Goal: Task Accomplishment & Management: Manage account settings

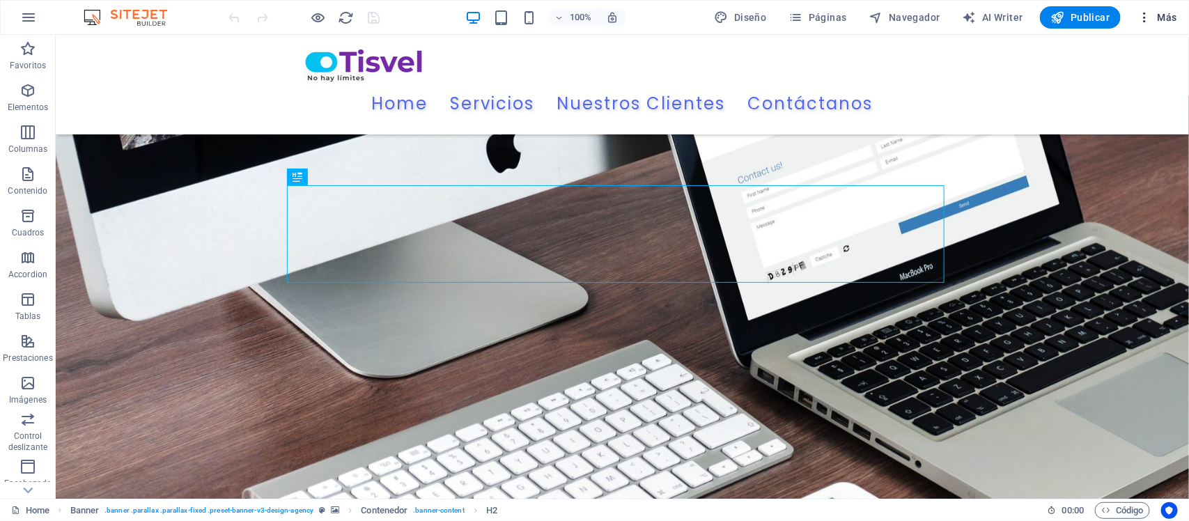
click at [1136, 16] on button "Más" at bounding box center [1157, 17] width 51 height 22
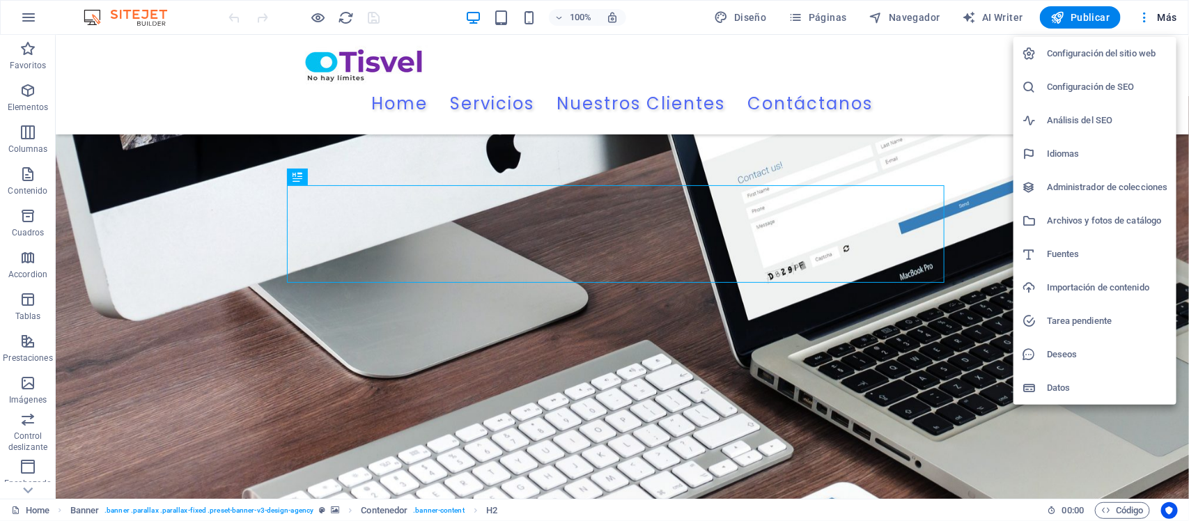
click at [1085, 86] on h6 "Configuración de SEO" at bounding box center [1107, 87] width 121 height 17
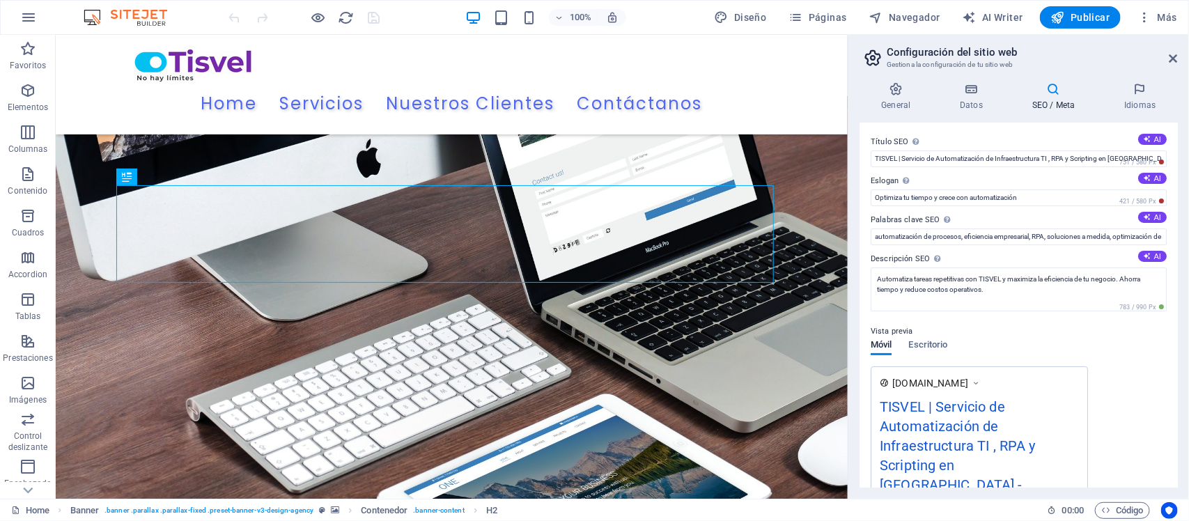
click at [1042, 89] on icon at bounding box center [1054, 89] width 86 height 14
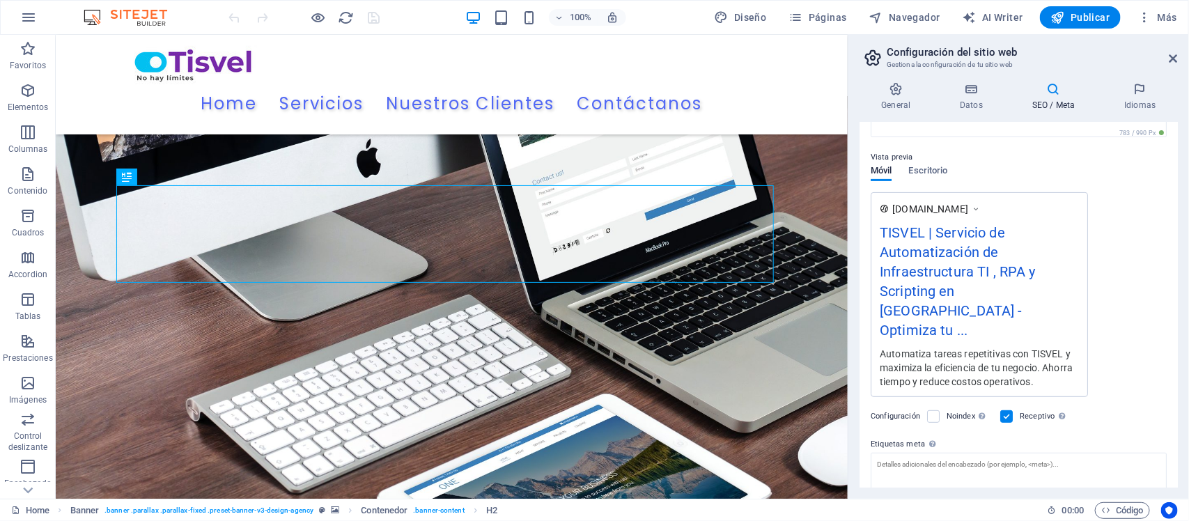
scroll to position [253, 0]
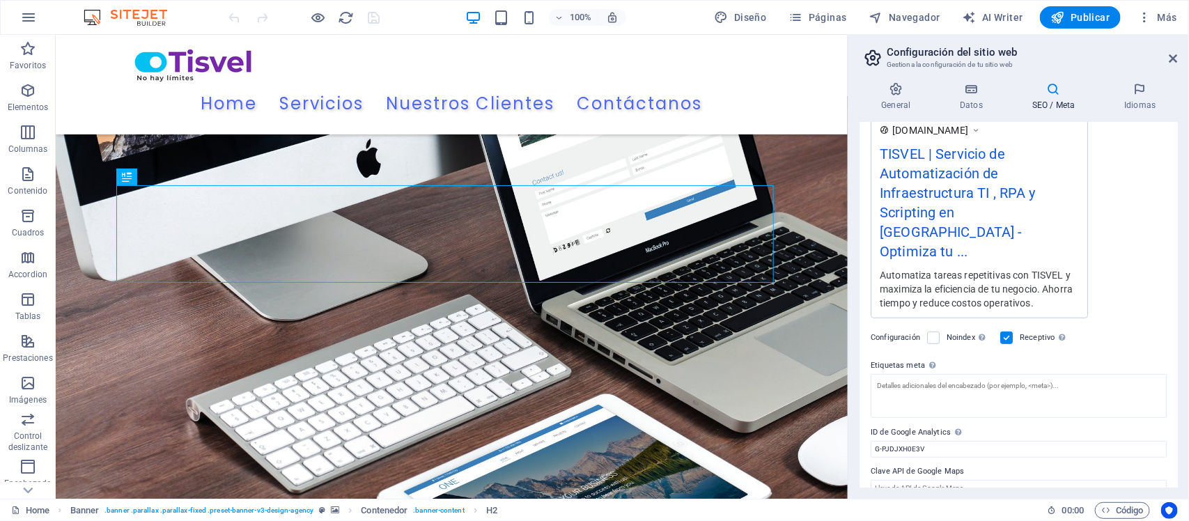
click at [1039, 102] on h4 "SEO / Meta" at bounding box center [1057, 96] width 92 height 29
click at [977, 98] on h4 "Datos" at bounding box center [974, 96] width 72 height 29
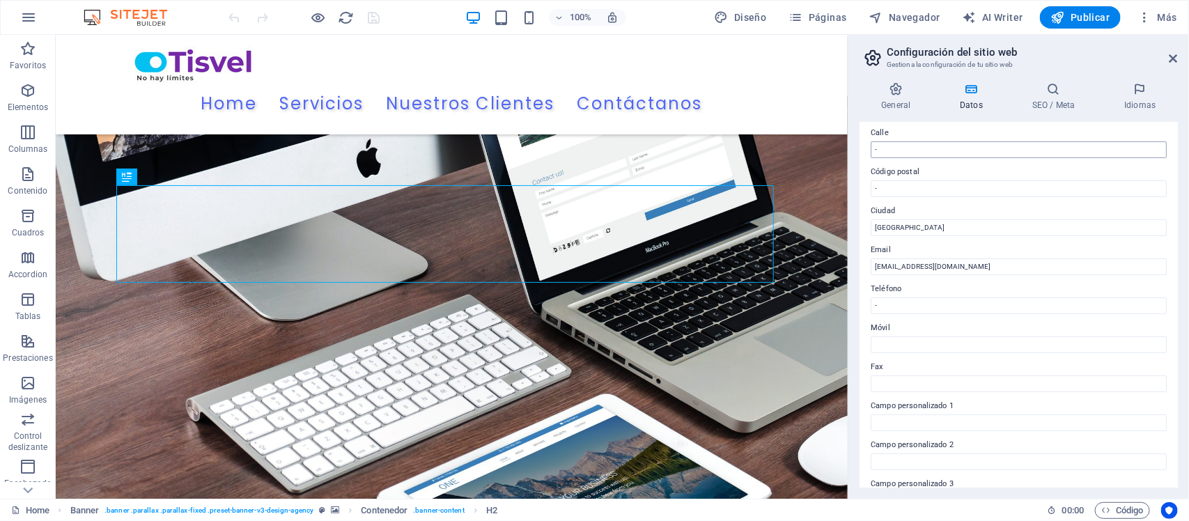
scroll to position [0, 0]
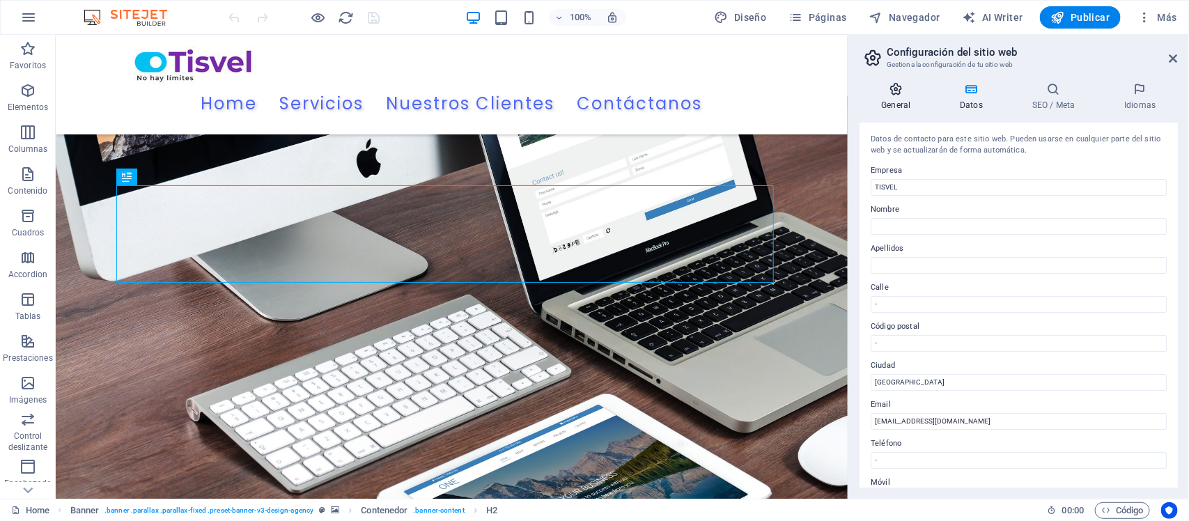
click at [902, 102] on h4 "General" at bounding box center [899, 96] width 79 height 29
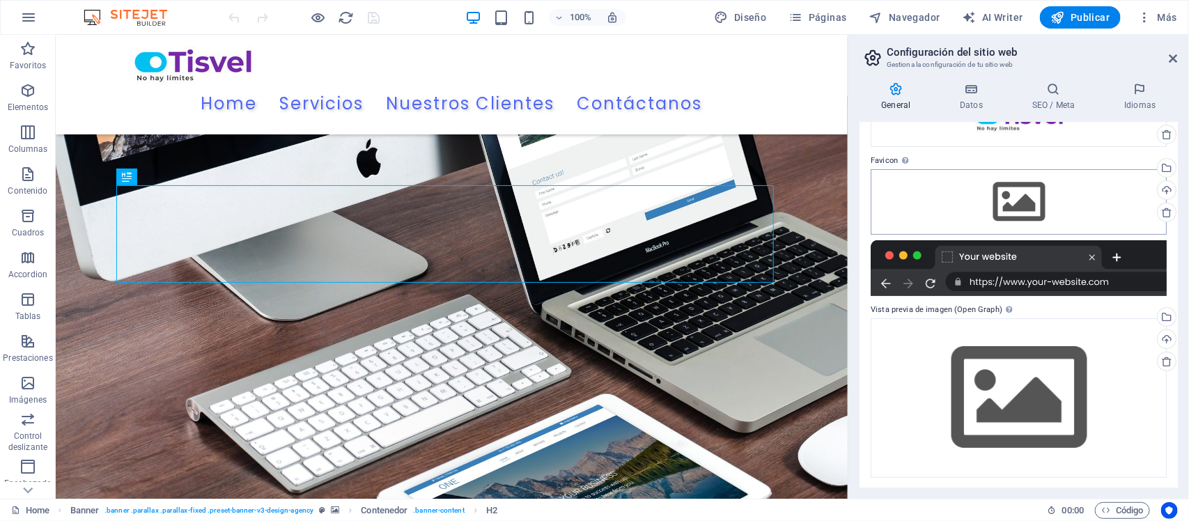
scroll to position [99, 0]
click at [1016, 208] on div "Arrastra archivos aquí, haz clic para escoger archivos o selecciona archivos de…" at bounding box center [1019, 201] width 296 height 65
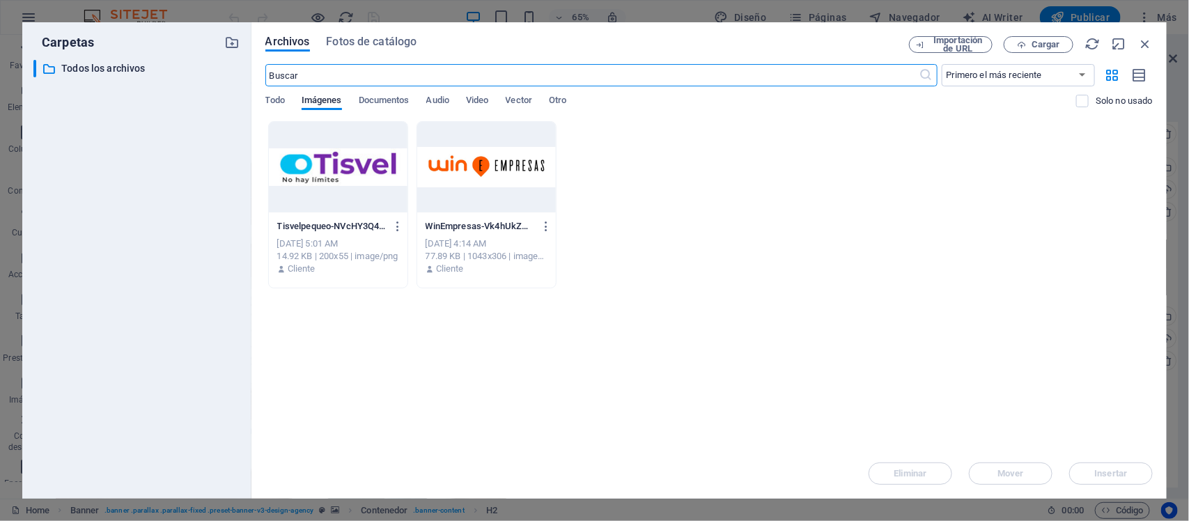
click at [349, 166] on div at bounding box center [338, 167] width 139 height 91
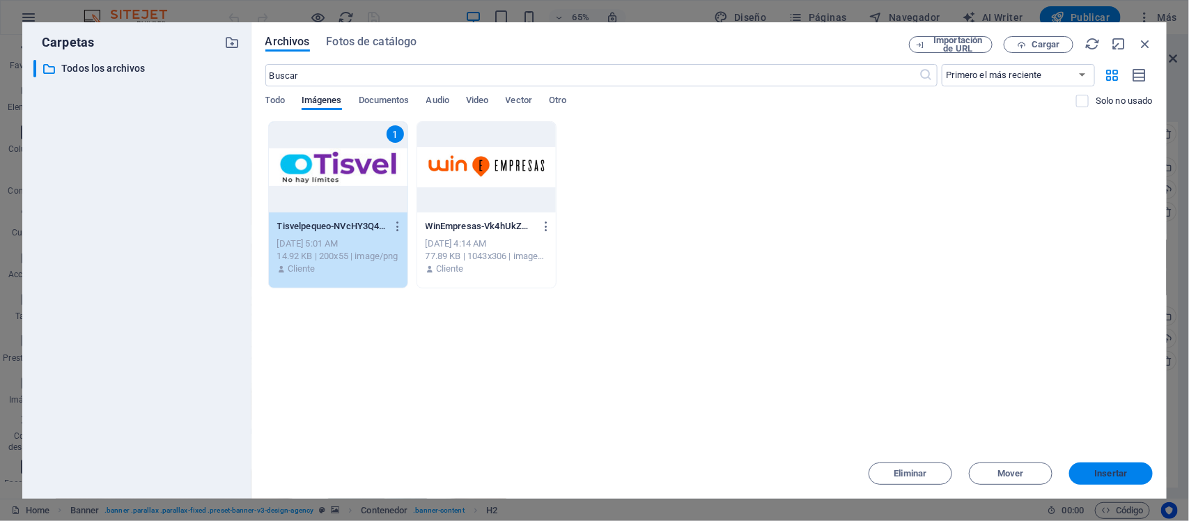
click at [1109, 472] on span "Insertar" at bounding box center [1111, 474] width 33 height 8
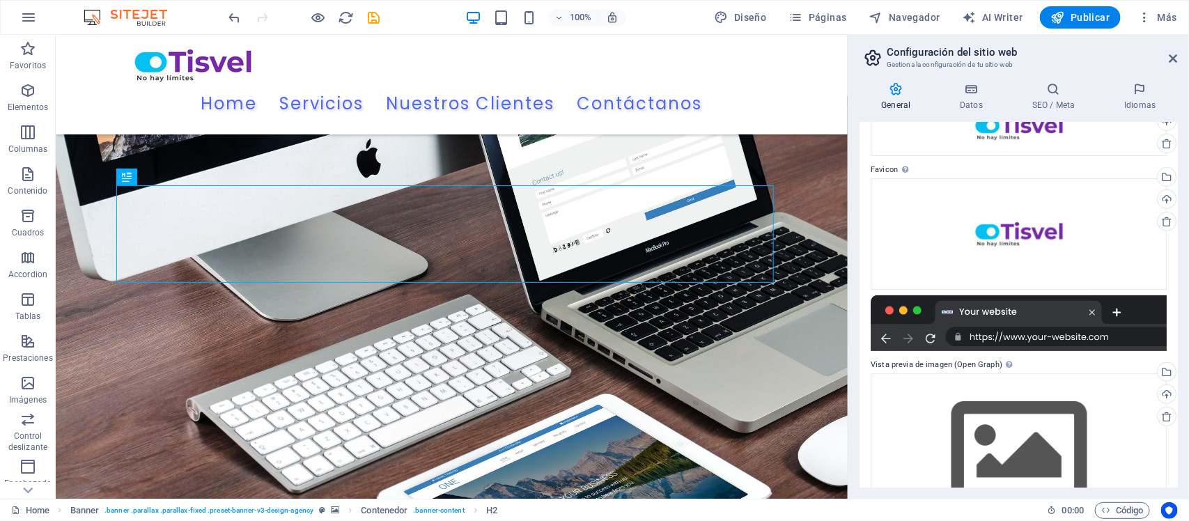
scroll to position [88, 0]
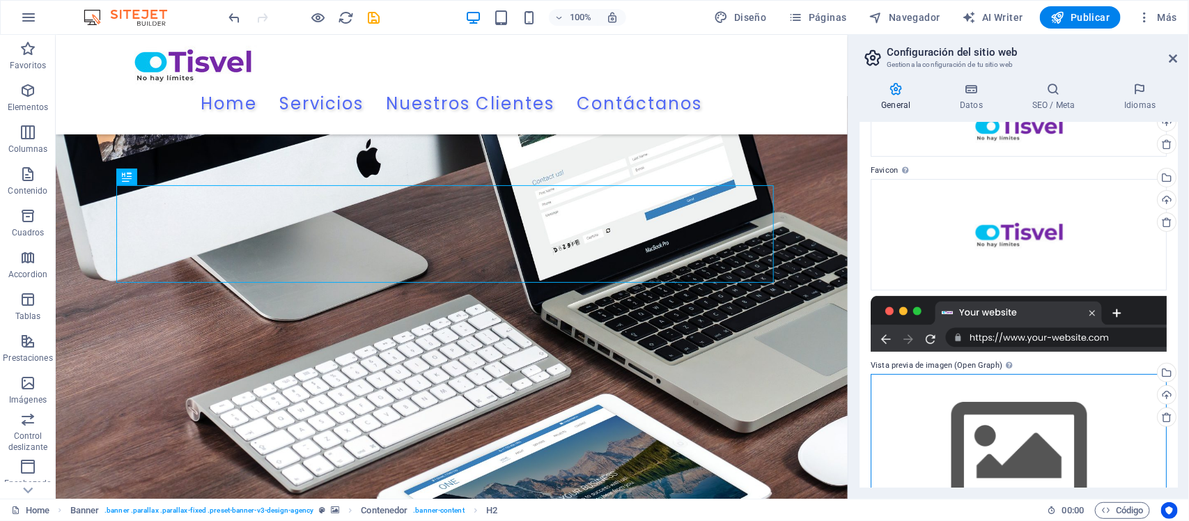
click at [1035, 374] on div "Arrastra archivos aquí, haz clic para escoger archivos o selecciona archivos de…" at bounding box center [1019, 454] width 296 height 160
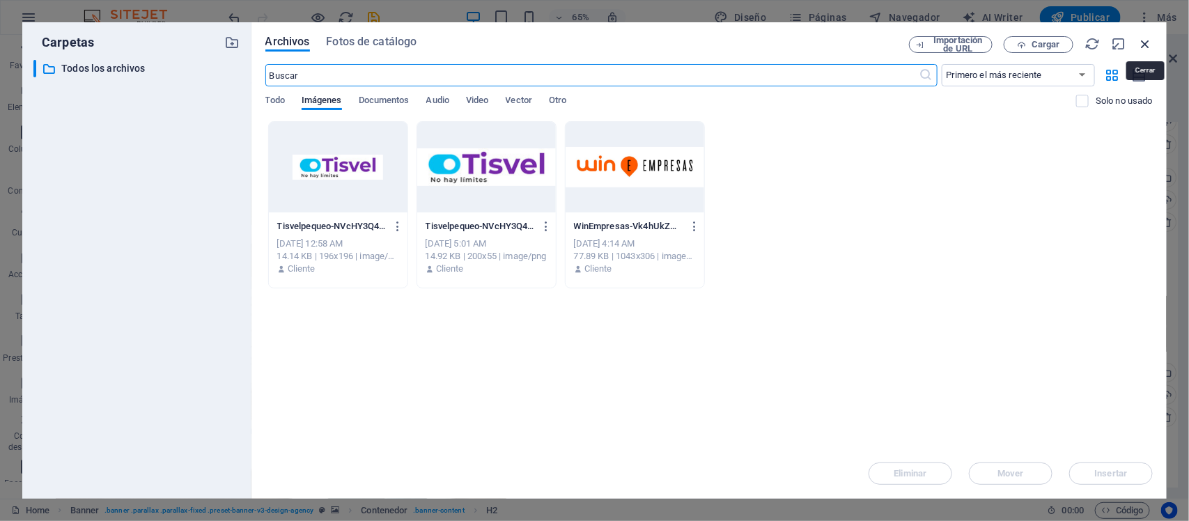
click at [1150, 38] on icon "button" at bounding box center [1145, 43] width 15 height 15
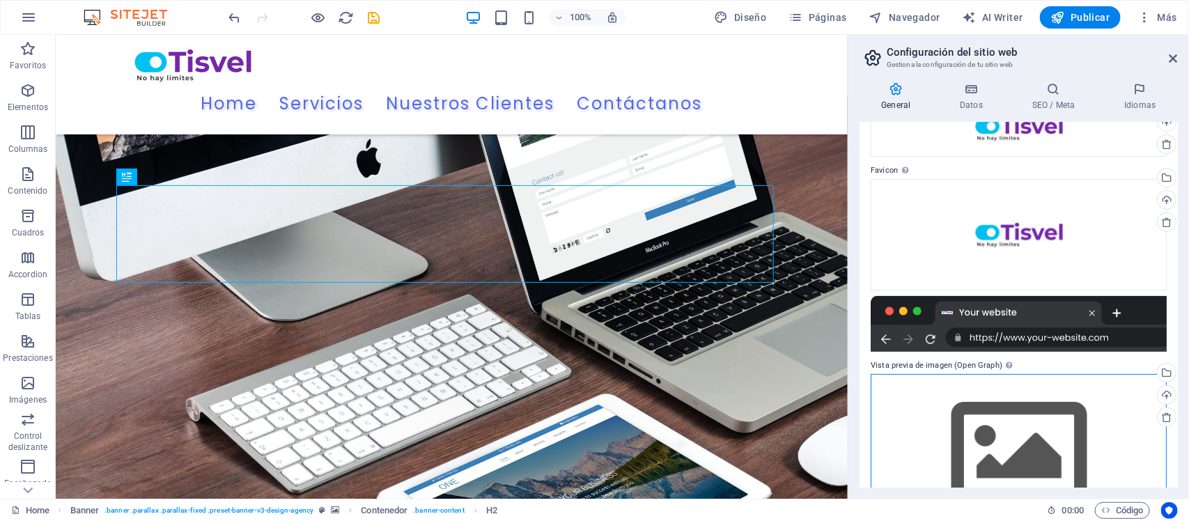
click at [1030, 421] on div "Arrastra archivos aquí, haz clic para escoger archivos o selecciona archivos de…" at bounding box center [1019, 454] width 296 height 160
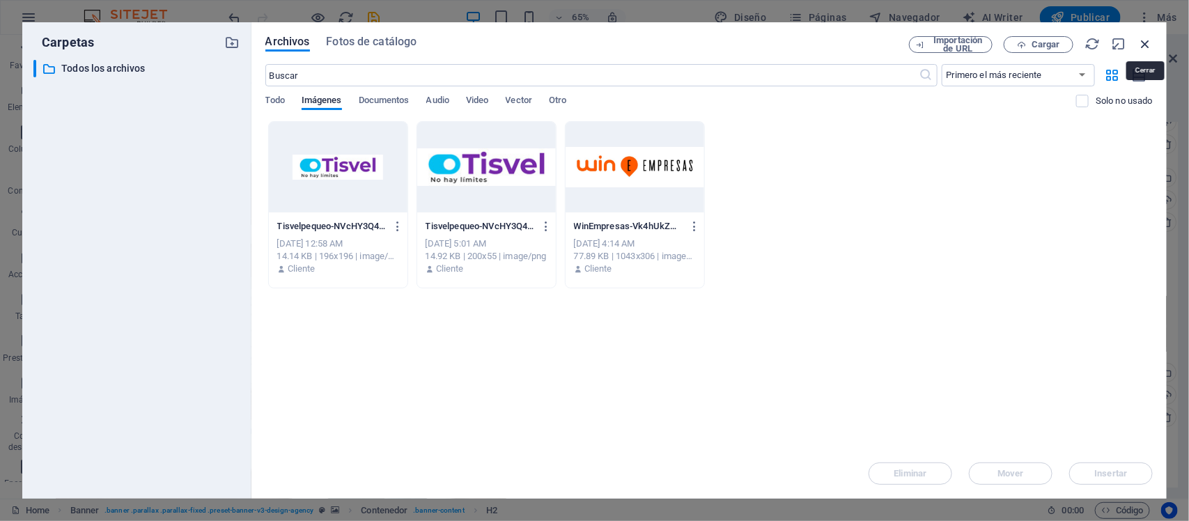
click at [1143, 42] on icon "button" at bounding box center [1145, 43] width 15 height 15
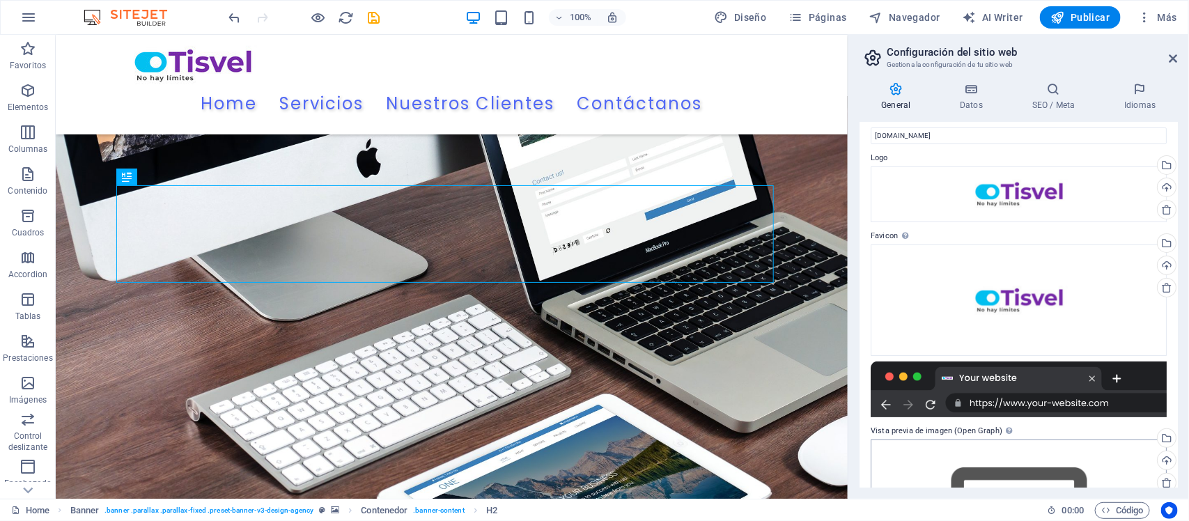
scroll to position [0, 0]
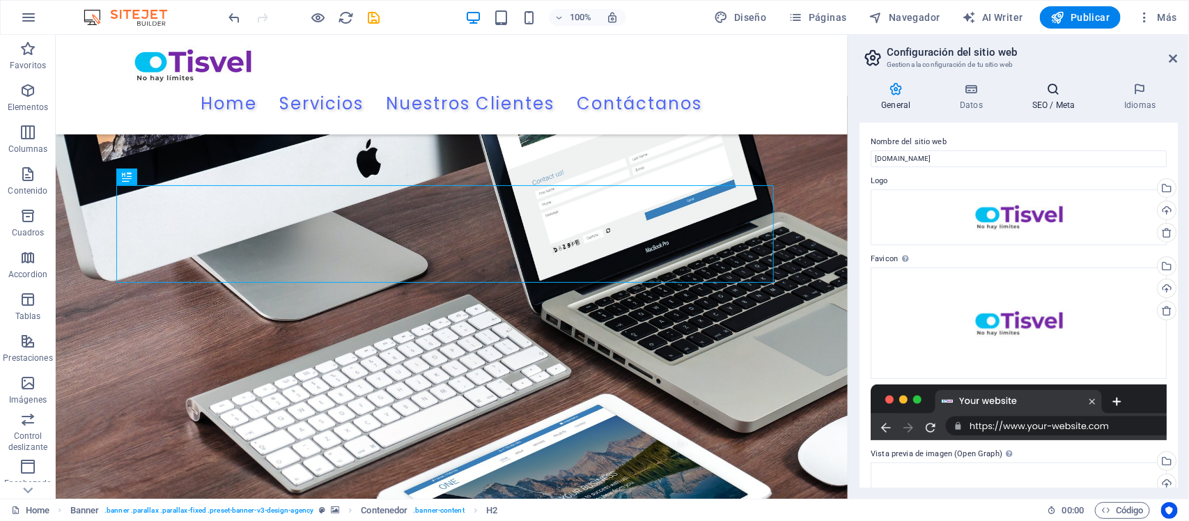
click at [1052, 92] on icon at bounding box center [1054, 89] width 86 height 14
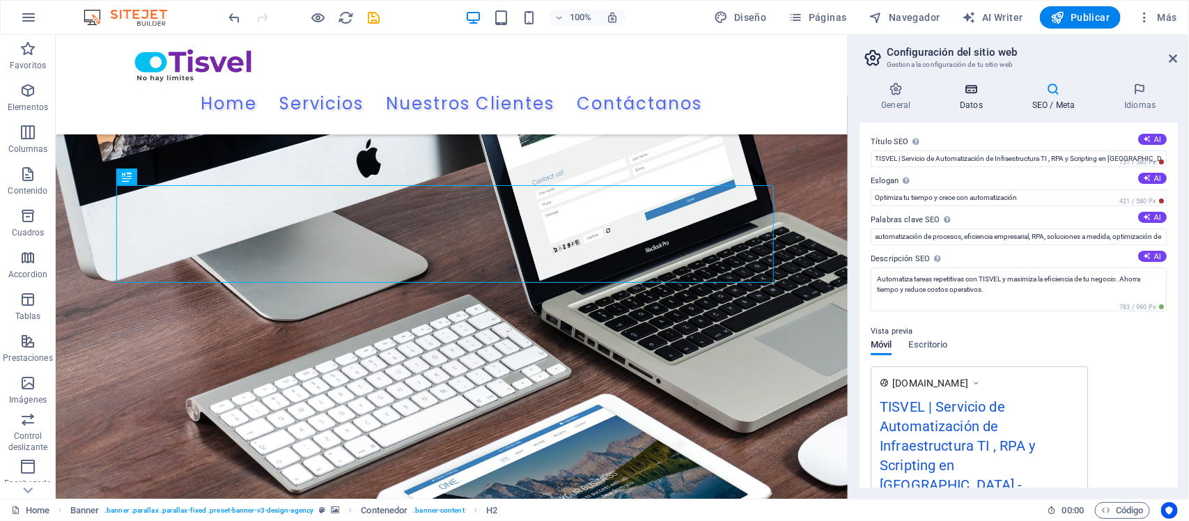
click at [961, 91] on icon at bounding box center [971, 89] width 67 height 14
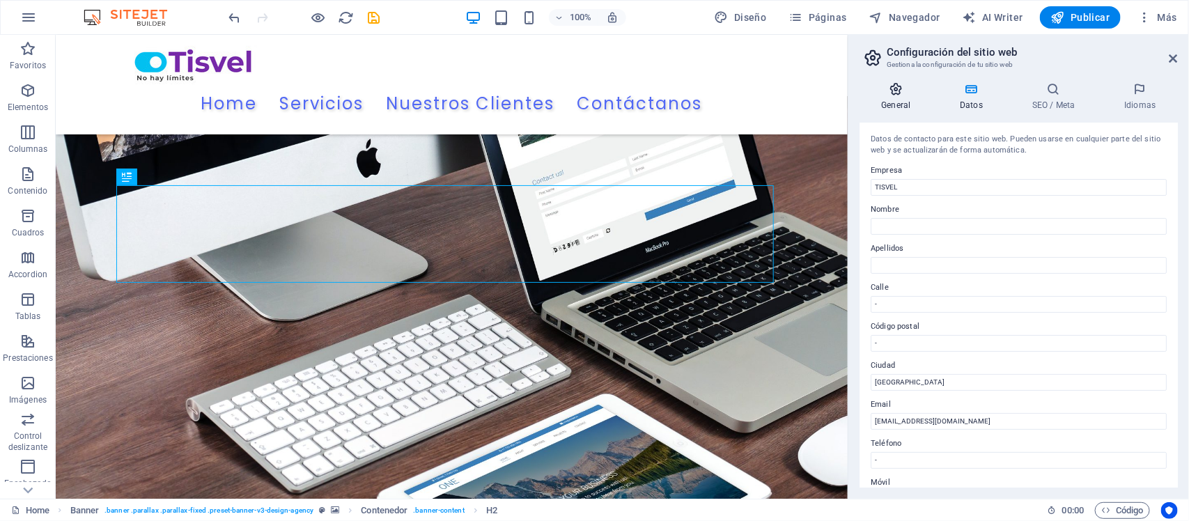
click at [911, 96] on h4 "General" at bounding box center [899, 96] width 79 height 29
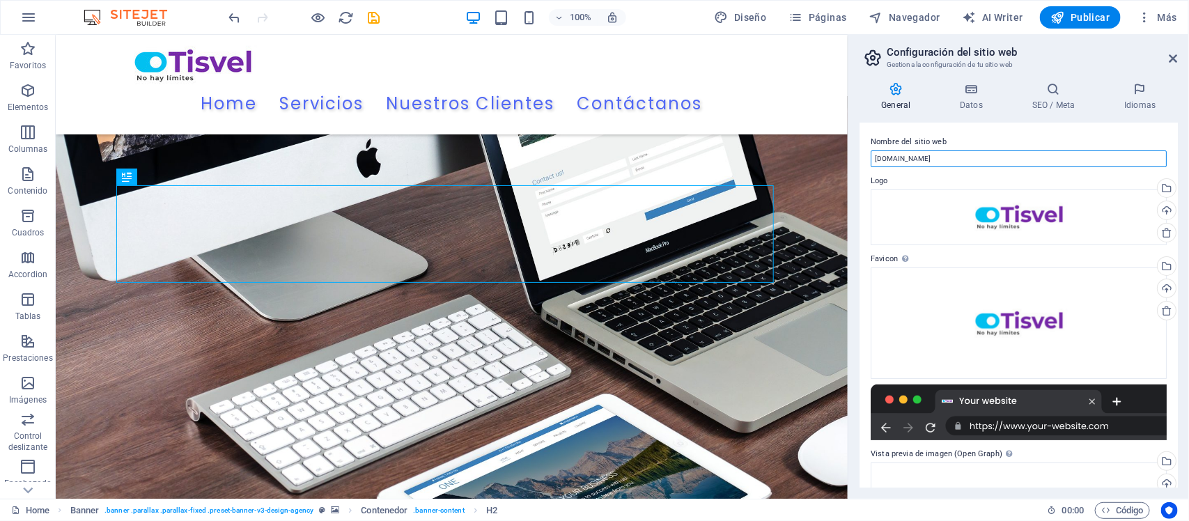
drag, startPoint x: 993, startPoint y: 194, endPoint x: 841, endPoint y: 154, distance: 157.2
paste input "https://tisvel.com/"
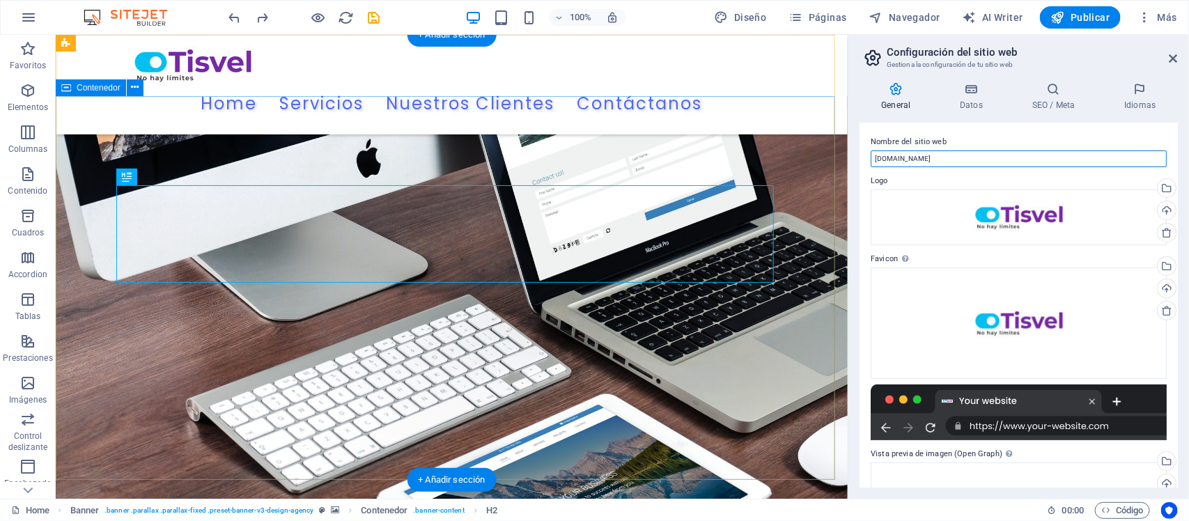
drag, startPoint x: 993, startPoint y: 185, endPoint x: 826, endPoint y: 134, distance: 174.1
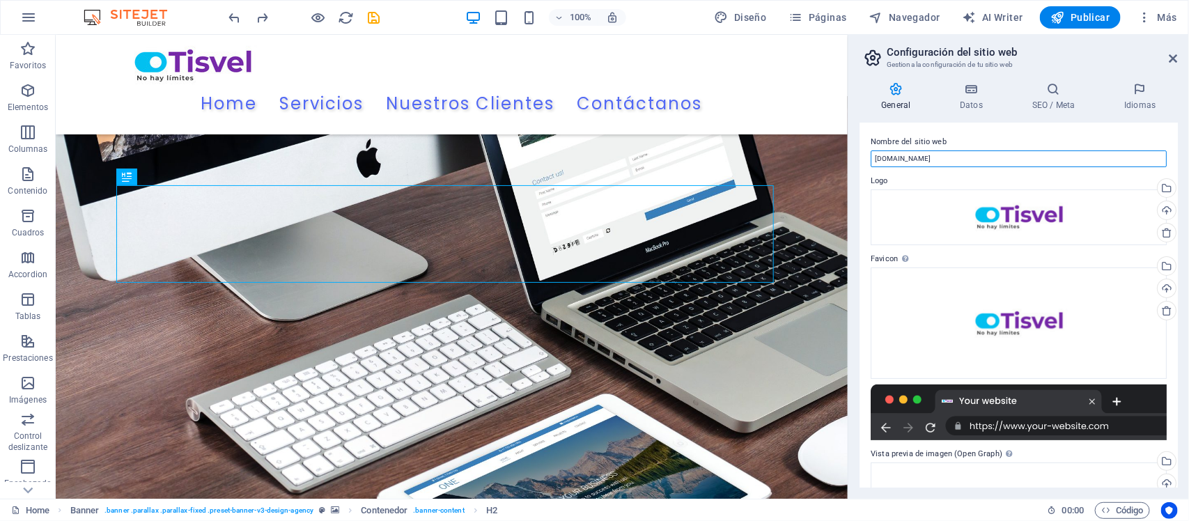
paste input "En tu editor de Sitejet, asegúrate de incluir la página de inicio sin el /es (p…"
drag, startPoint x: 1007, startPoint y: 185, endPoint x: 846, endPoint y: 143, distance: 166.4
paste input "https://"
type input "https://tisvel.com"
click at [1143, 98] on h4 "Idiomas" at bounding box center [1140, 96] width 75 height 29
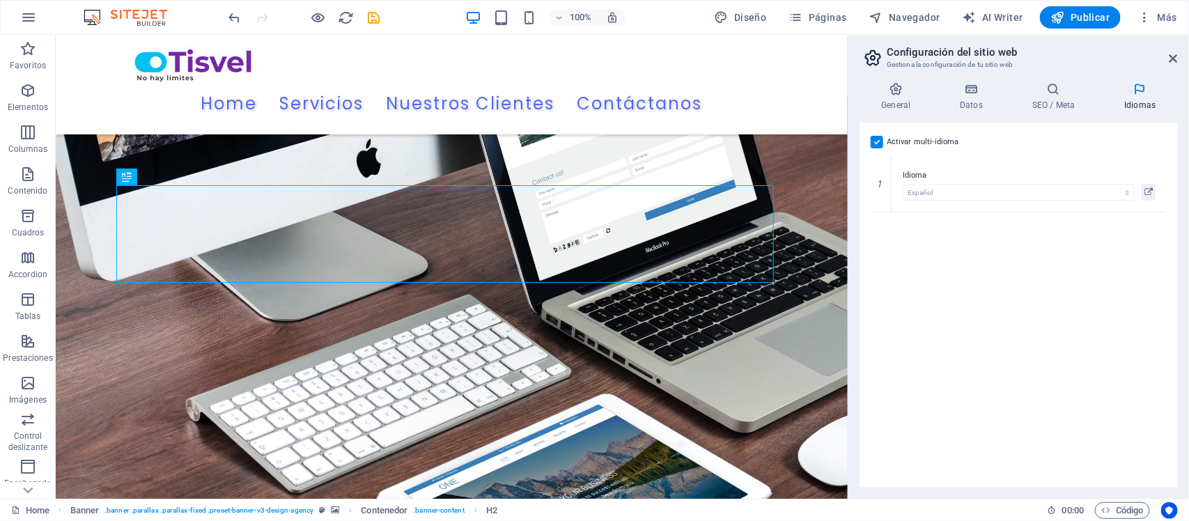
click at [880, 144] on label at bounding box center [877, 142] width 13 height 13
click at [0, 0] on input "Activar multi-idioma Para desactivar la opción multi-idioma, elimine todos los …" at bounding box center [0, 0] width 0 height 0
click at [944, 179] on select "Abkhazian Afar Afrikaans Akan Albanés Alemán Amharic Árabe Aragonese Armenian A…" at bounding box center [1019, 181] width 296 height 17
click at [1004, 148] on div "Activar multi-idioma Para desactivar la opción multi-idioma, elimine todos los …" at bounding box center [1019, 142] width 296 height 17
click at [1148, 20] on icon "button" at bounding box center [1145, 17] width 14 height 14
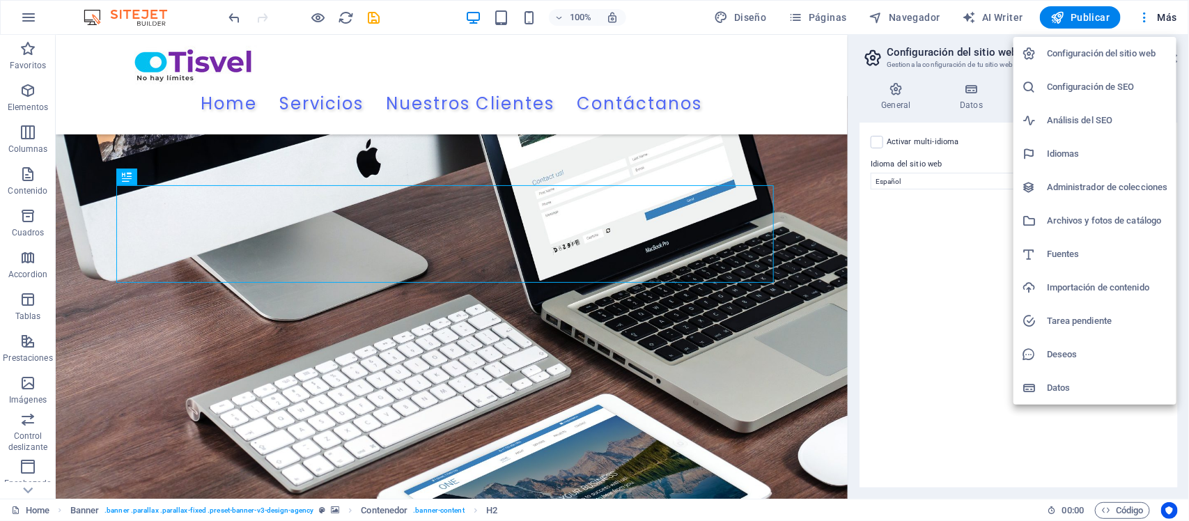
click at [1064, 388] on h6 "Datos" at bounding box center [1107, 388] width 121 height 17
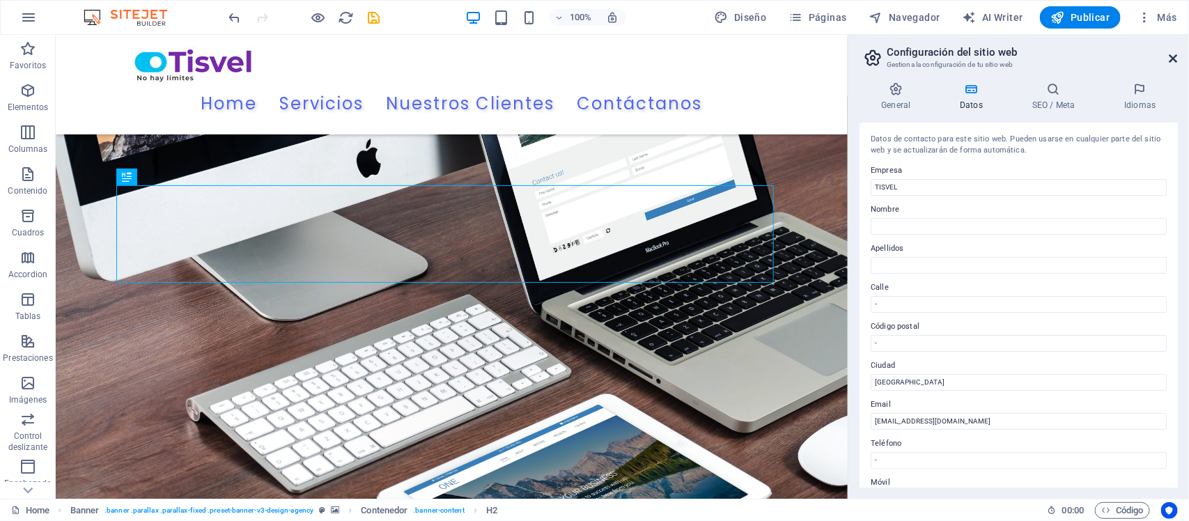
click at [1176, 60] on icon at bounding box center [1174, 58] width 8 height 11
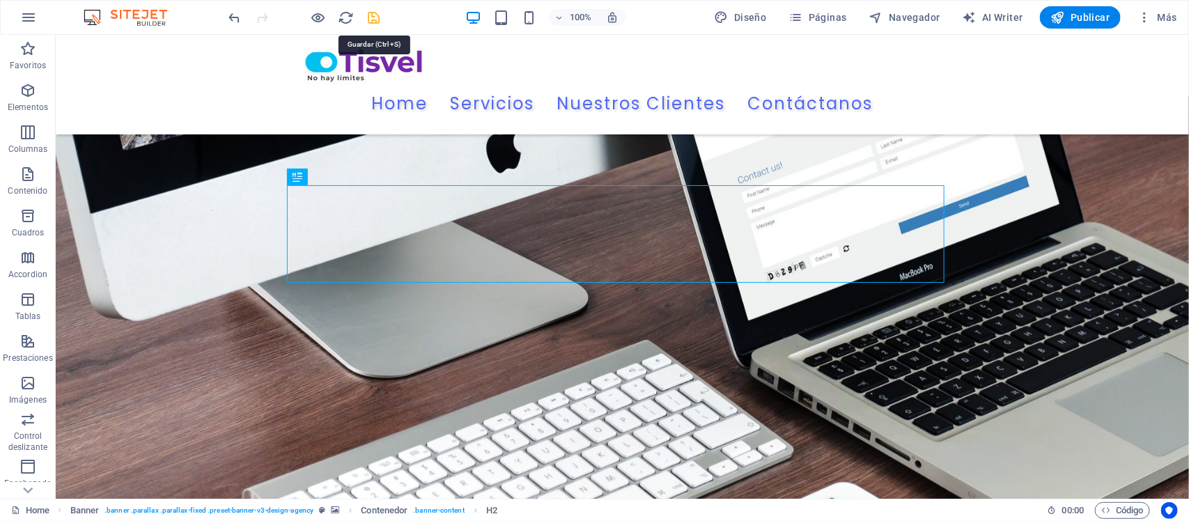
click at [370, 18] on icon "save" at bounding box center [374, 18] width 16 height 16
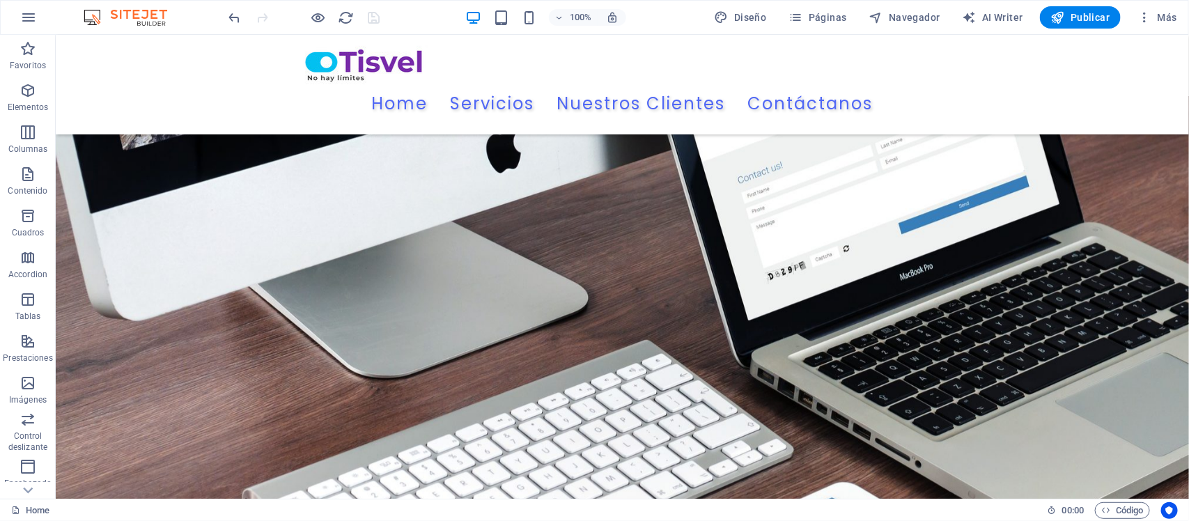
click at [158, 15] on img at bounding box center [132, 17] width 105 height 17
click at [95, 20] on img at bounding box center [132, 17] width 105 height 17
click at [30, 15] on icon "button" at bounding box center [28, 17] width 17 height 17
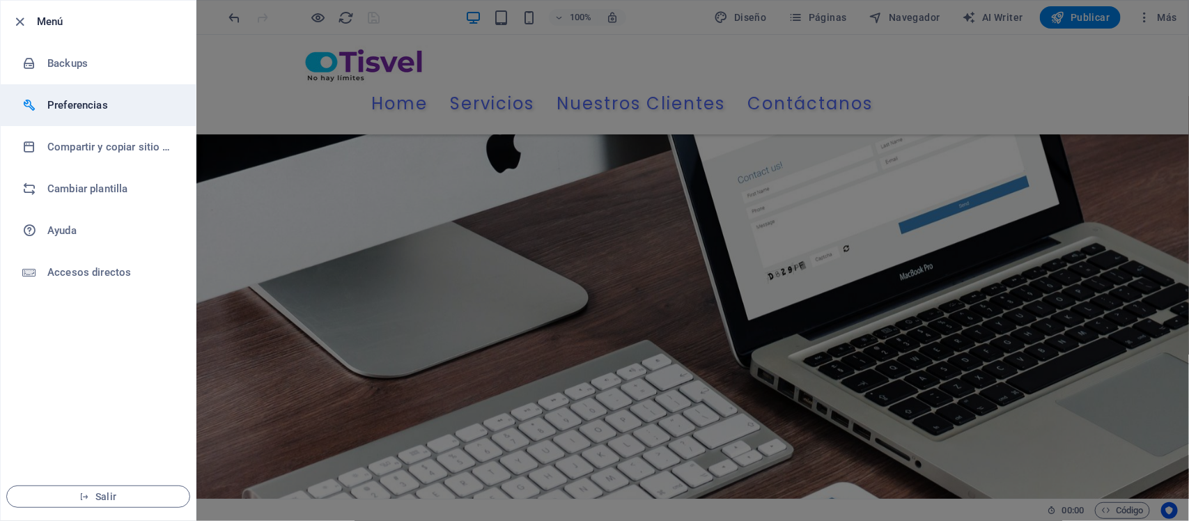
click at [92, 103] on h6 "Preferencias" at bounding box center [111, 105] width 129 height 17
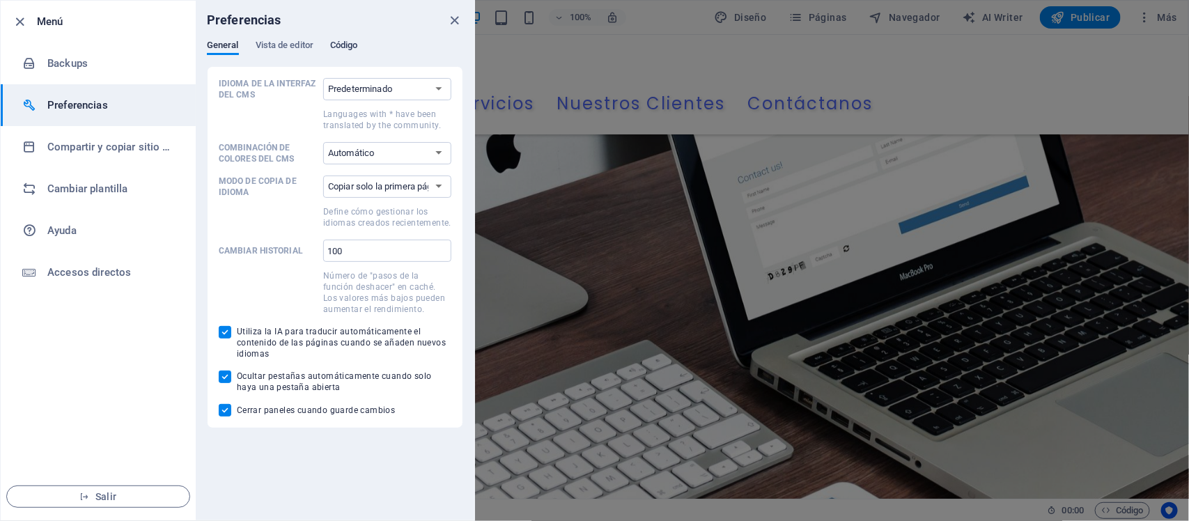
click at [357, 44] on span "Código" at bounding box center [344, 47] width 28 height 20
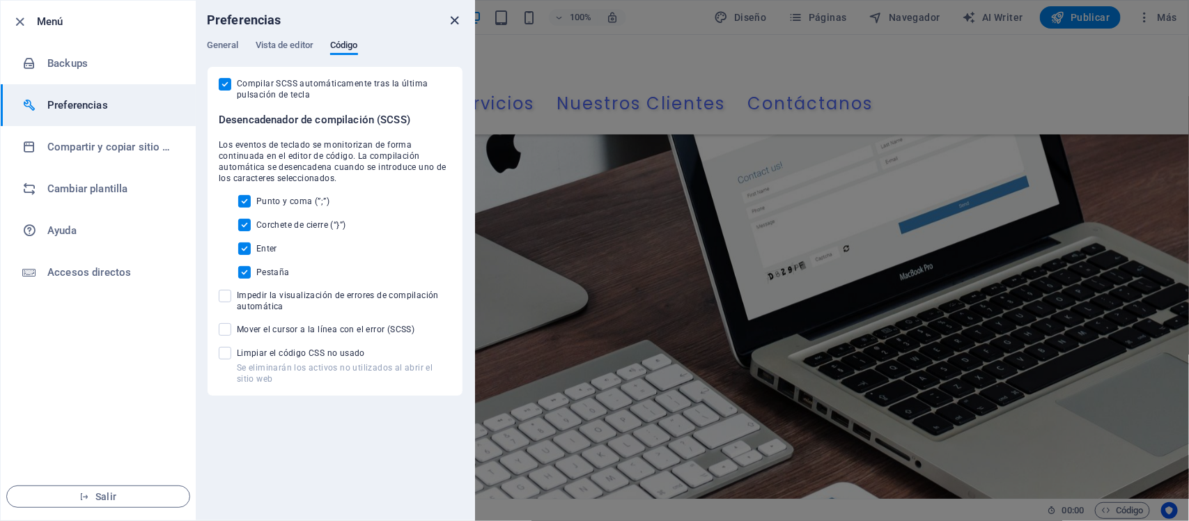
click at [454, 19] on icon "close" at bounding box center [455, 21] width 16 height 16
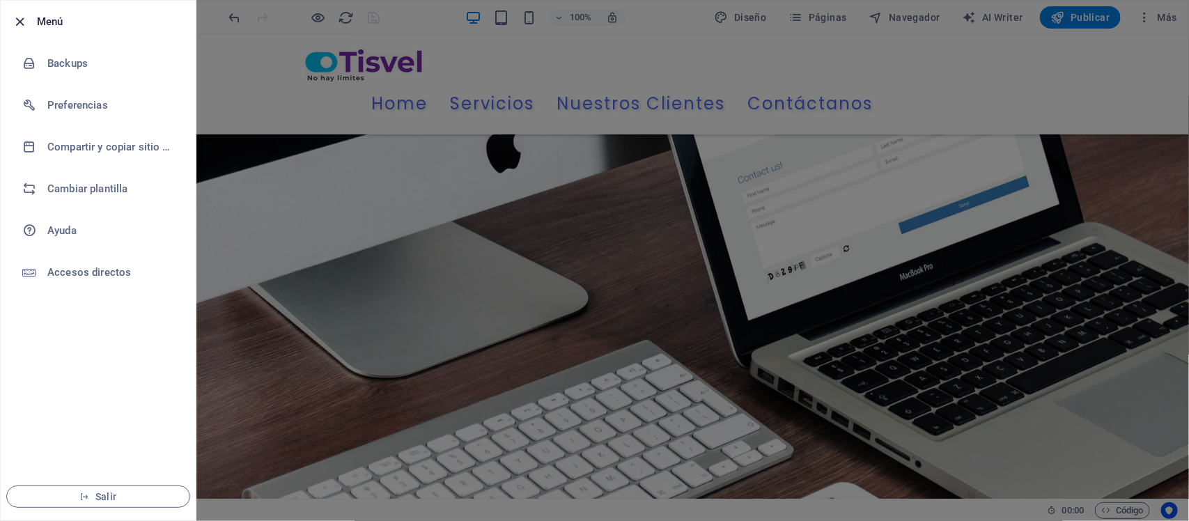
click at [24, 19] on icon "button" at bounding box center [21, 22] width 16 height 16
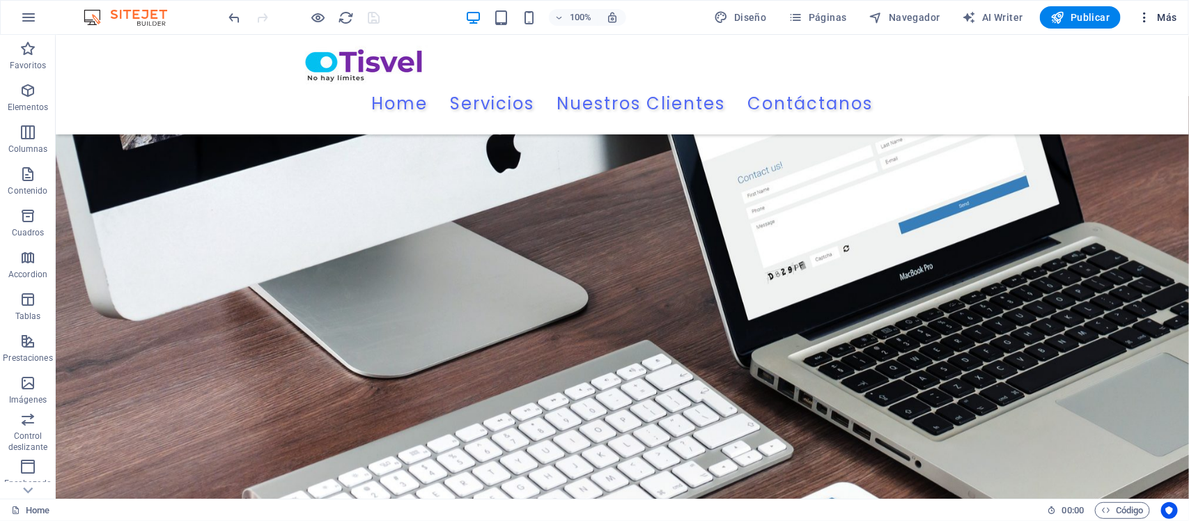
click at [1161, 12] on span "Más" at bounding box center [1158, 17] width 40 height 14
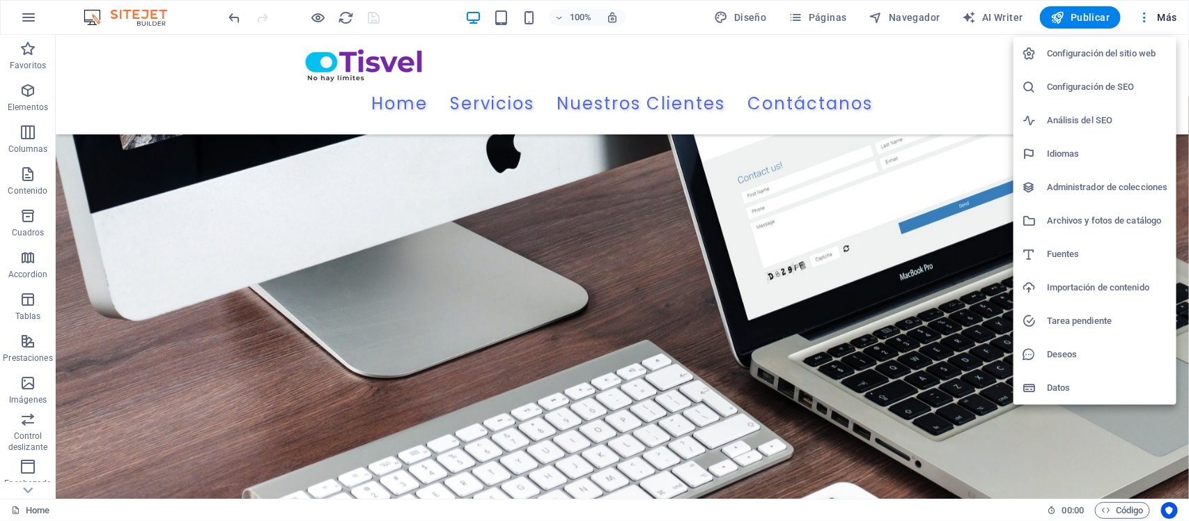
click at [677, 36] on div at bounding box center [594, 260] width 1189 height 521
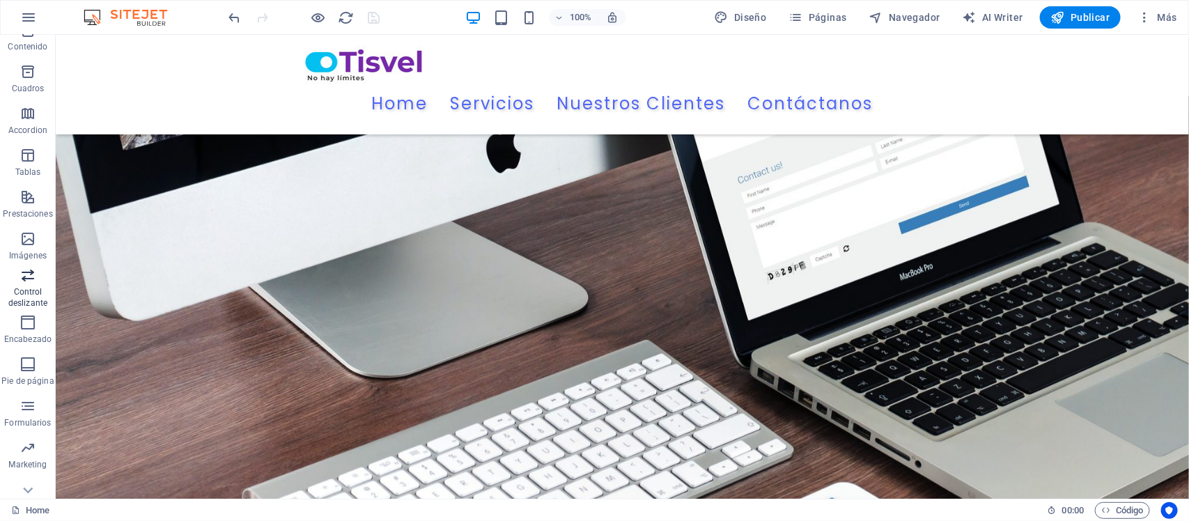
scroll to position [162, 0]
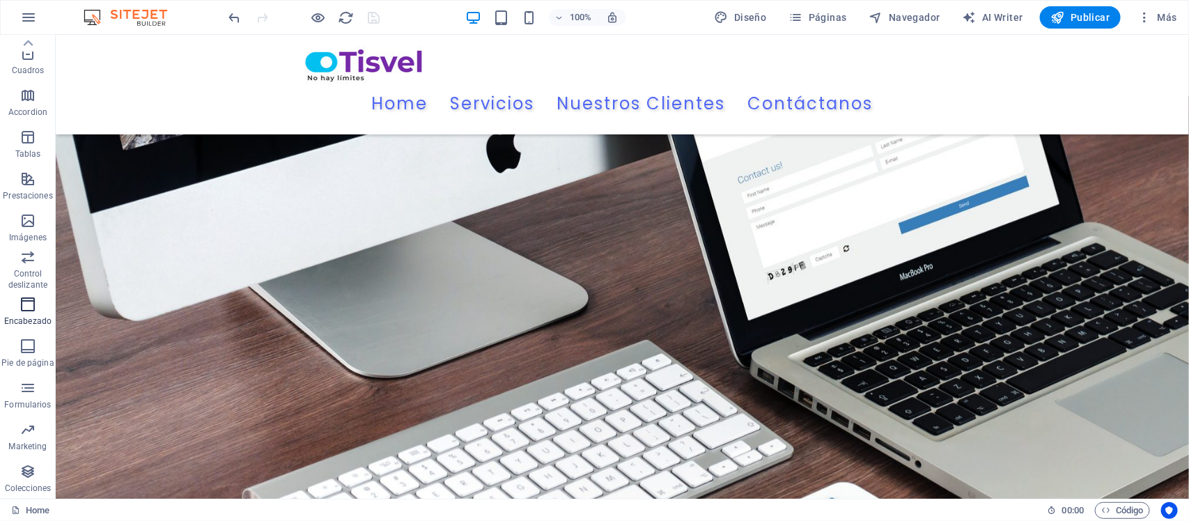
click at [36, 311] on span "Encabezado" at bounding box center [28, 312] width 56 height 33
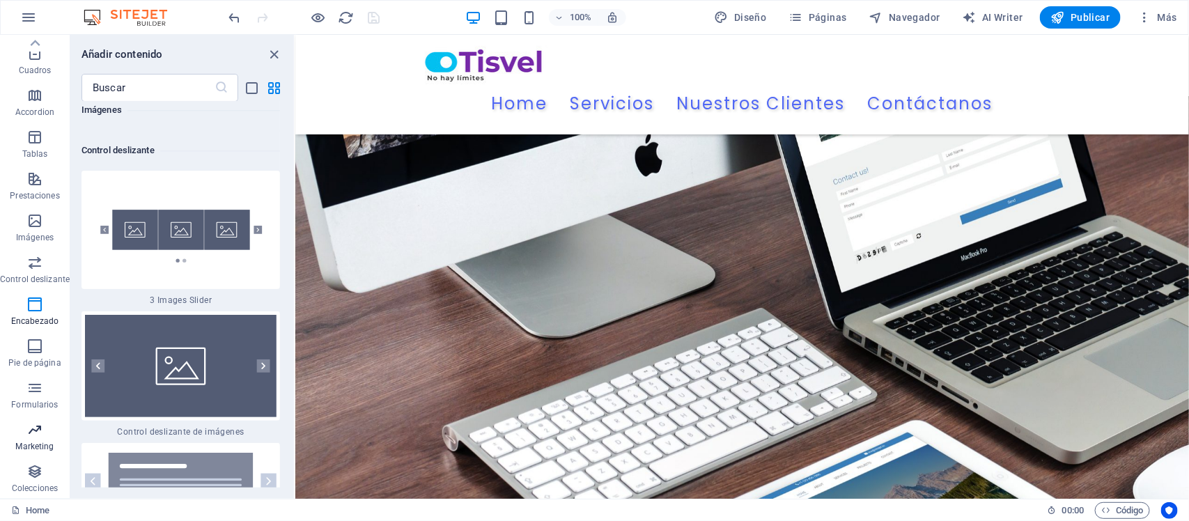
click at [38, 435] on icon "button" at bounding box center [34, 429] width 17 height 17
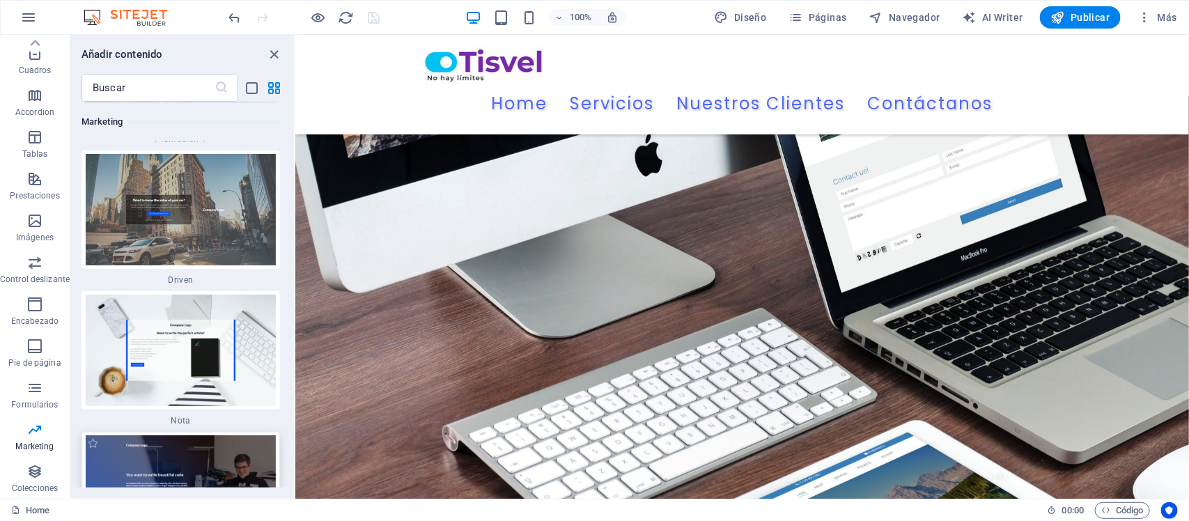
scroll to position [24206, 0]
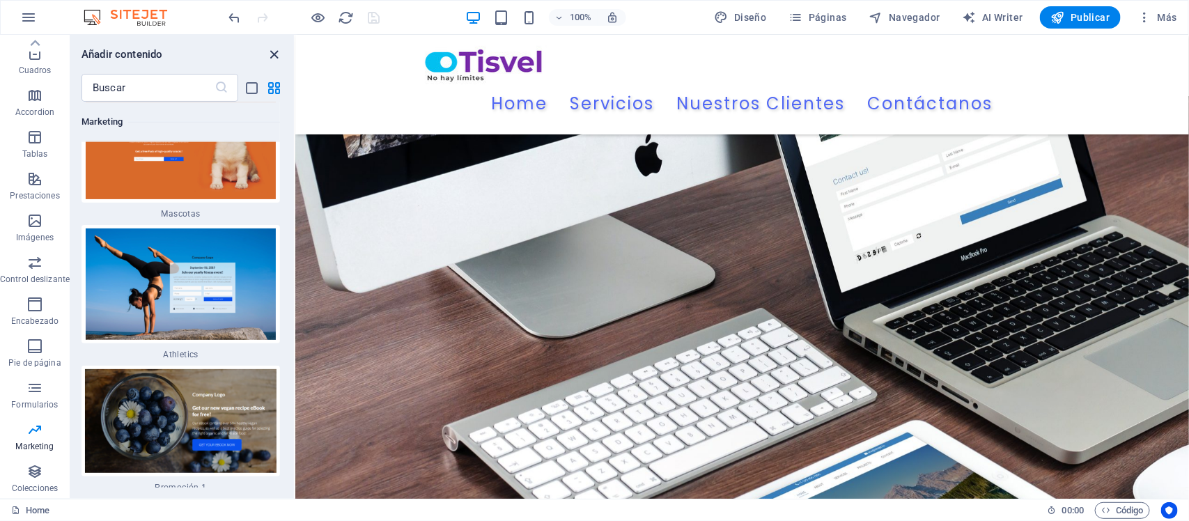
click at [279, 52] on icon "close panel" at bounding box center [275, 55] width 16 height 16
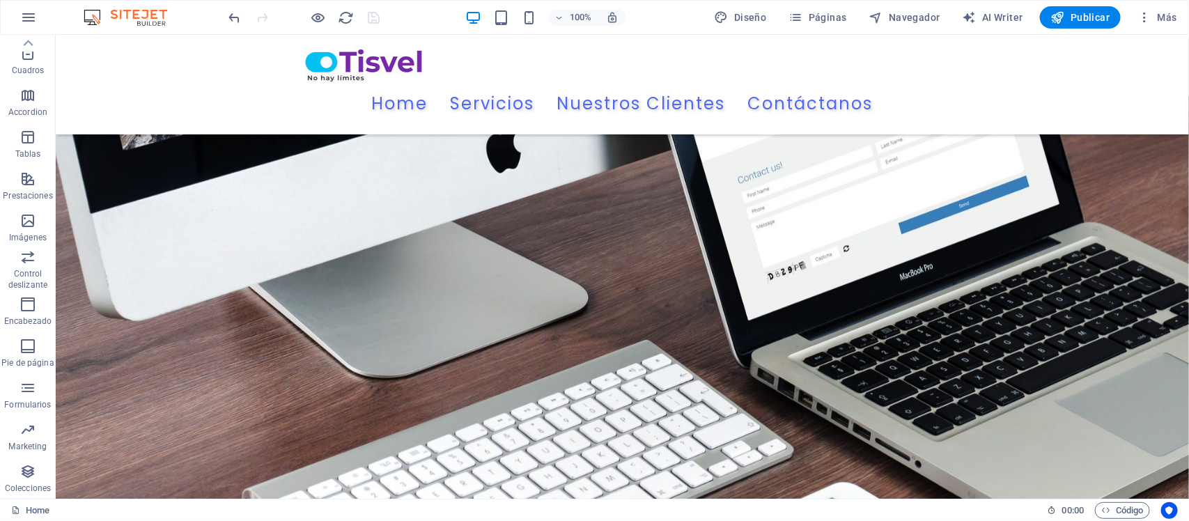
click at [153, 16] on img at bounding box center [132, 17] width 105 height 17
click at [95, 15] on img at bounding box center [132, 17] width 105 height 17
click at [148, 11] on img at bounding box center [132, 17] width 105 height 17
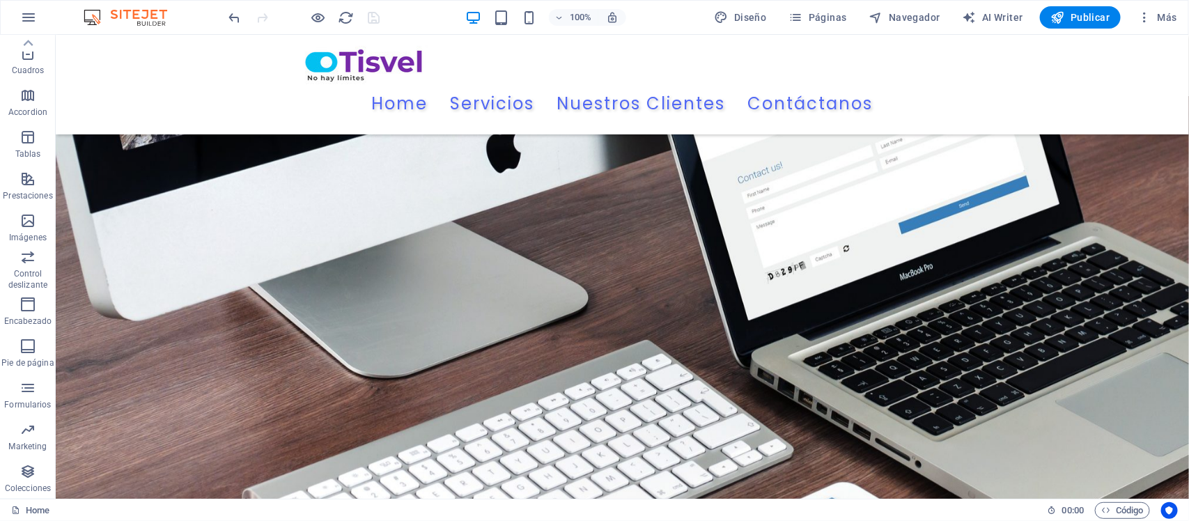
click at [148, 11] on img at bounding box center [132, 17] width 105 height 17
click at [1068, 15] on span "Publicar" at bounding box center [1080, 17] width 59 height 14
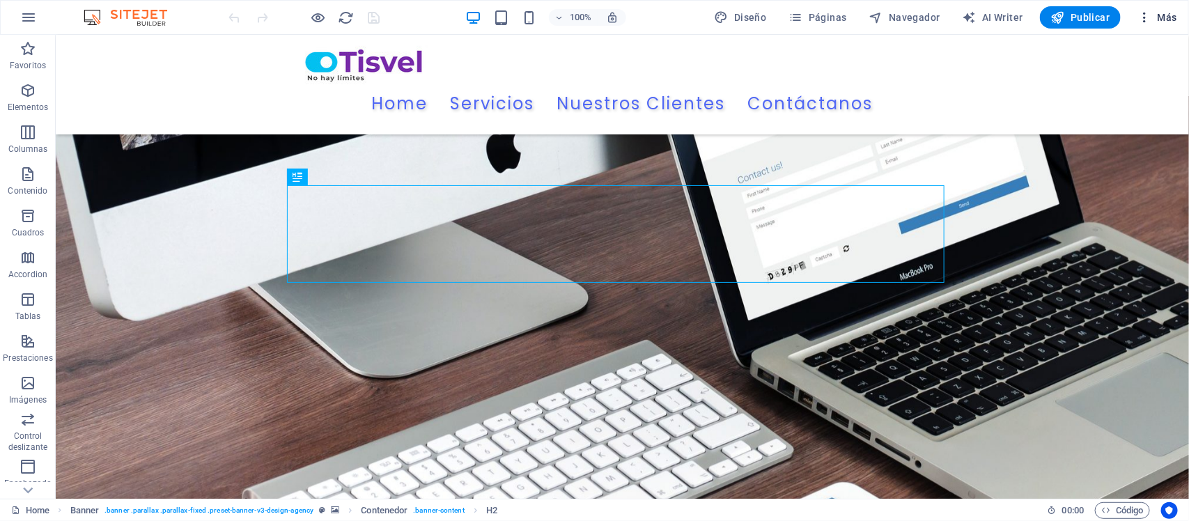
click at [1153, 18] on span "Más" at bounding box center [1158, 17] width 40 height 14
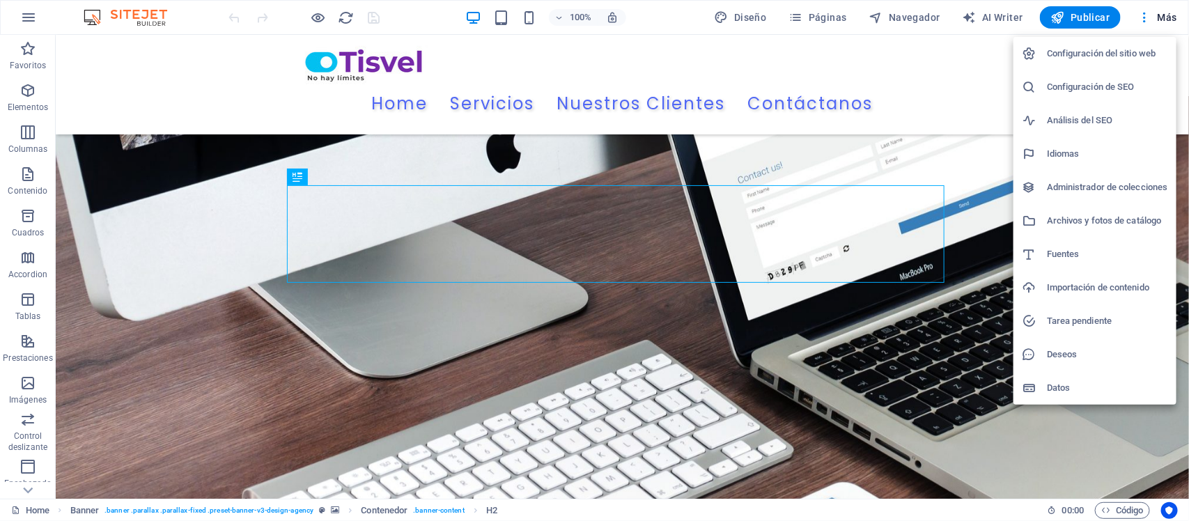
click at [1099, 91] on h6 "Configuración de SEO" at bounding box center [1107, 87] width 121 height 17
select select "44"
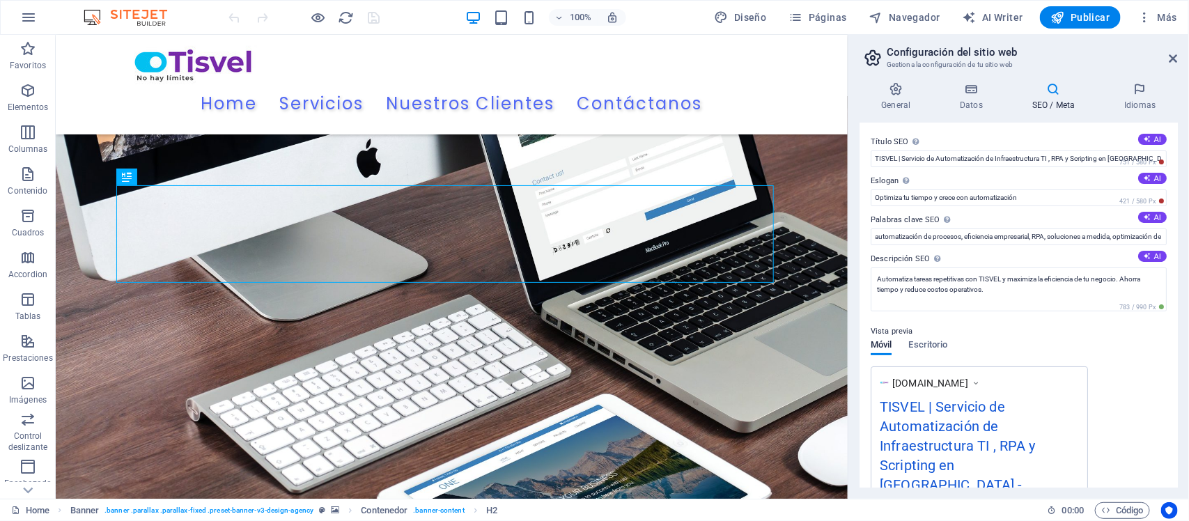
click at [1147, 79] on div "General Datos SEO / Meta Idiomas Nombre del sitio web https://tisvel.com Logo A…" at bounding box center [1019, 285] width 341 height 428
click at [1140, 105] on h4 "Idiomas" at bounding box center [1140, 96] width 75 height 29
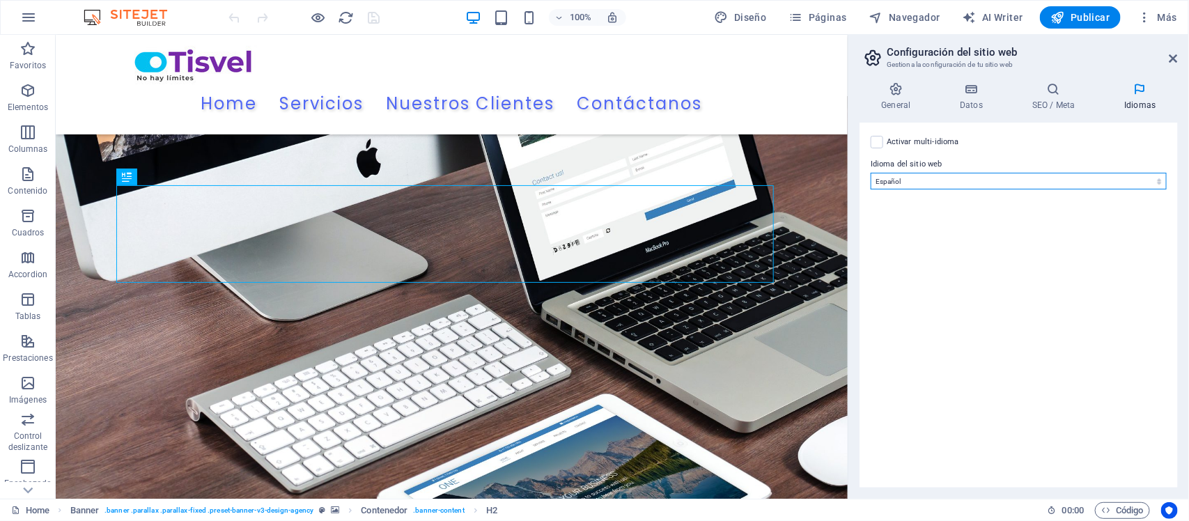
click at [934, 181] on select "Abkhazian Afar Afrikaans Akan Albanés Alemán Amharic Árabe Aragonese Armenian A…" at bounding box center [1019, 181] width 296 height 17
click at [1002, 154] on div "Activar multi-idioma Para desactivar la opción multi-idioma, elimine todos los …" at bounding box center [1019, 305] width 318 height 365
click at [1068, 178] on select "Abkhazian Afar Afrikaans Akan Albanés Alemán Amharic Árabe Aragonese Armenian A…" at bounding box center [1019, 181] width 296 height 17
click at [893, 100] on h4 "General" at bounding box center [899, 96] width 79 height 29
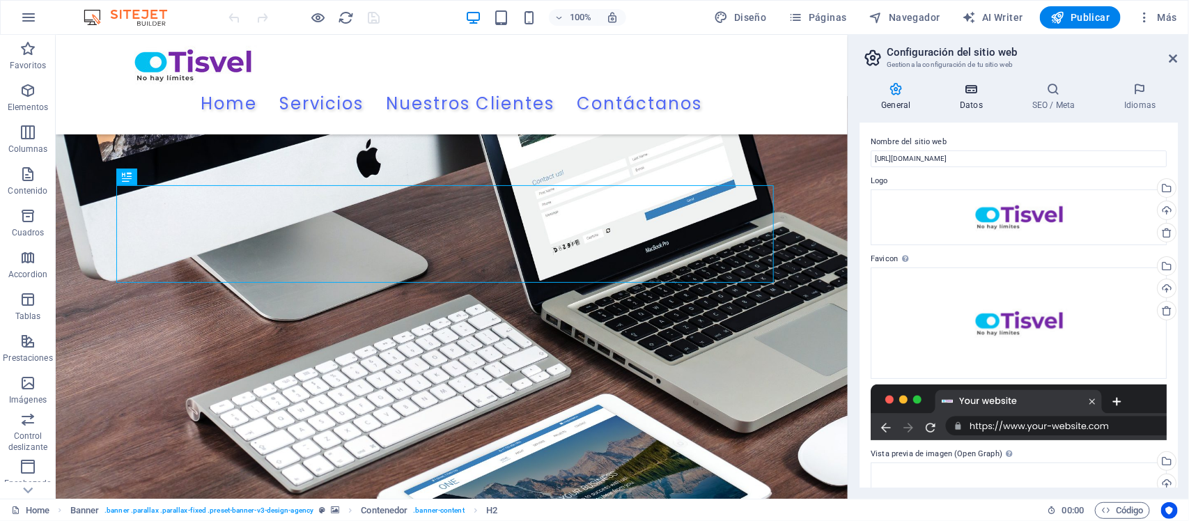
click at [970, 92] on icon at bounding box center [971, 89] width 67 height 14
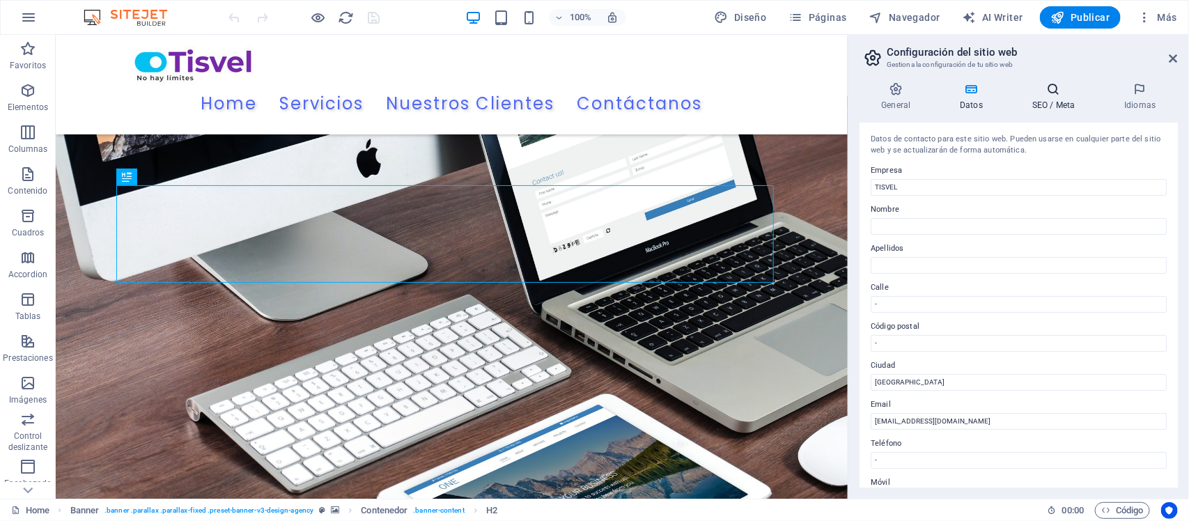
click at [1062, 95] on icon at bounding box center [1054, 89] width 86 height 14
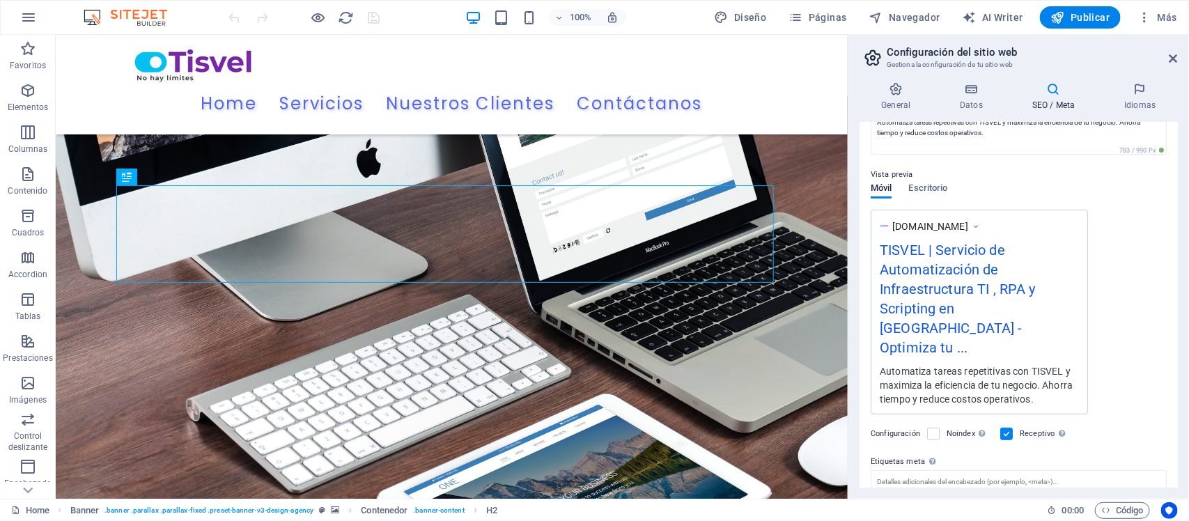
scroll to position [253, 0]
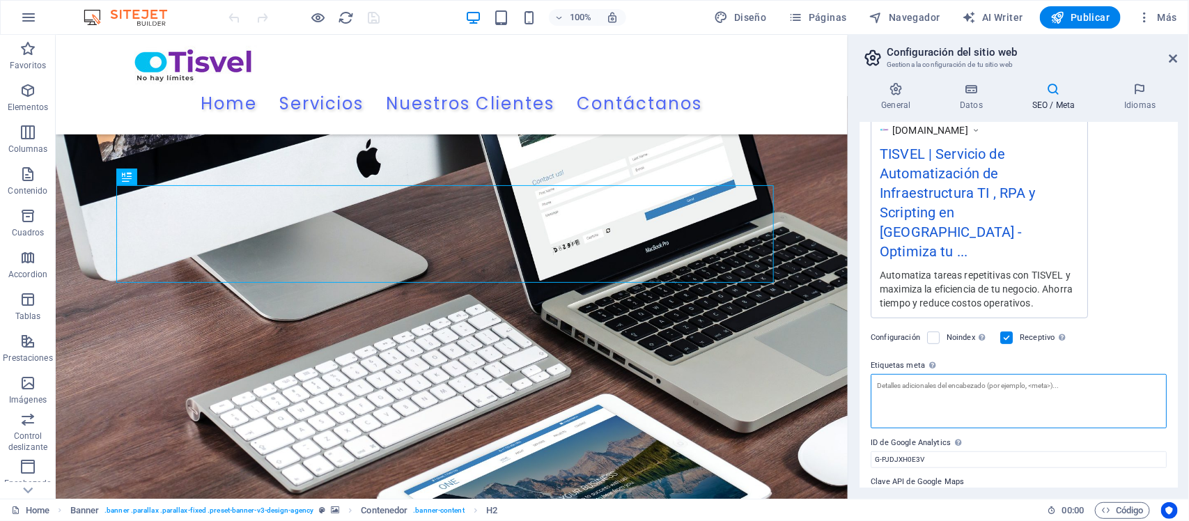
click at [1060, 378] on textarea "Etiquetas meta Introduce aquí el código HTML que se incluirá en las etiquetas d…" at bounding box center [1019, 401] width 296 height 54
click at [1144, 14] on icon "button" at bounding box center [1145, 17] width 14 height 14
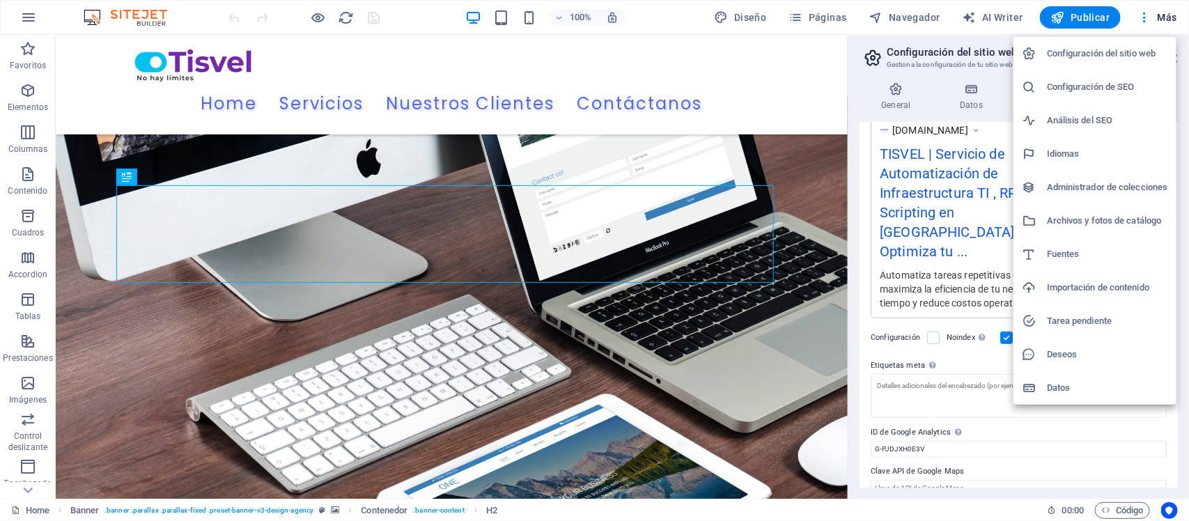
click at [1084, 124] on h6 "Análisis del SEO" at bounding box center [1107, 120] width 121 height 17
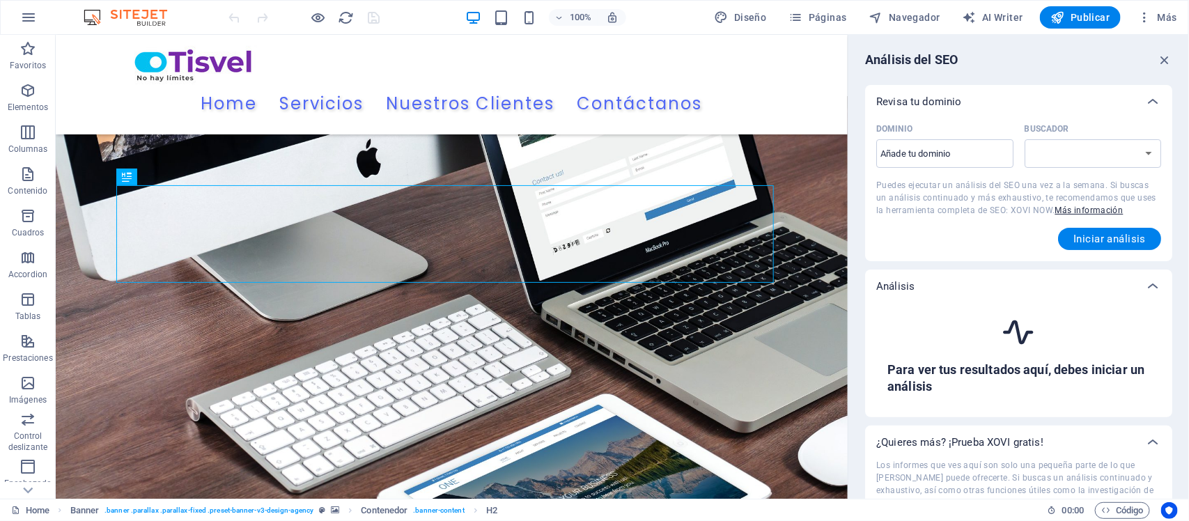
select select "google.com"
click at [987, 157] on input "Dominio ​" at bounding box center [944, 154] width 137 height 22
type input "tisvel.com"
click at [1081, 141] on select "google.de google.at google.es google.co.uk google.fr google.it google.ch google…" at bounding box center [1093, 153] width 137 height 29
click at [1115, 112] on div "Revisa tu dominio" at bounding box center [1018, 101] width 307 height 33
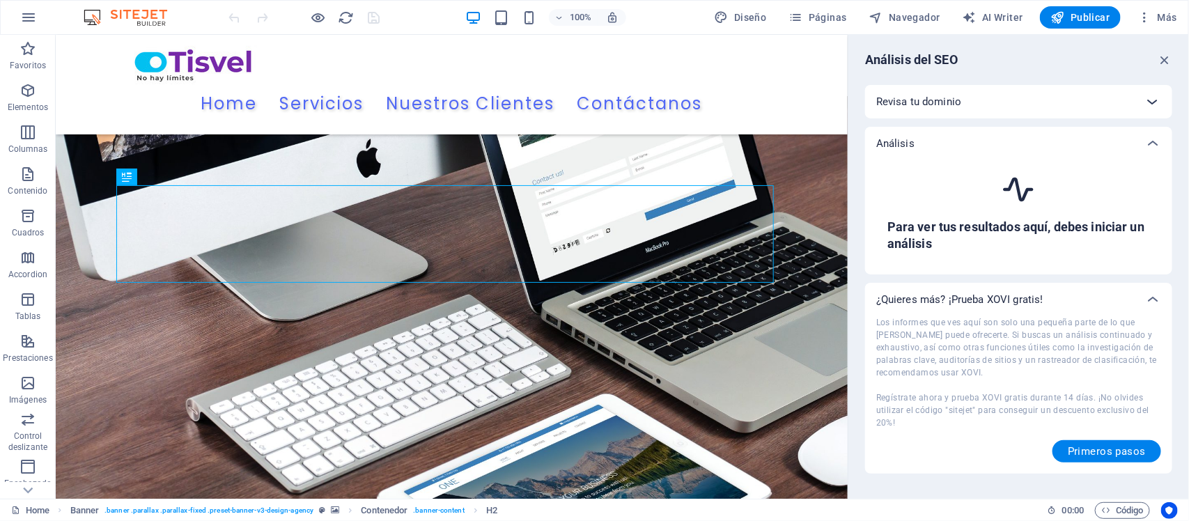
click at [1164, 96] on div at bounding box center [1152, 101] width 33 height 33
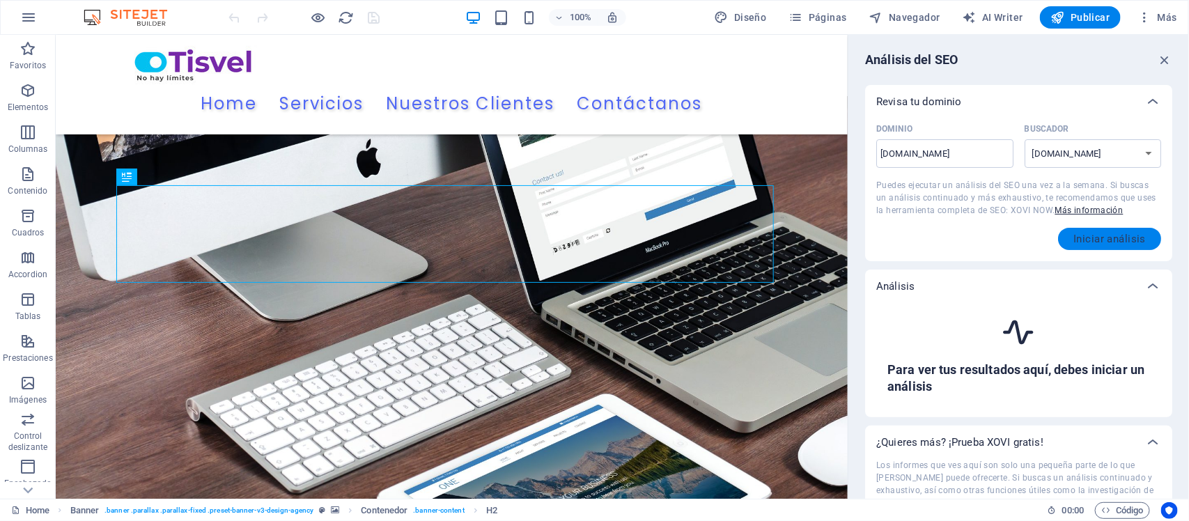
click at [1125, 240] on span "Iniciar análisis" at bounding box center [1110, 238] width 72 height 11
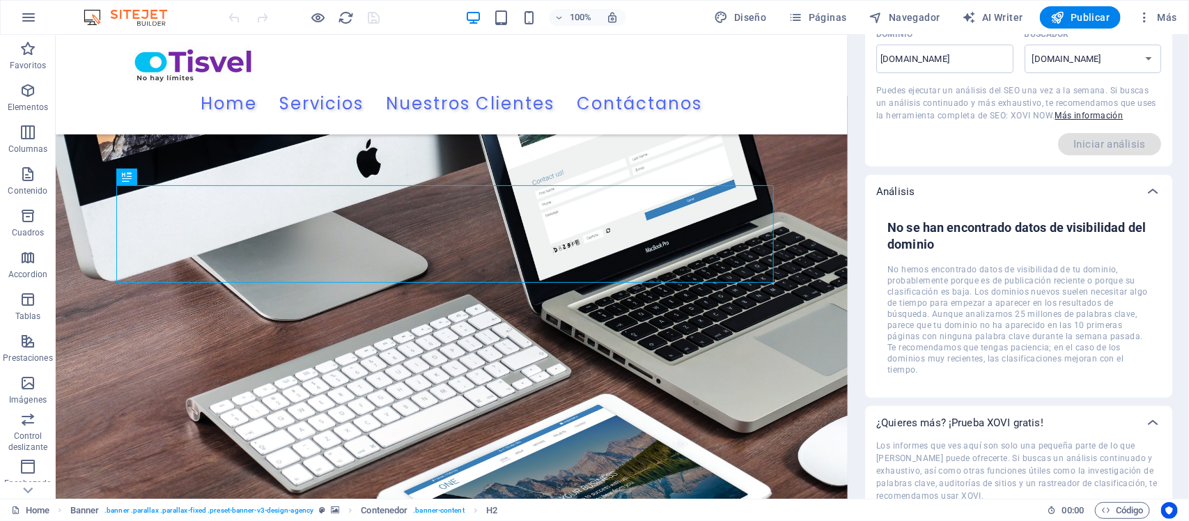
scroll to position [0, 0]
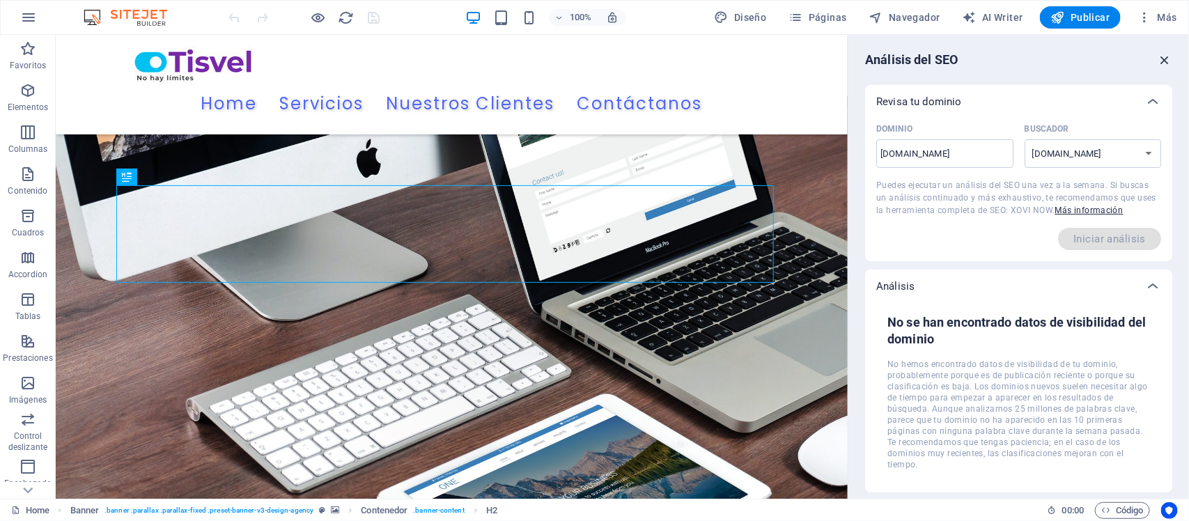
click at [1160, 61] on icon "button" at bounding box center [1164, 59] width 15 height 15
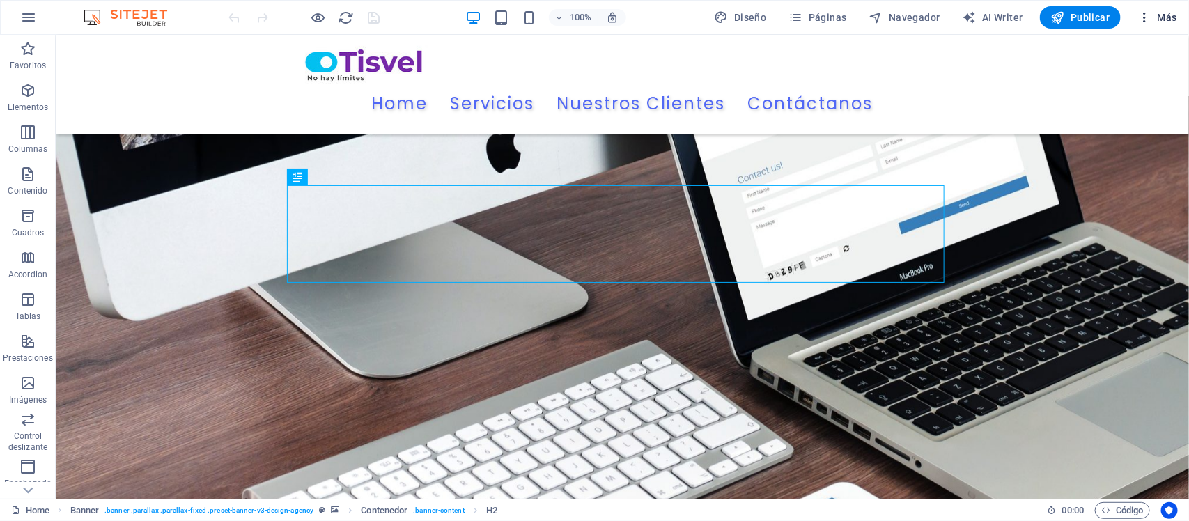
click at [1146, 15] on icon "button" at bounding box center [1145, 17] width 14 height 14
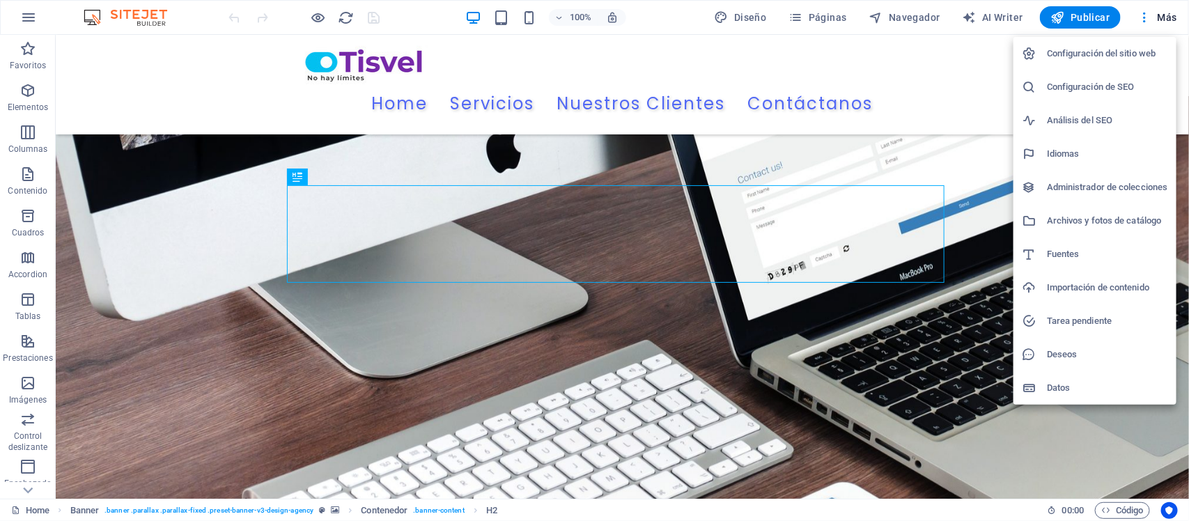
click at [1069, 161] on h6 "Idiomas" at bounding box center [1107, 154] width 121 height 17
select select "44"
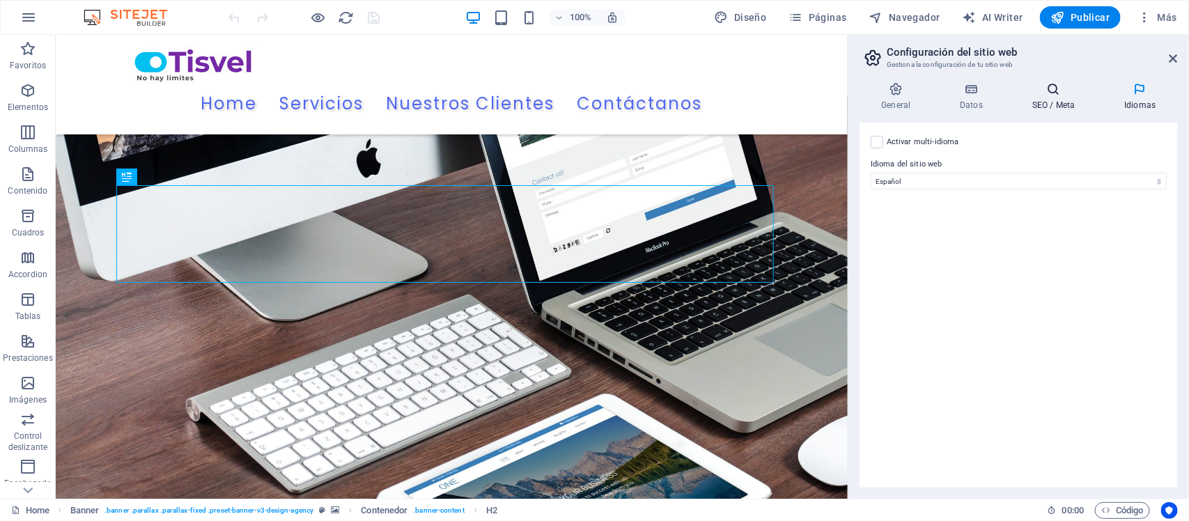
click at [1057, 102] on h4 "SEO / Meta" at bounding box center [1057, 96] width 92 height 29
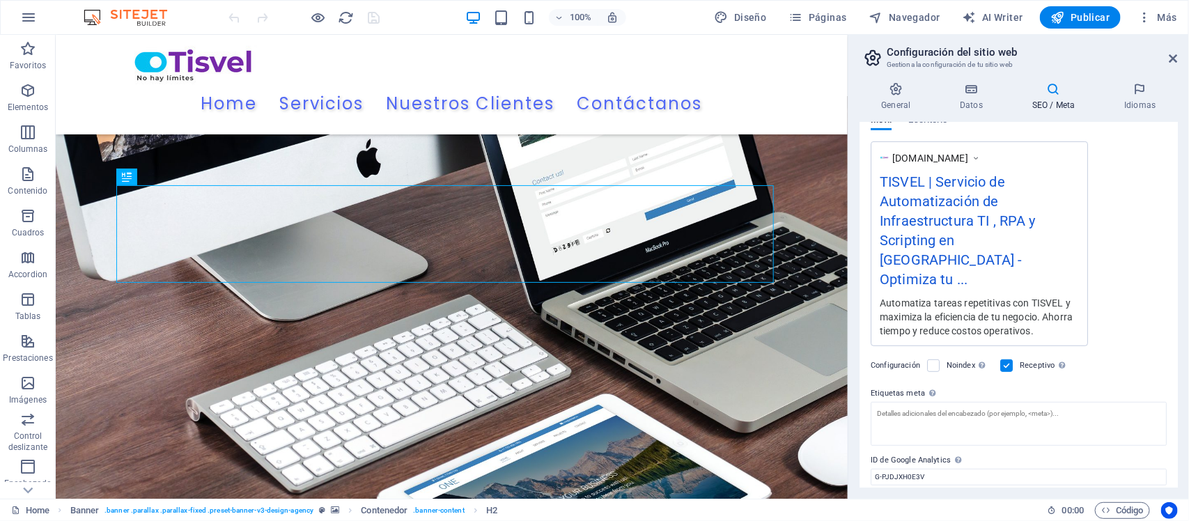
scroll to position [253, 0]
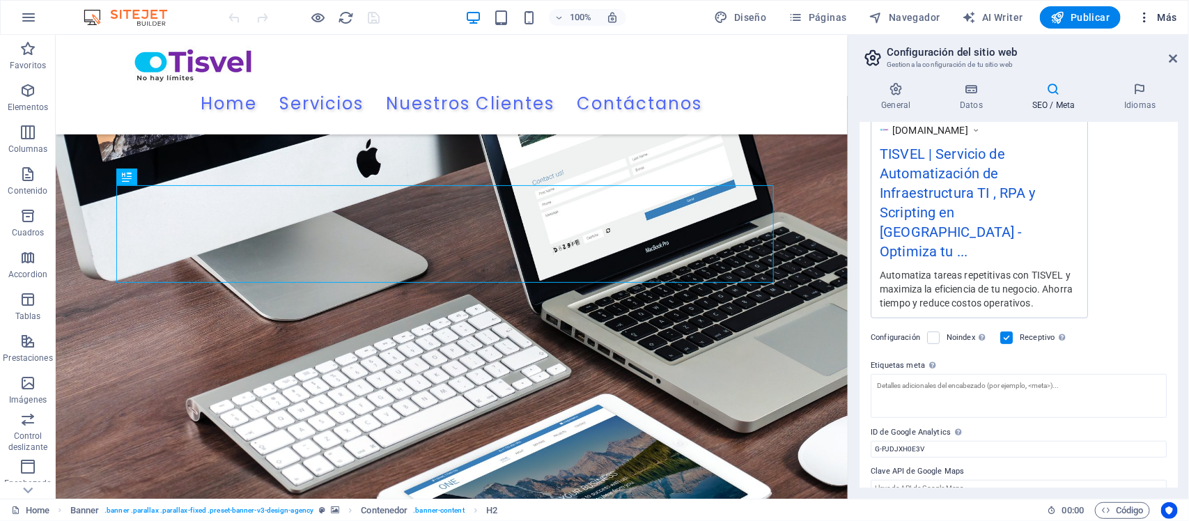
click at [1168, 10] on span "Más" at bounding box center [1158, 17] width 40 height 14
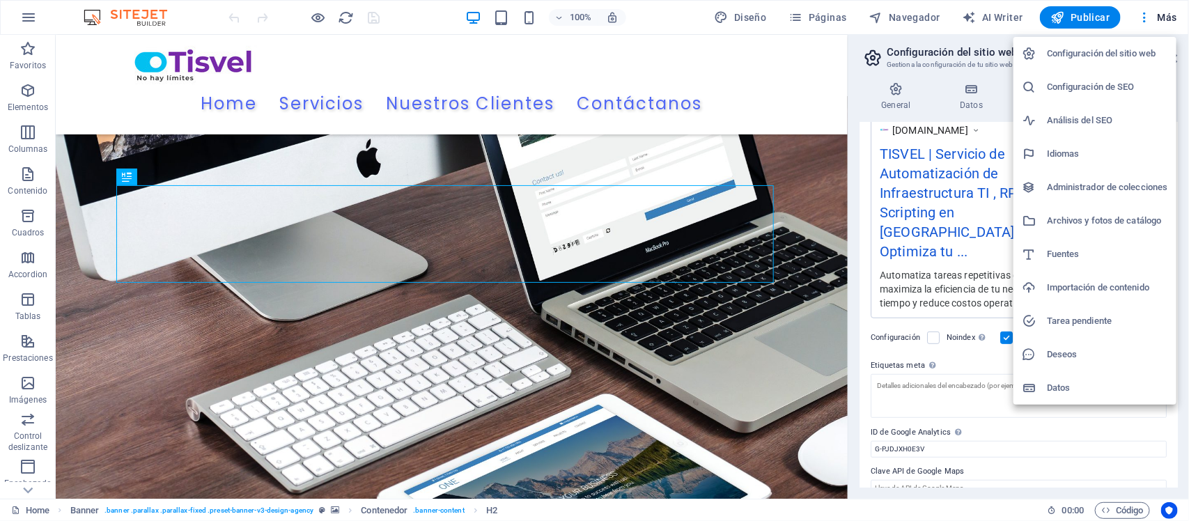
click at [1140, 221] on h6 "Archivos y fotos de catálogo" at bounding box center [1107, 220] width 121 height 17
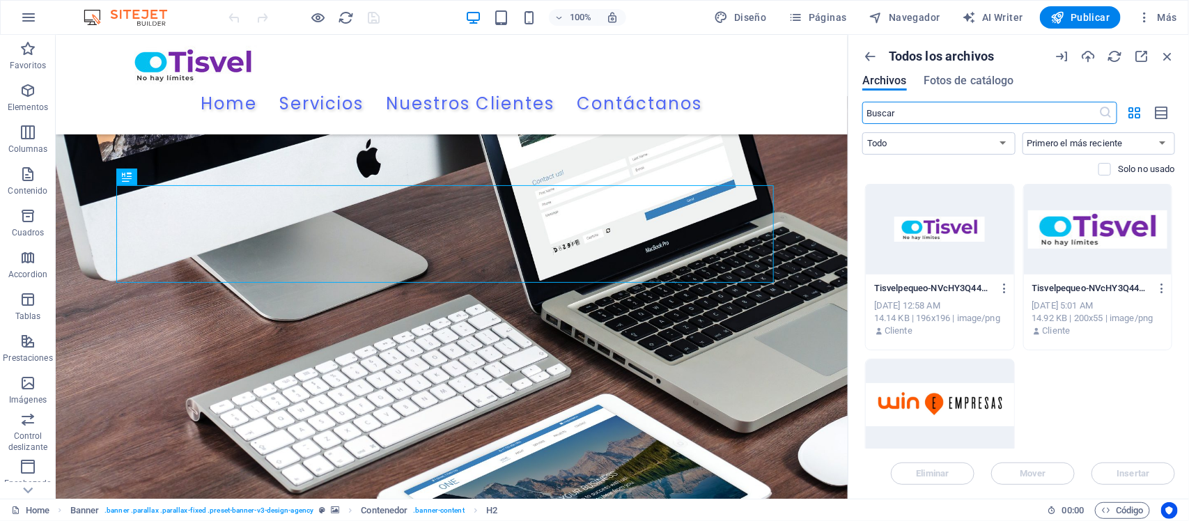
scroll to position [0, 0]
click at [1005, 146] on select "Todo Imágenes Documentos Audio Video Vector Otro" at bounding box center [938, 143] width 153 height 22
click at [862, 132] on select "Todo Imágenes Documentos Audio Video Vector Otro" at bounding box center [938, 143] width 153 height 22
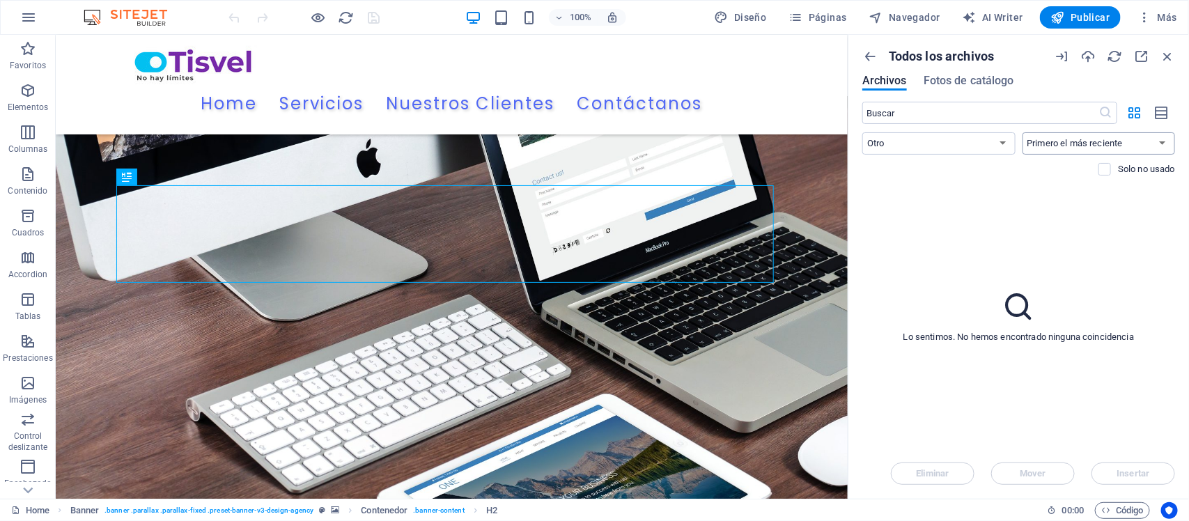
click at [1049, 137] on select "Primero el más reciente Primero el más antiguo Nombre (A-Z) Nombre (Z-A) Tamaño…" at bounding box center [1099, 143] width 153 height 22
click at [939, 151] on select "Todo Imágenes Documentos Audio Video Vector Otro" at bounding box center [938, 143] width 153 height 22
select select "all"
click at [862, 132] on select "Todo Imágenes Documentos Audio Video Vector Otro" at bounding box center [938, 143] width 153 height 22
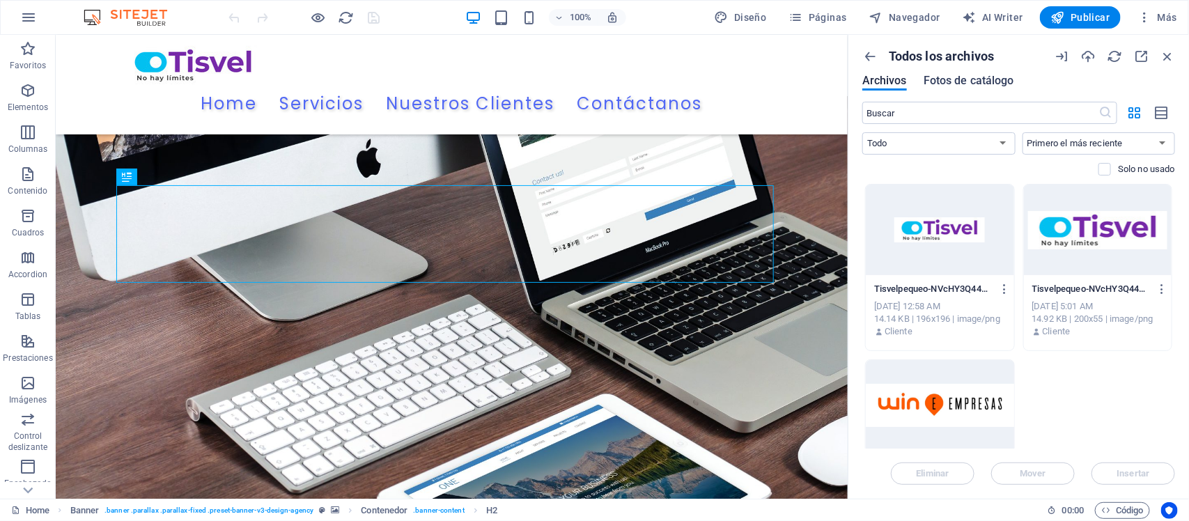
click at [984, 77] on span "Fotos de catálogo" at bounding box center [969, 80] width 91 height 17
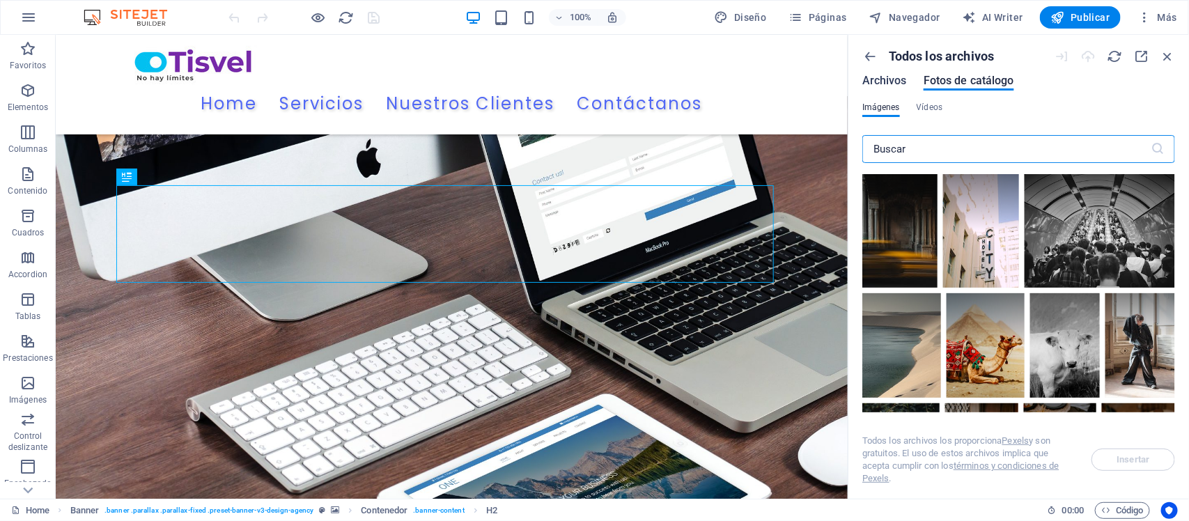
click at [882, 77] on span "Archivos" at bounding box center [884, 80] width 45 height 17
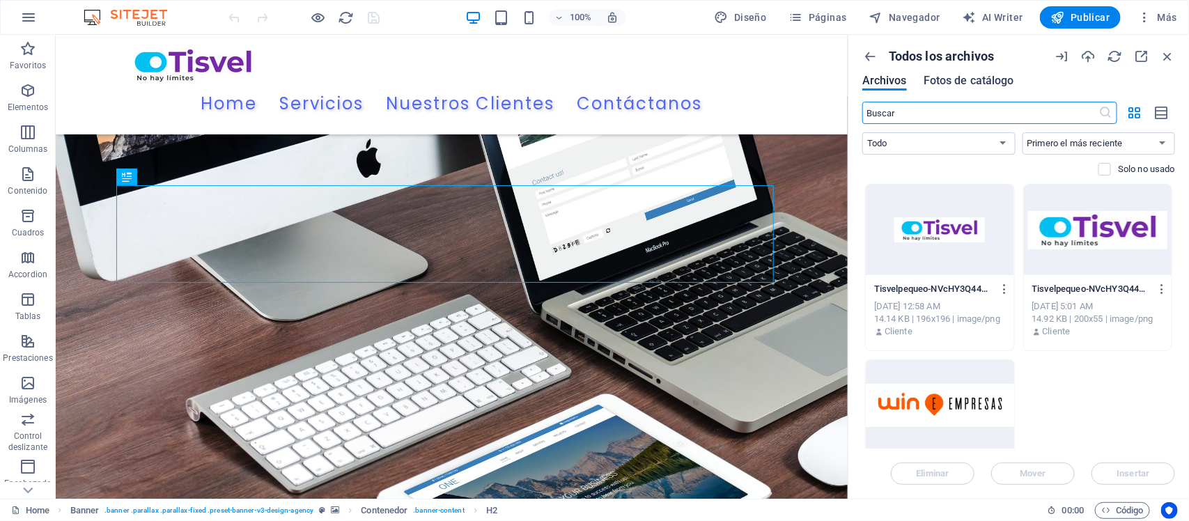
click at [977, 84] on span "Fotos de catálogo" at bounding box center [969, 80] width 91 height 17
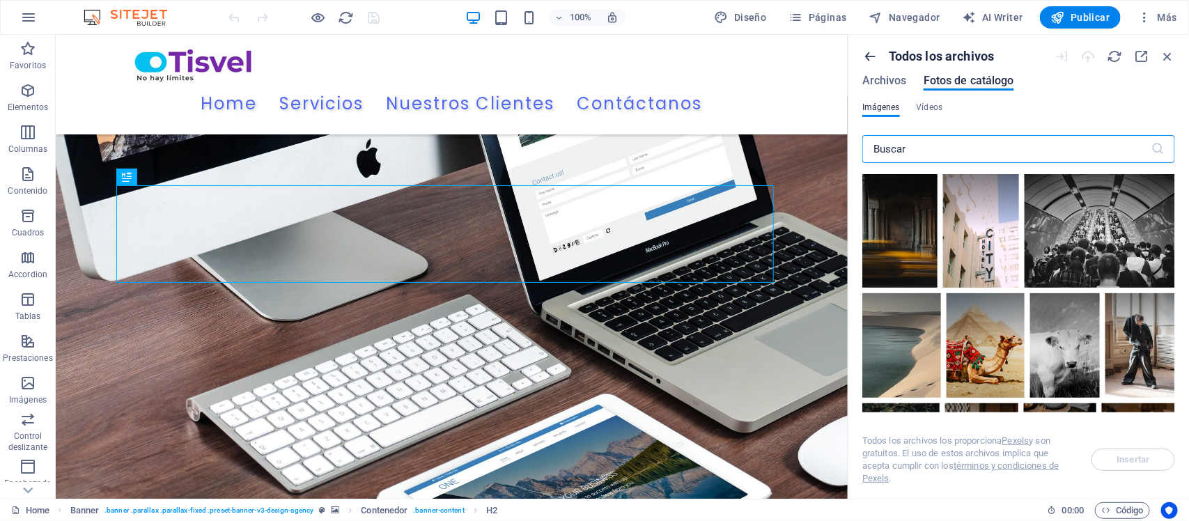
click at [878, 57] on icon "button" at bounding box center [869, 56] width 15 height 15
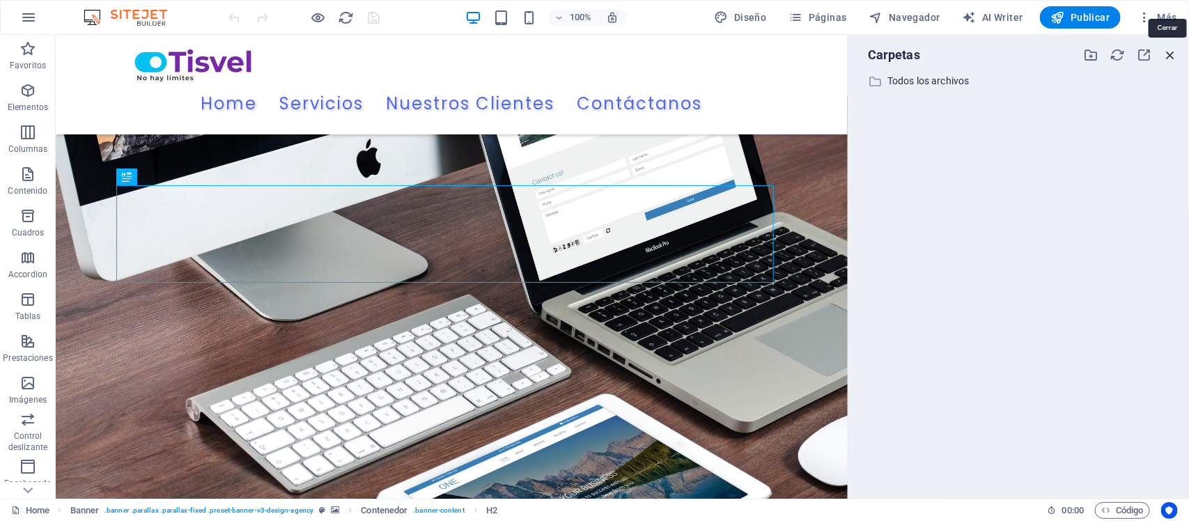
drag, startPoint x: 1174, startPoint y: 51, endPoint x: 1118, endPoint y: 17, distance: 65.0
click at [1174, 51] on icon "button" at bounding box center [1170, 54] width 15 height 15
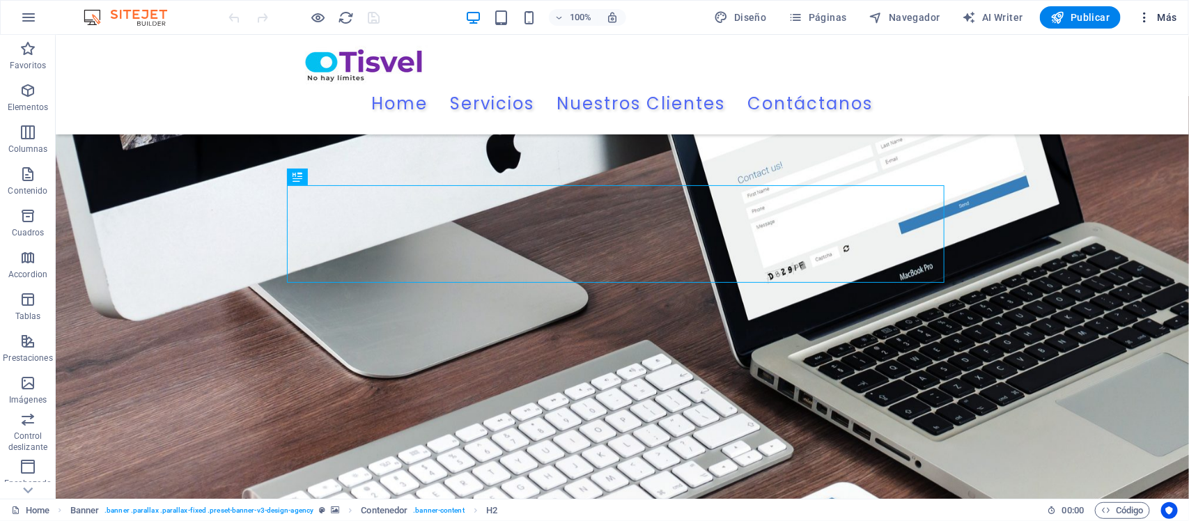
click at [1156, 15] on span "Más" at bounding box center [1158, 17] width 40 height 14
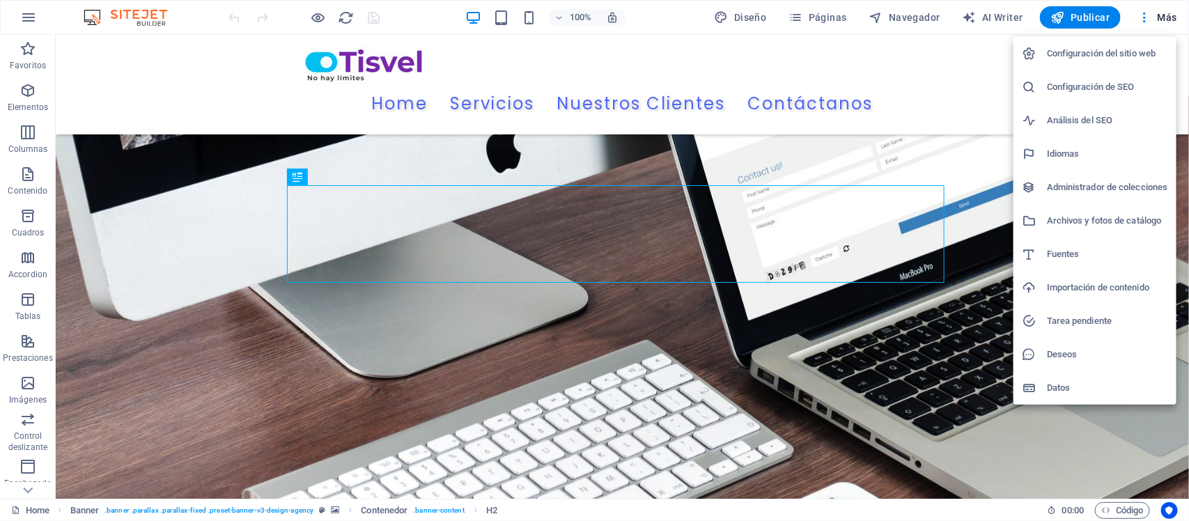
click at [1116, 291] on h6 "Importación de contenido" at bounding box center [1107, 287] width 121 height 17
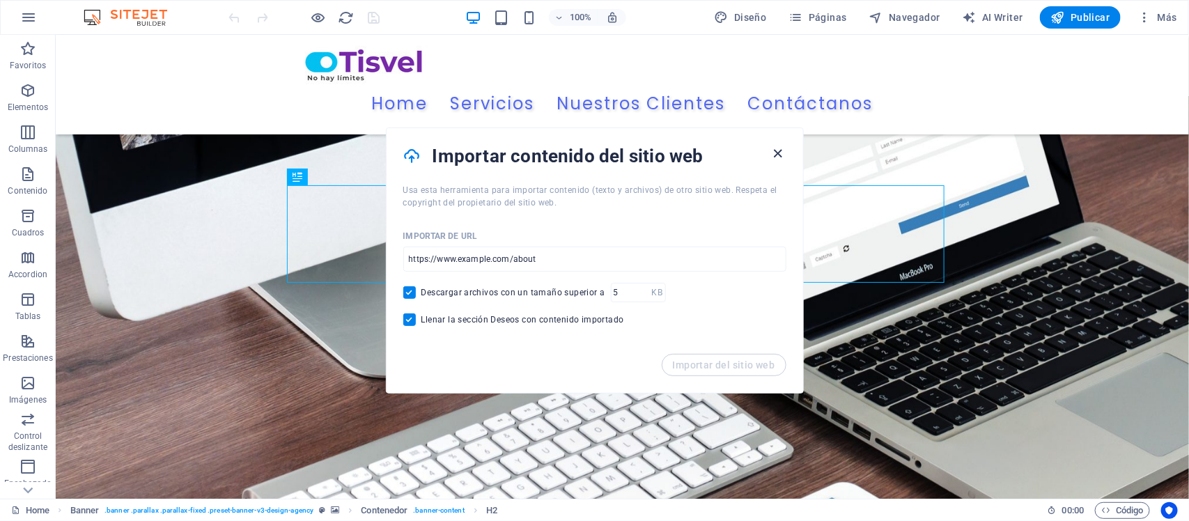
click at [773, 150] on icon "button" at bounding box center [778, 154] width 16 height 16
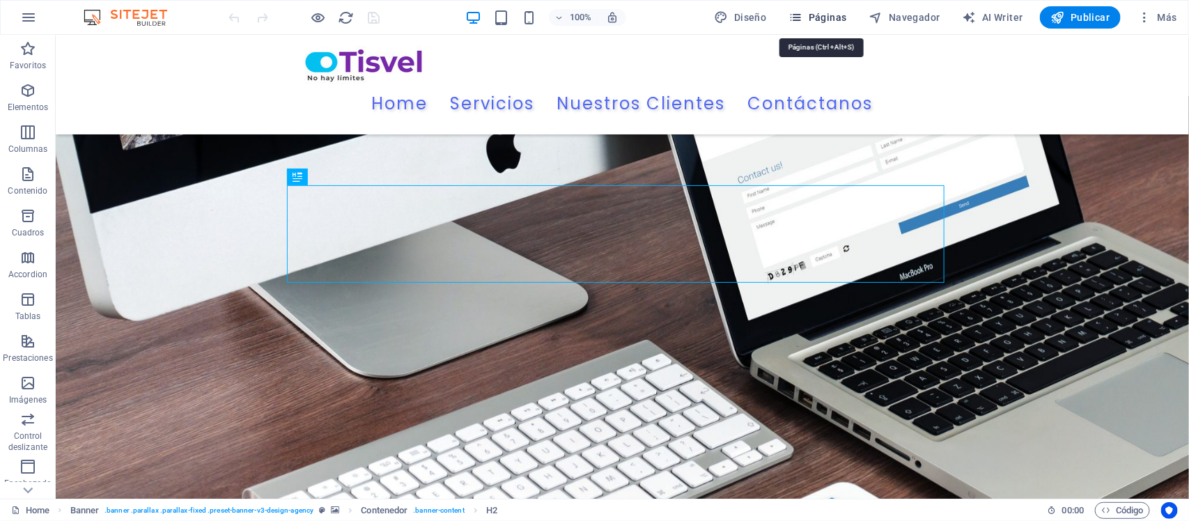
click at [803, 20] on icon "button" at bounding box center [796, 17] width 14 height 14
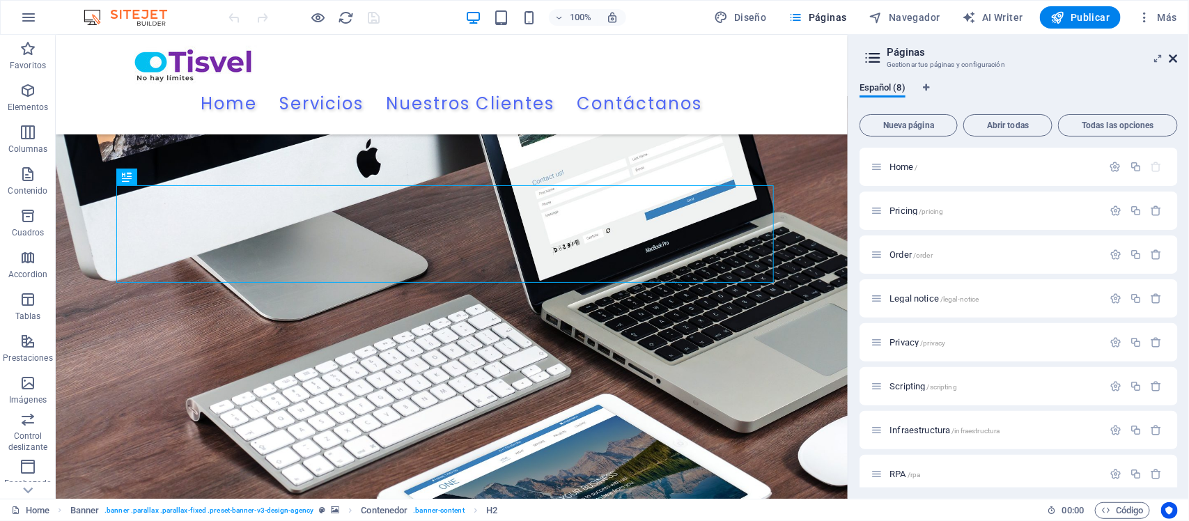
click at [1174, 54] on icon at bounding box center [1174, 58] width 8 height 11
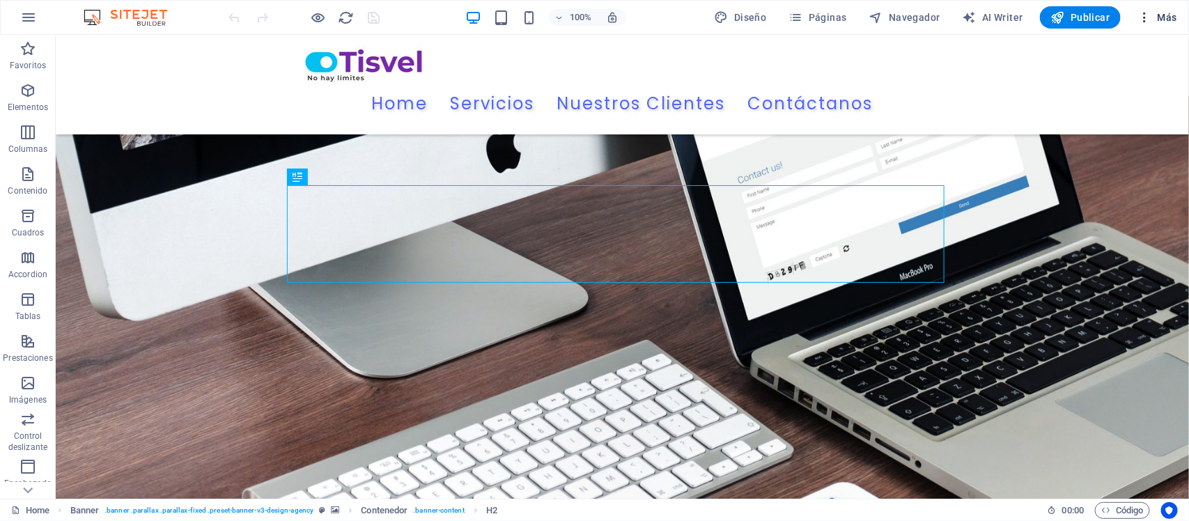
click at [1144, 18] on icon "button" at bounding box center [1145, 17] width 14 height 14
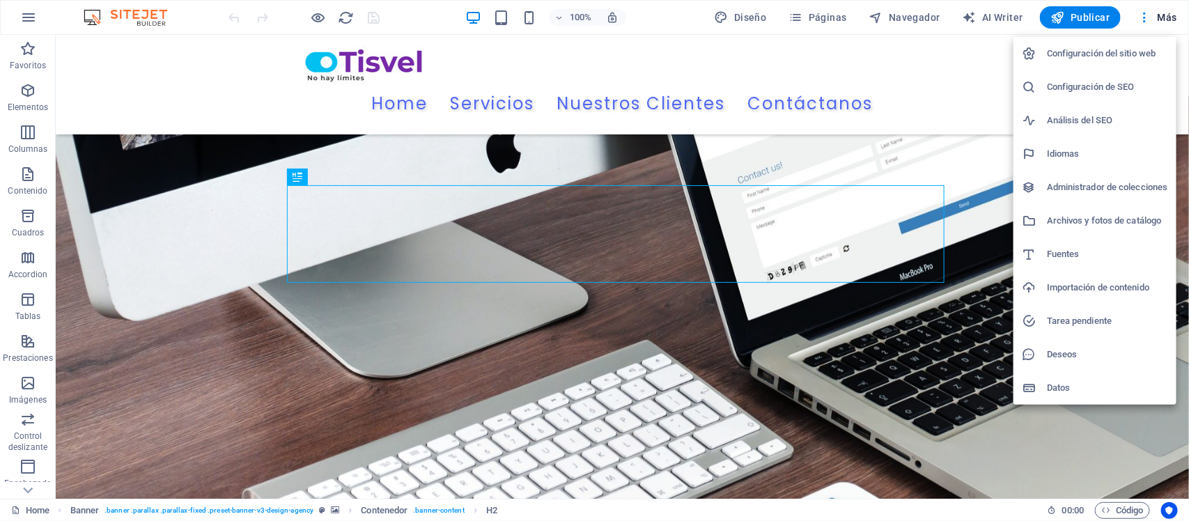
click at [1068, 183] on h6 "Administrador de colecciones" at bounding box center [1107, 187] width 121 height 17
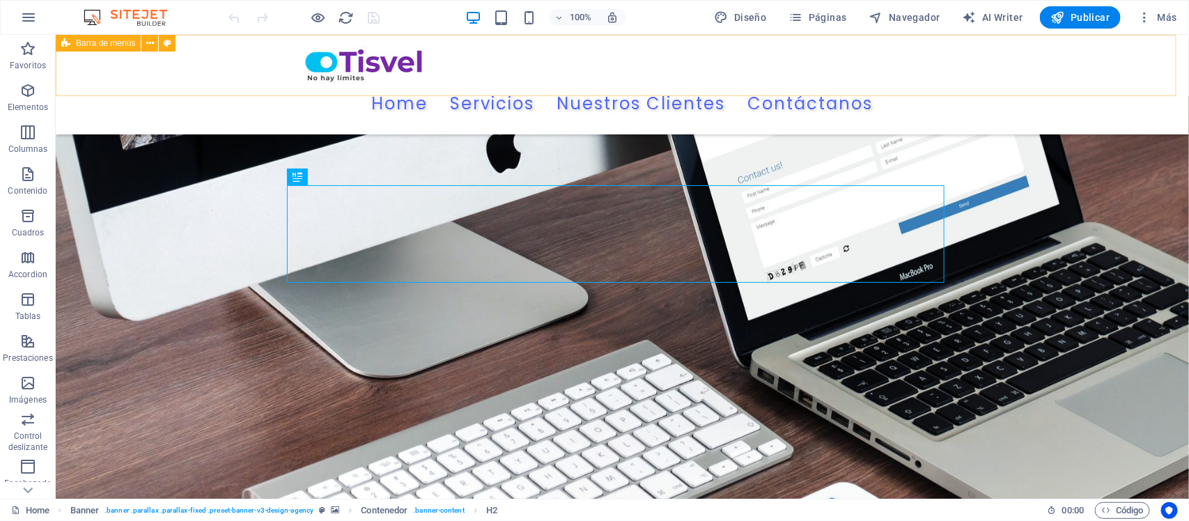
click at [951, 64] on div "Home Servicios Nuestros Clientes Contáctanos Menu" at bounding box center [621, 84] width 1133 height 100
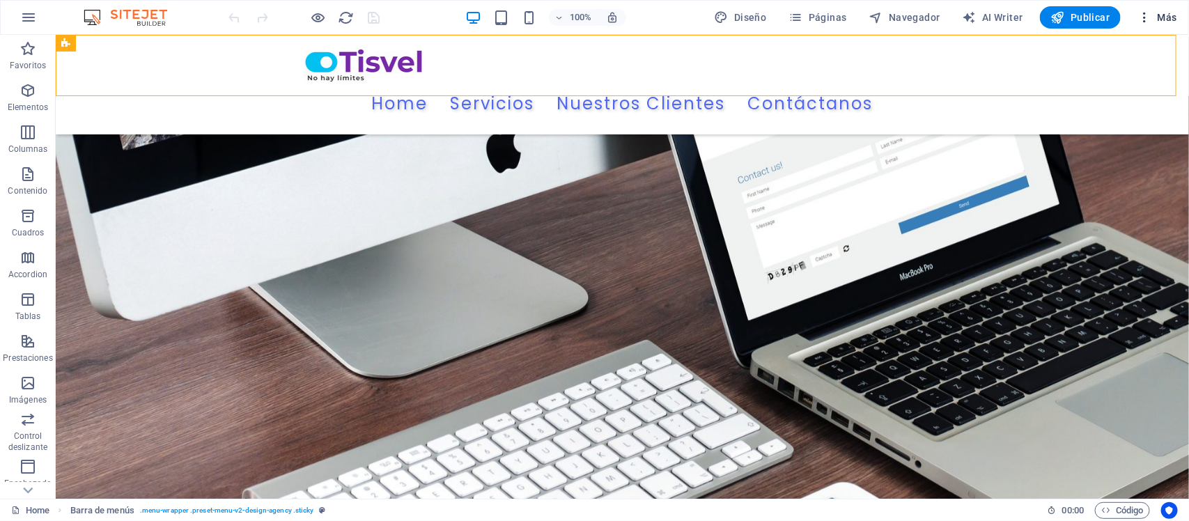
click at [951, 15] on icon "button" at bounding box center [1145, 17] width 14 height 14
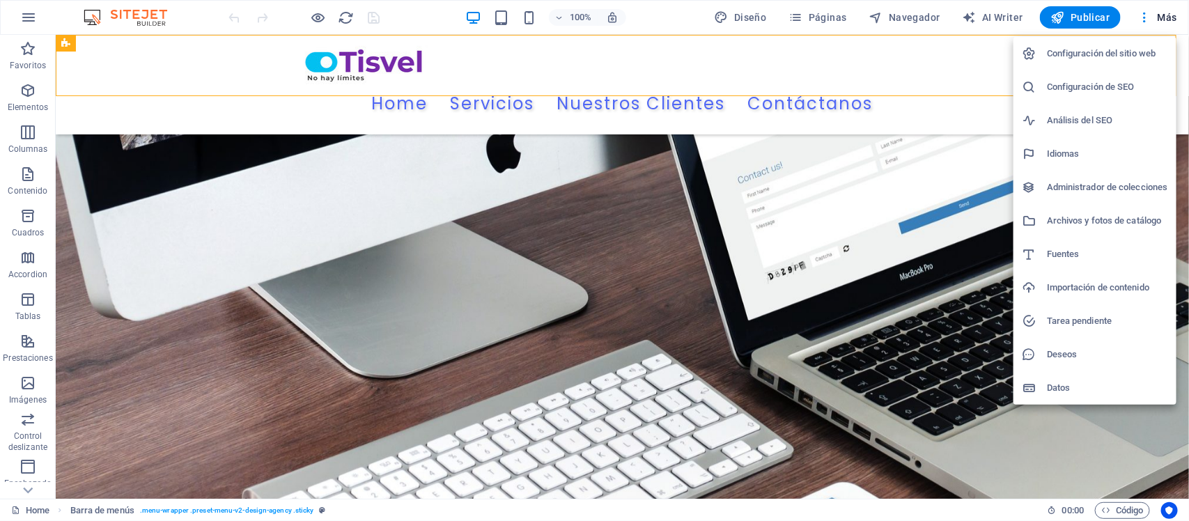
click at [31, 16] on div at bounding box center [594, 260] width 1189 height 521
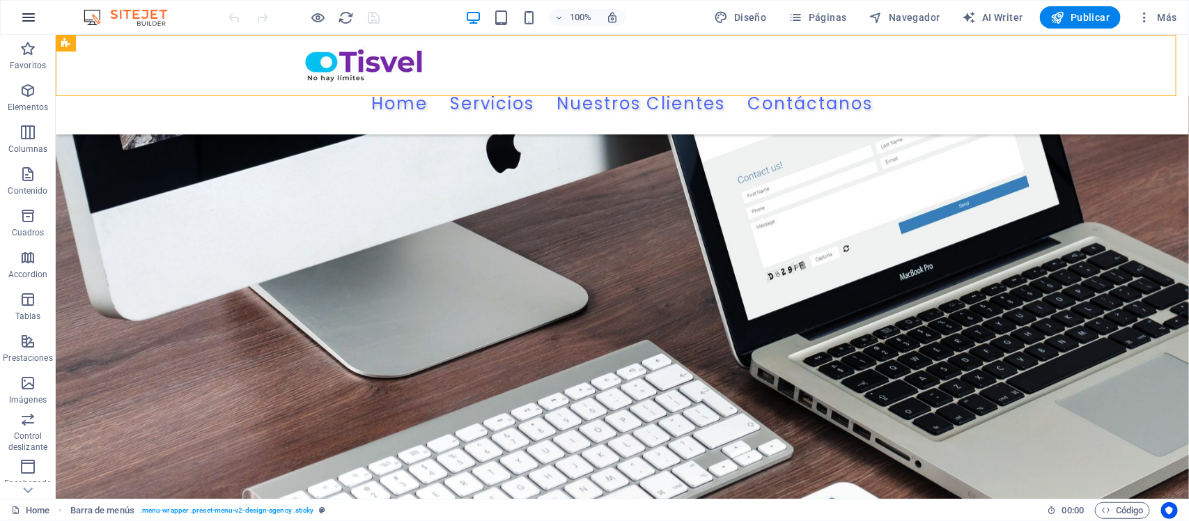
click at [26, 21] on icon "button" at bounding box center [28, 17] width 17 height 17
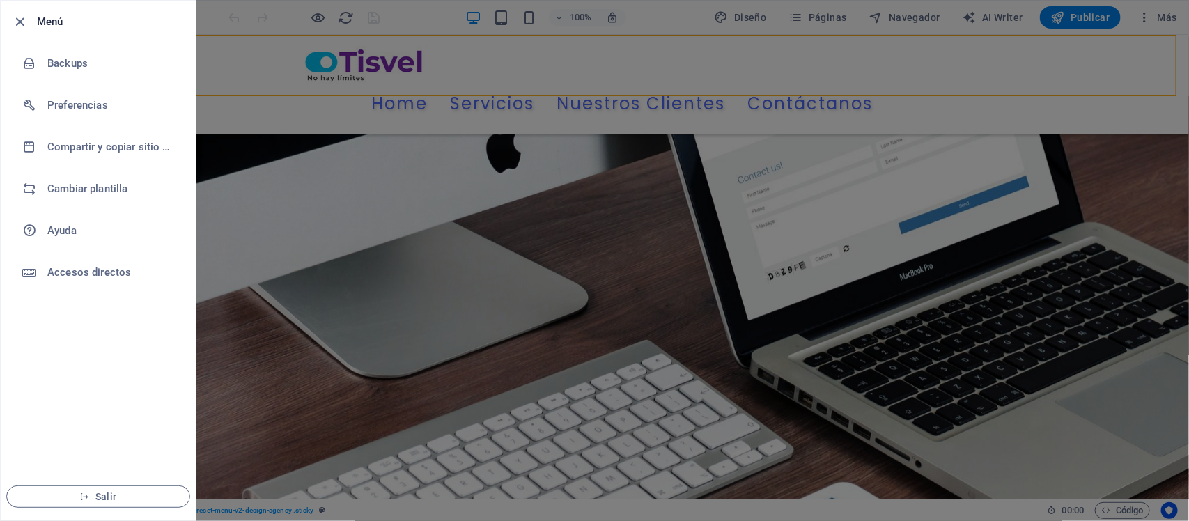
click at [237, 78] on div at bounding box center [594, 260] width 1189 height 521
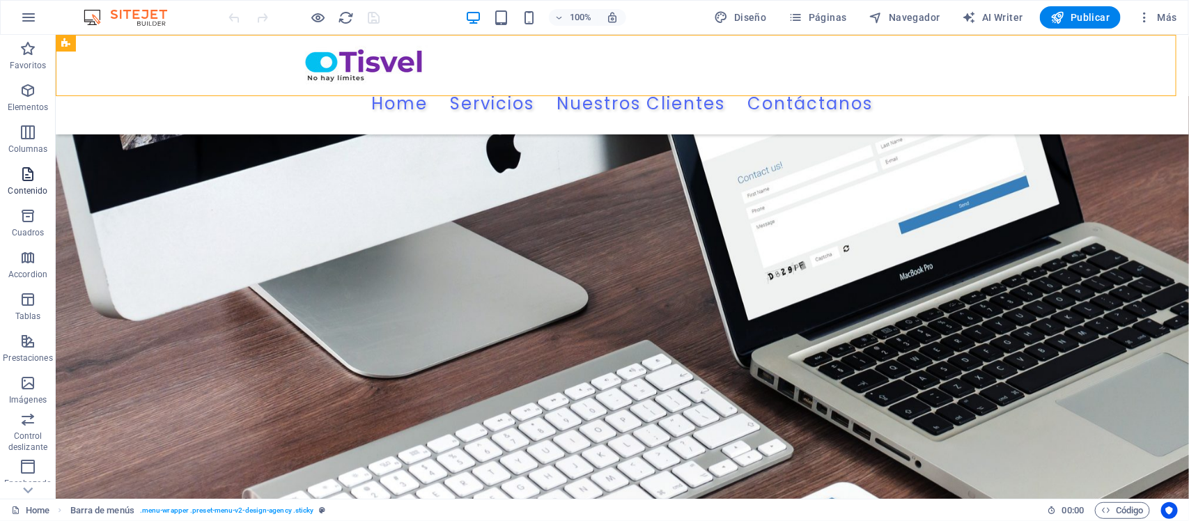
click at [31, 183] on span "Contenido" at bounding box center [28, 182] width 56 height 33
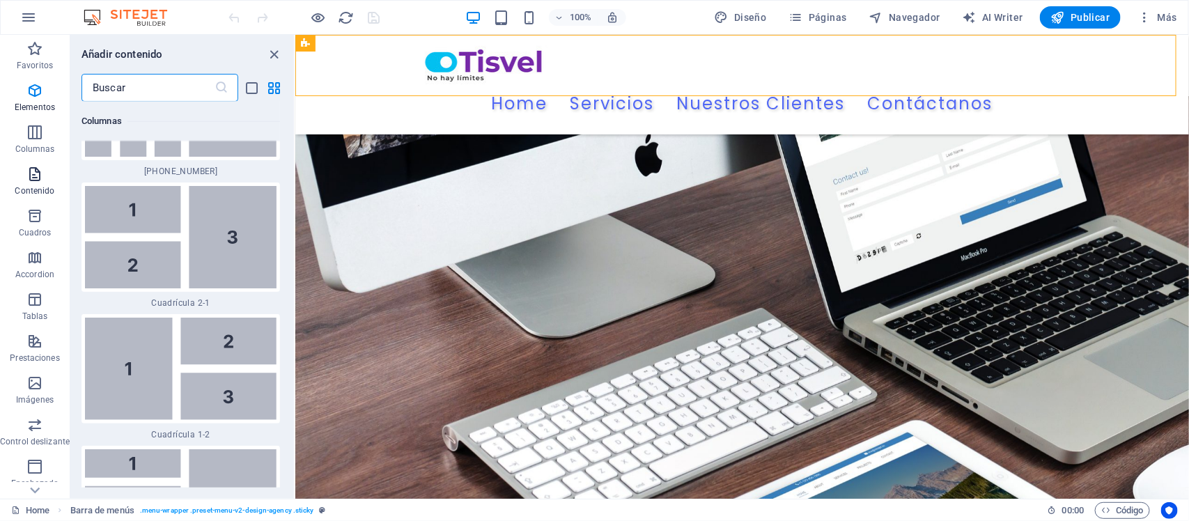
scroll to position [4265, 0]
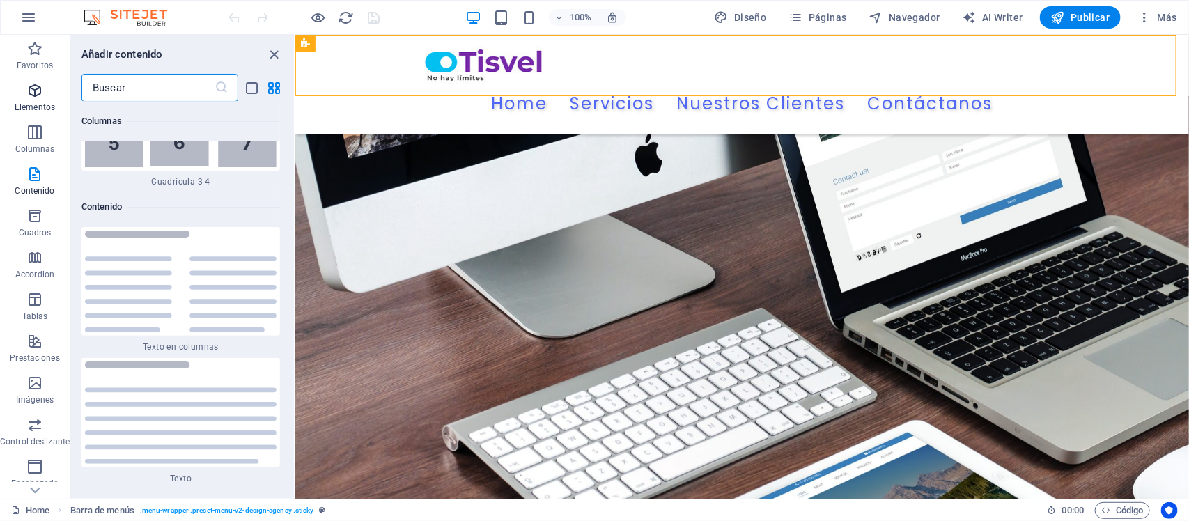
click at [37, 85] on icon "button" at bounding box center [34, 90] width 17 height 17
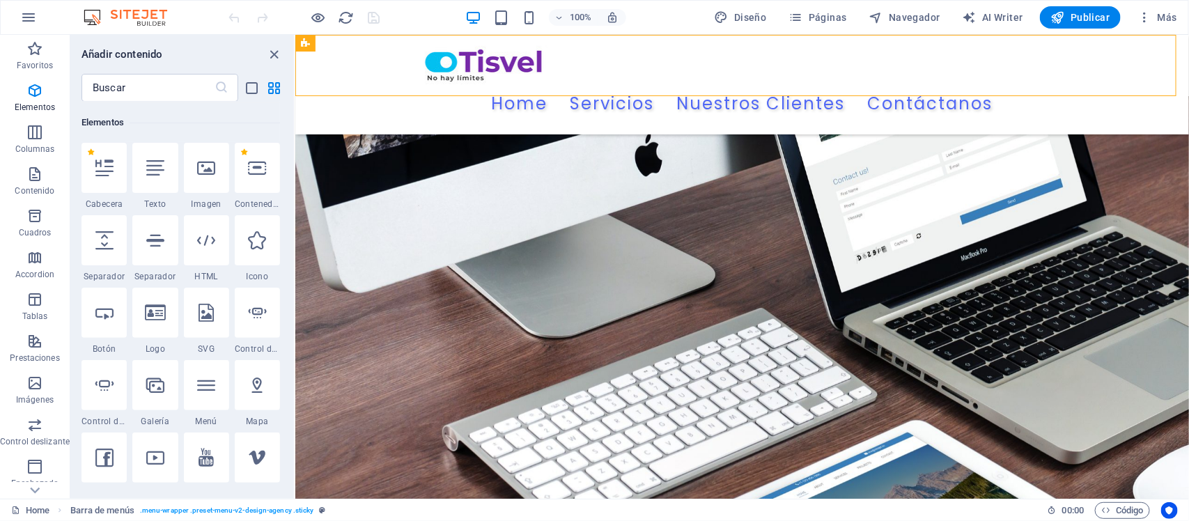
scroll to position [0, 0]
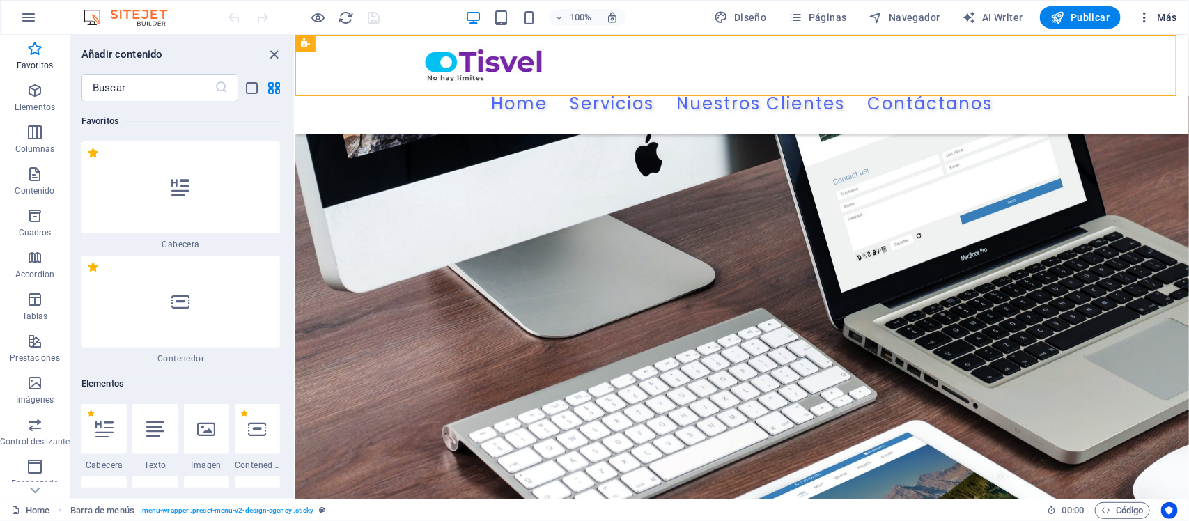
click at [951, 18] on icon "button" at bounding box center [1145, 17] width 14 height 14
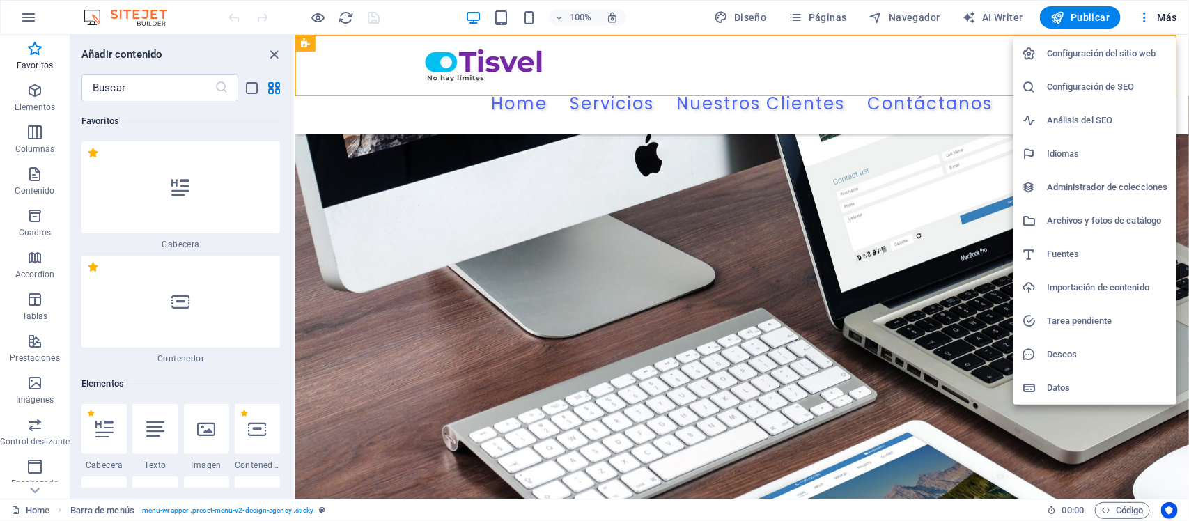
click at [951, 223] on h6 "Archivos y fotos de catálogo" at bounding box center [1107, 220] width 121 height 17
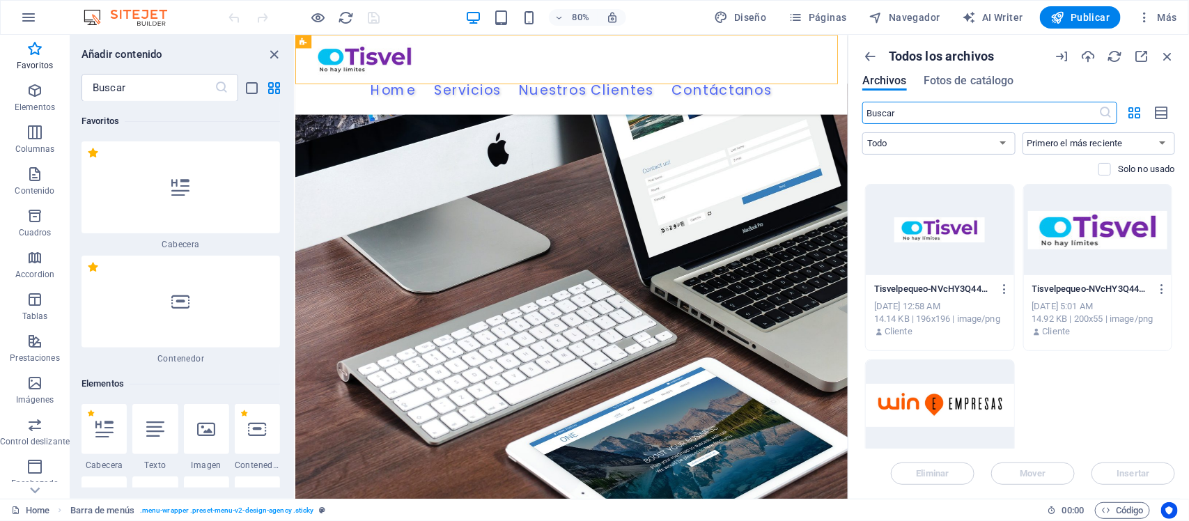
click at [951, 110] on input "text" at bounding box center [980, 113] width 237 height 22
click at [951, 110] on icon at bounding box center [1106, 113] width 14 height 14
drag, startPoint x: 1105, startPoint y: 110, endPoint x: 1071, endPoint y: 110, distance: 33.4
click at [951, 110] on icon at bounding box center [1106, 113] width 14 height 14
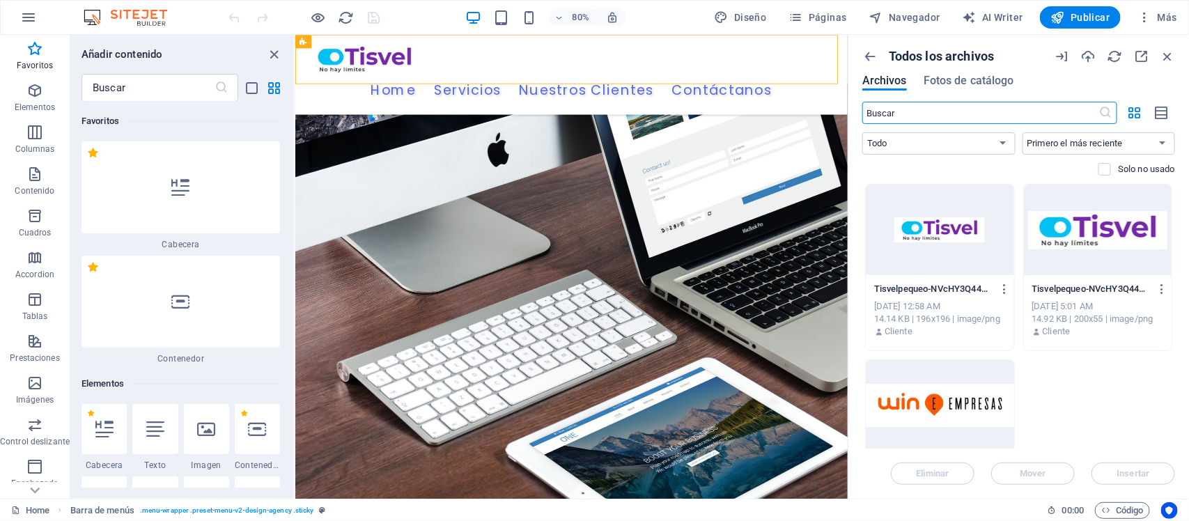
click at [951, 108] on input "text" at bounding box center [980, 113] width 237 height 22
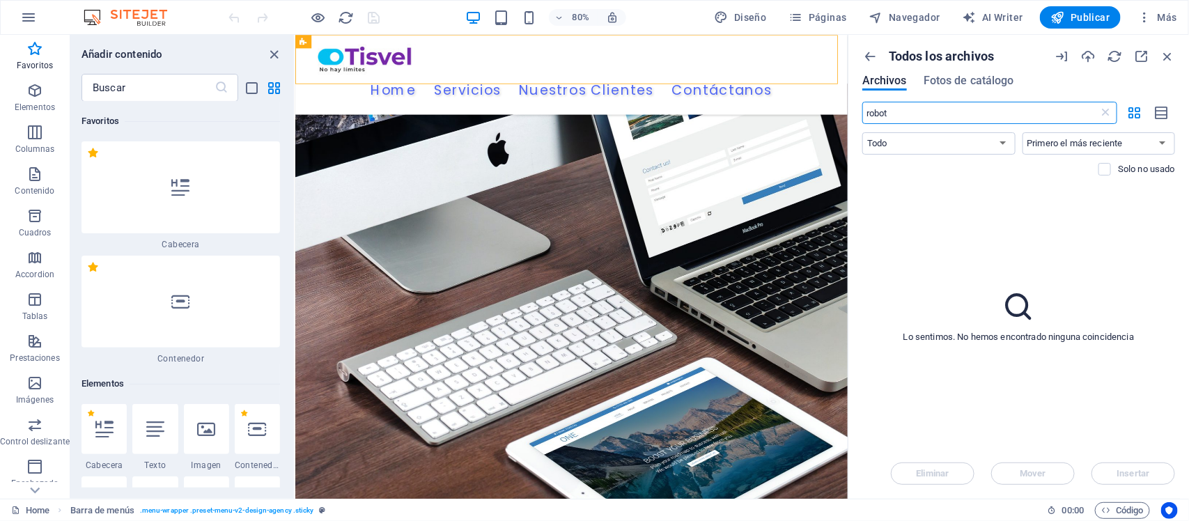
type input "robots"
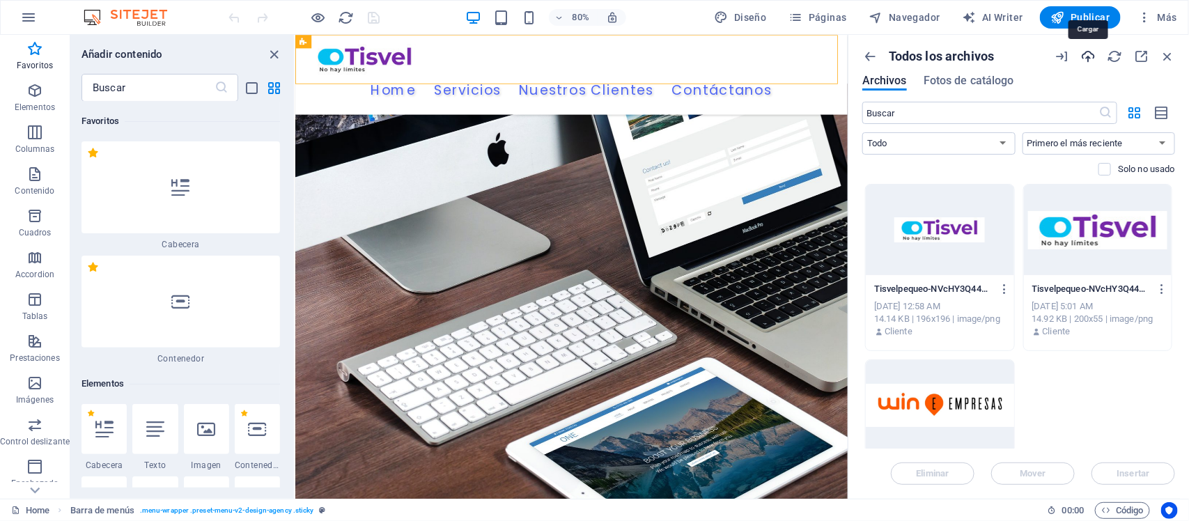
click at [951, 58] on icon "button" at bounding box center [1088, 56] width 15 height 15
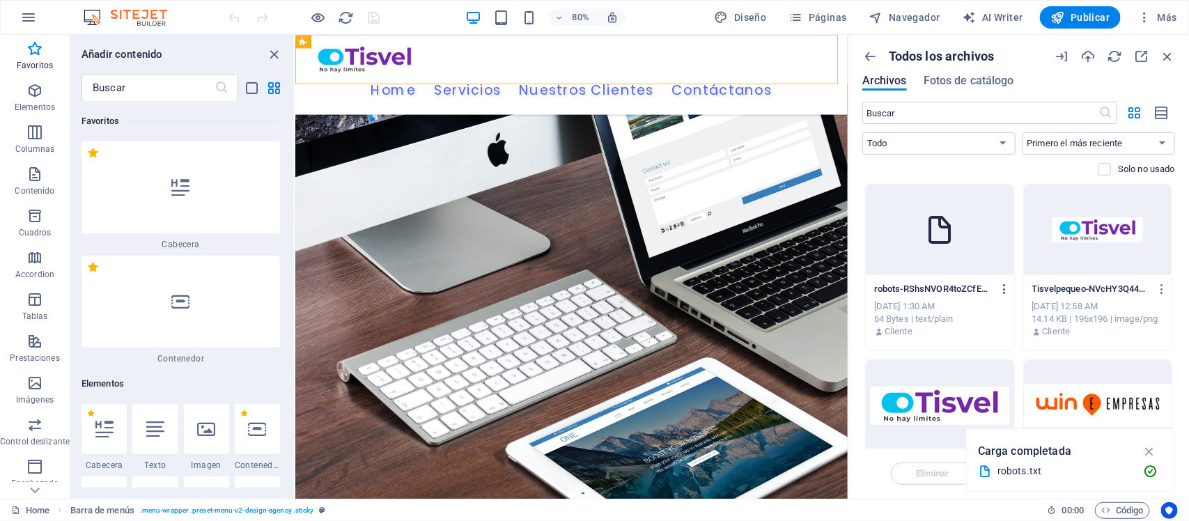
click at [951, 286] on icon "button" at bounding box center [1004, 289] width 13 height 13
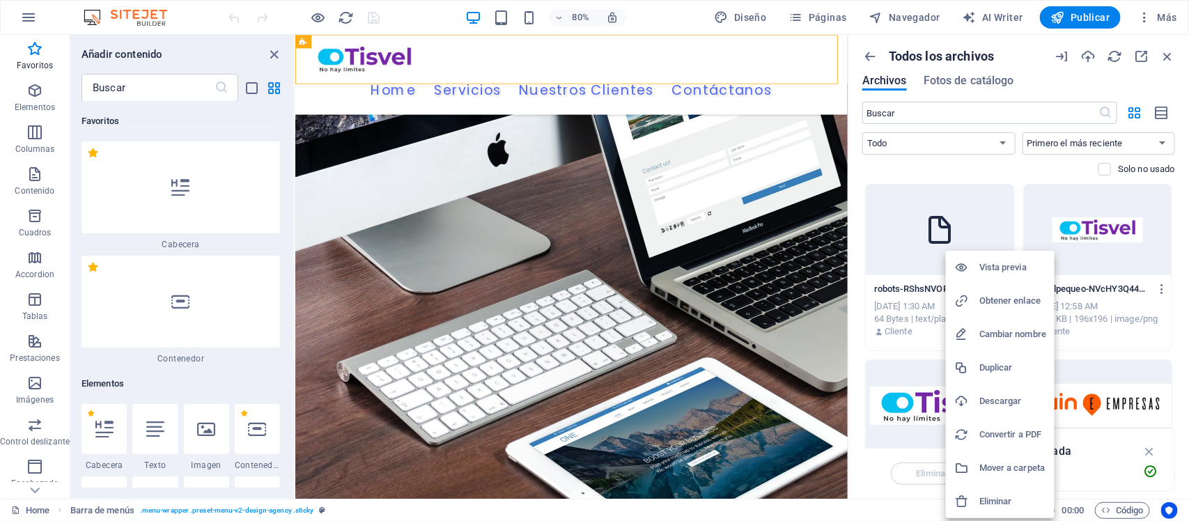
click at [951, 297] on h6 "Obtener enlace" at bounding box center [1013, 301] width 67 height 17
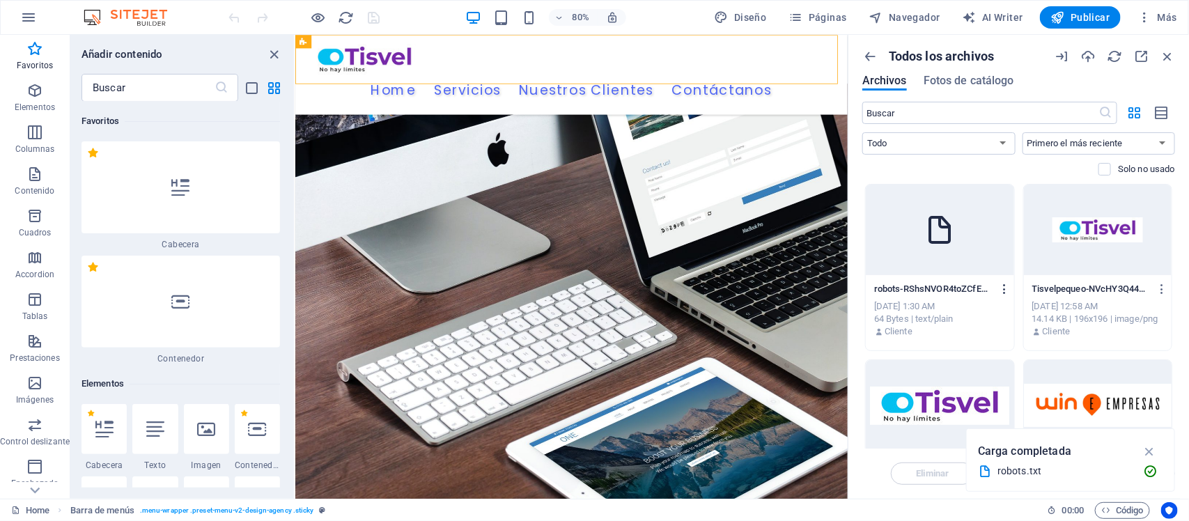
click at [951, 286] on icon "button" at bounding box center [1004, 289] width 13 height 13
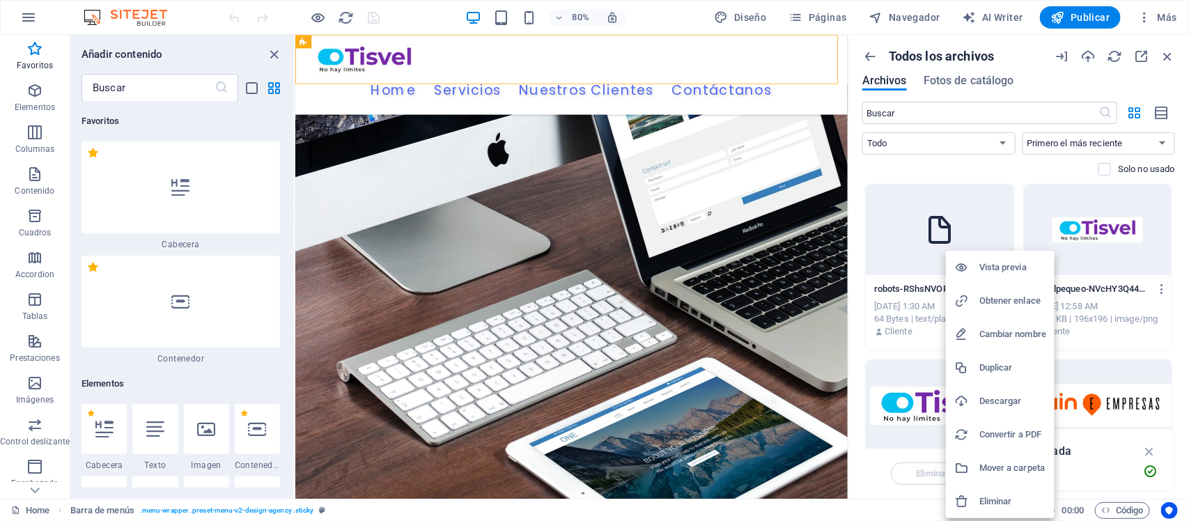
click at [951, 300] on h6 "Obtener enlace" at bounding box center [1013, 301] width 67 height 17
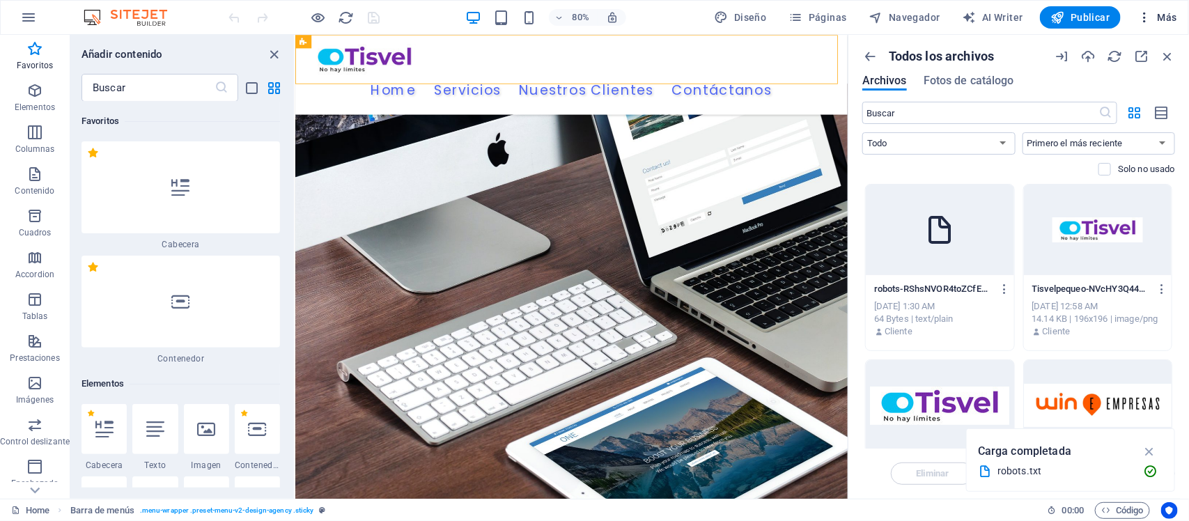
click at [951, 22] on icon "button" at bounding box center [1145, 17] width 14 height 14
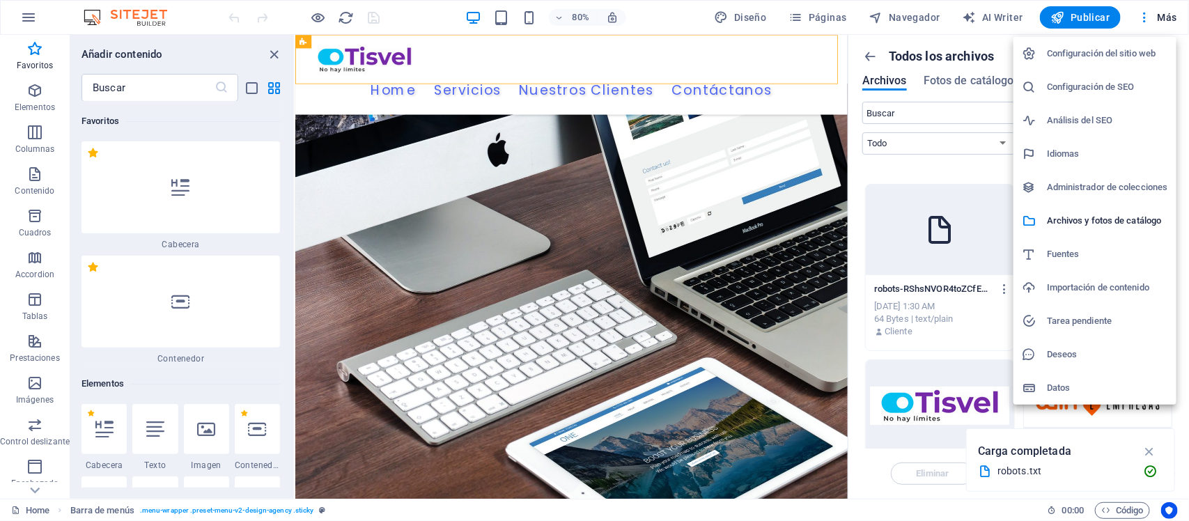
click at [951, 86] on h6 "Configuración de SEO" at bounding box center [1107, 87] width 121 height 17
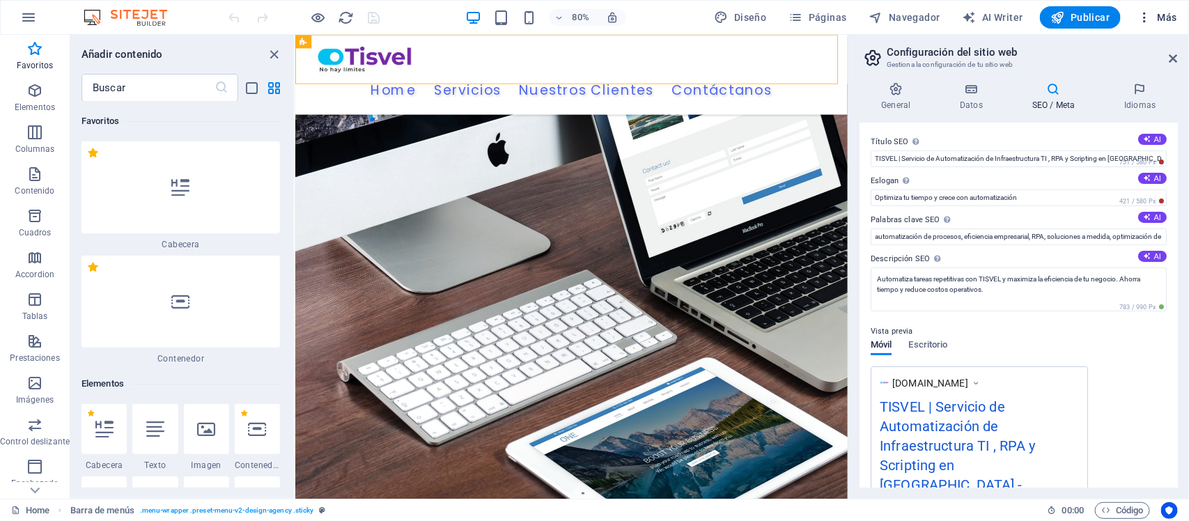
click at [951, 16] on icon "button" at bounding box center [1145, 17] width 14 height 14
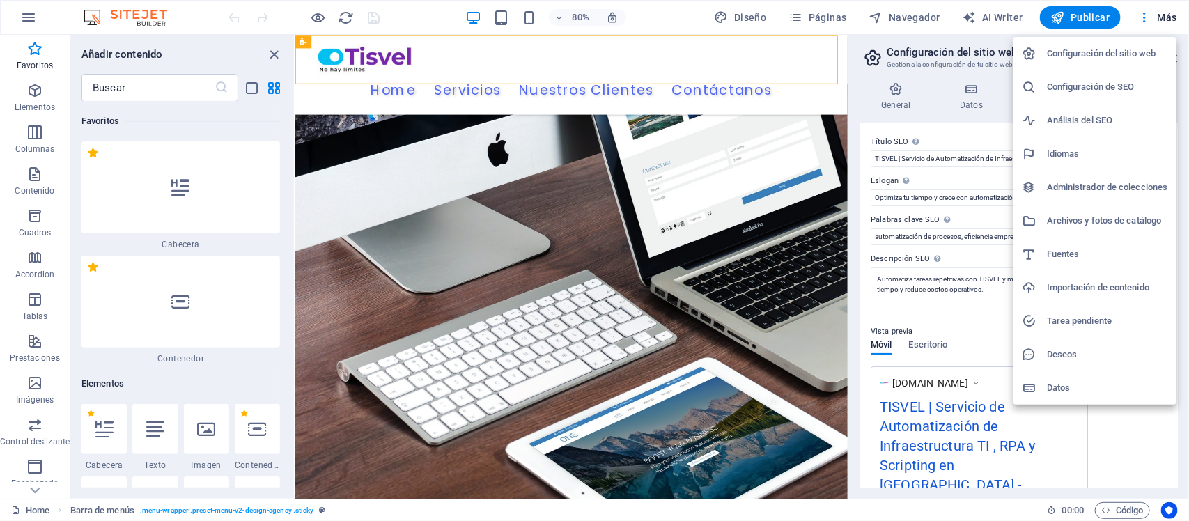
click at [951, 54] on h6 "Configuración del sitio web" at bounding box center [1107, 53] width 121 height 17
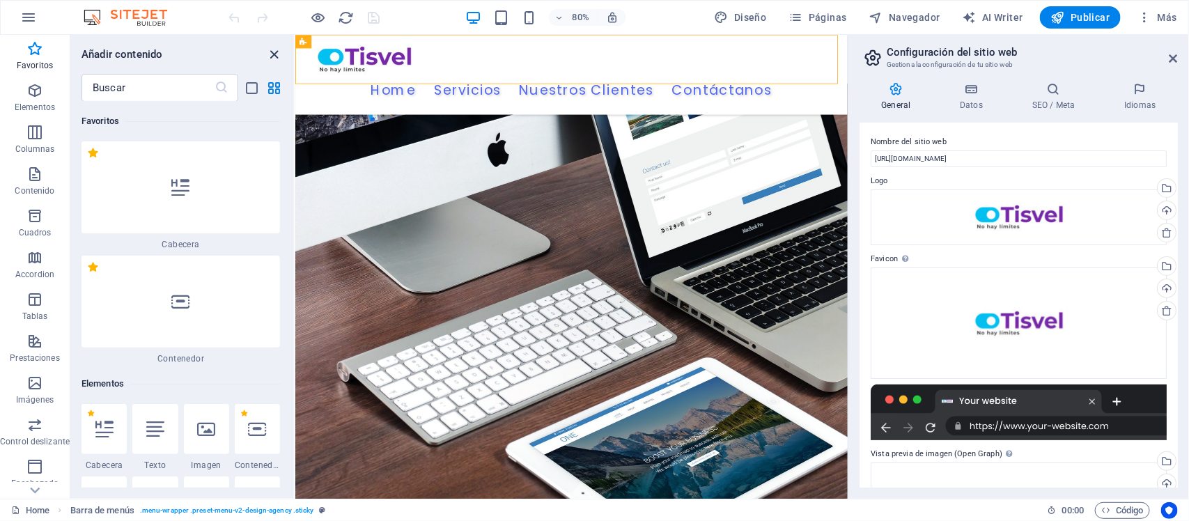
click at [279, 54] on icon "close panel" at bounding box center [275, 55] width 16 height 16
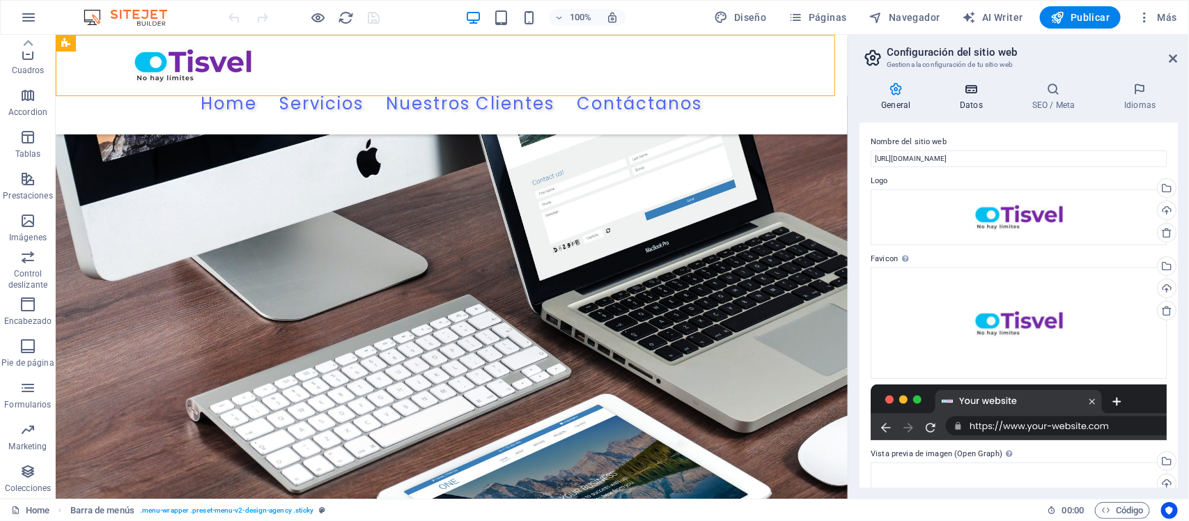
click at [951, 98] on h4 "Datos" at bounding box center [974, 96] width 72 height 29
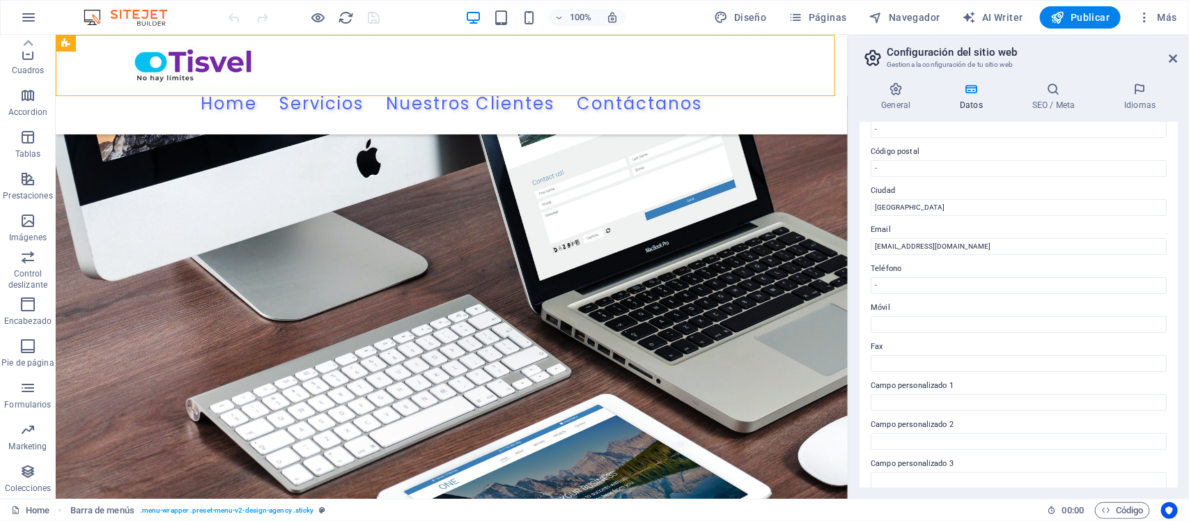
scroll to position [42, 0]
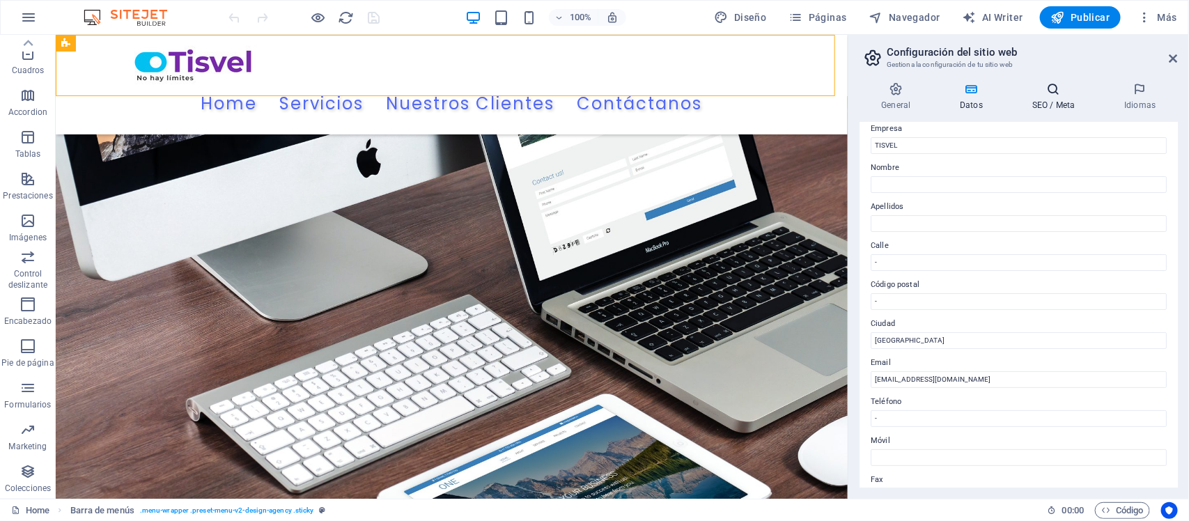
click at [951, 96] on h4 "SEO / Meta" at bounding box center [1057, 96] width 92 height 29
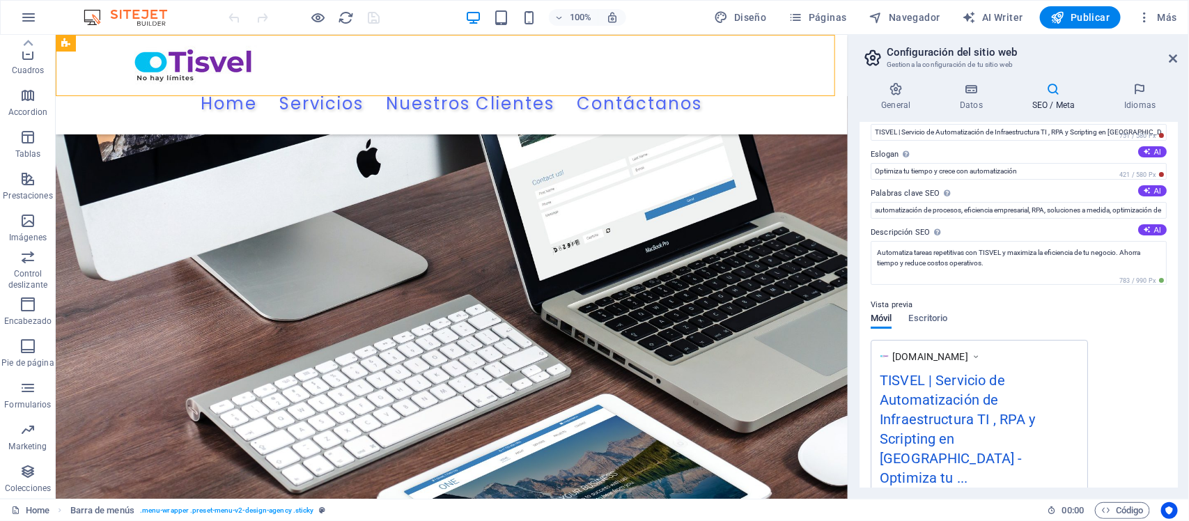
scroll to position [0, 0]
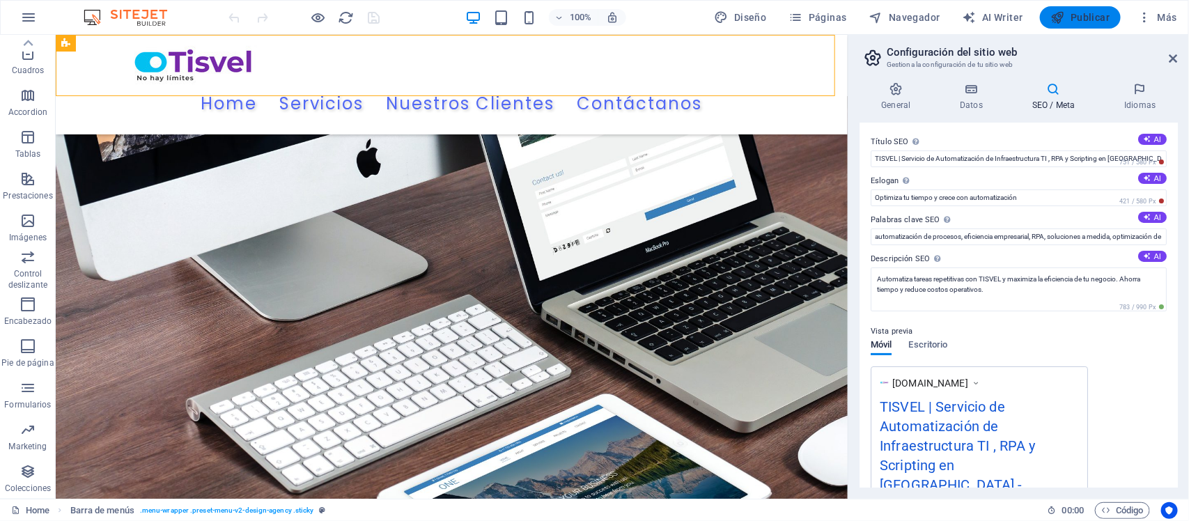
click at [951, 15] on span "Publicar" at bounding box center [1080, 17] width 59 height 14
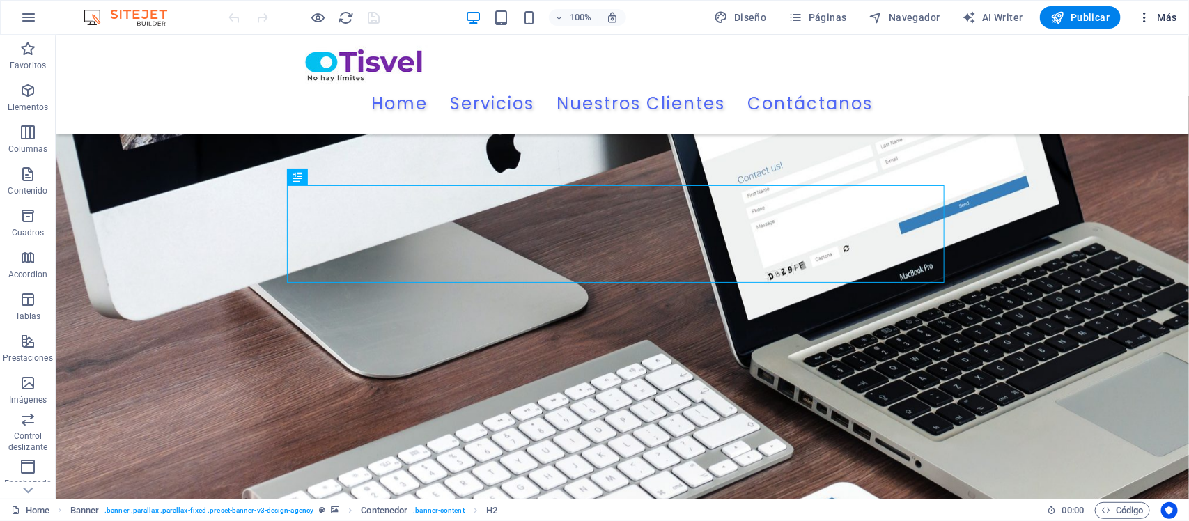
click at [951, 8] on button "Más" at bounding box center [1157, 17] width 51 height 22
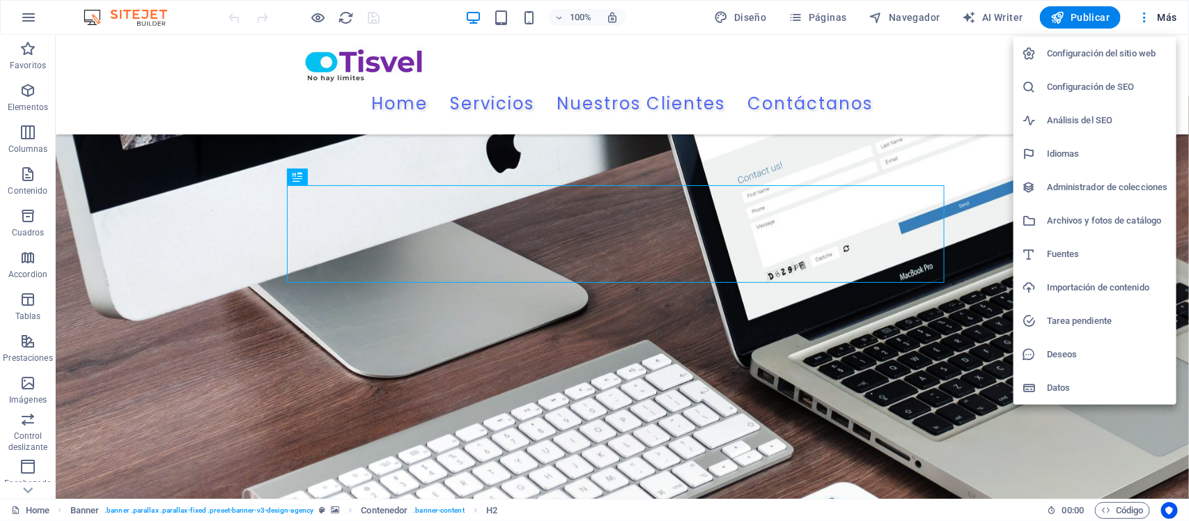
click at [951, 222] on h6 "Archivos y fotos de catálogo" at bounding box center [1107, 220] width 121 height 17
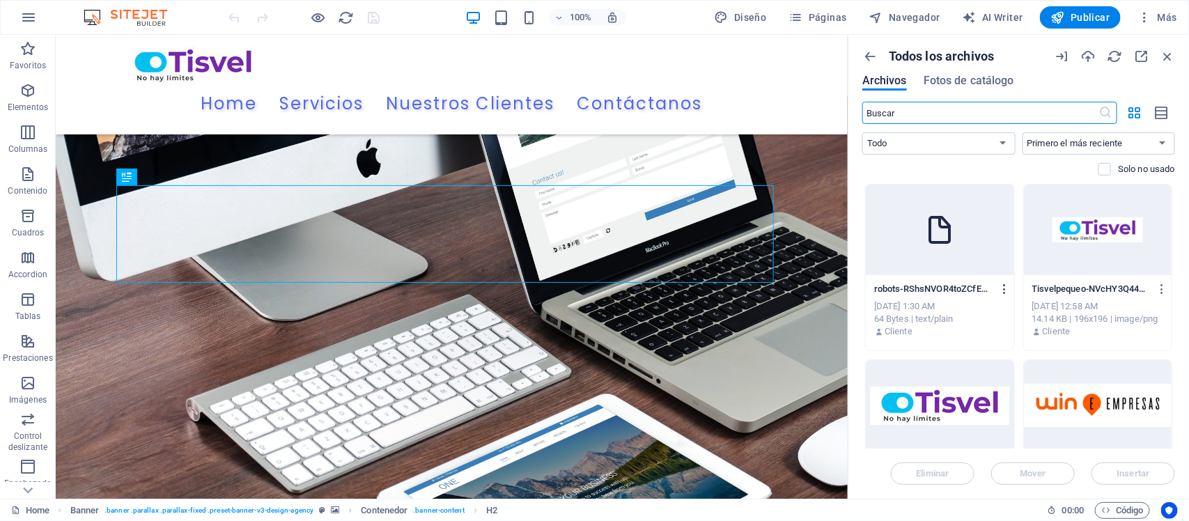
click at [951, 290] on icon "button" at bounding box center [1004, 289] width 13 height 13
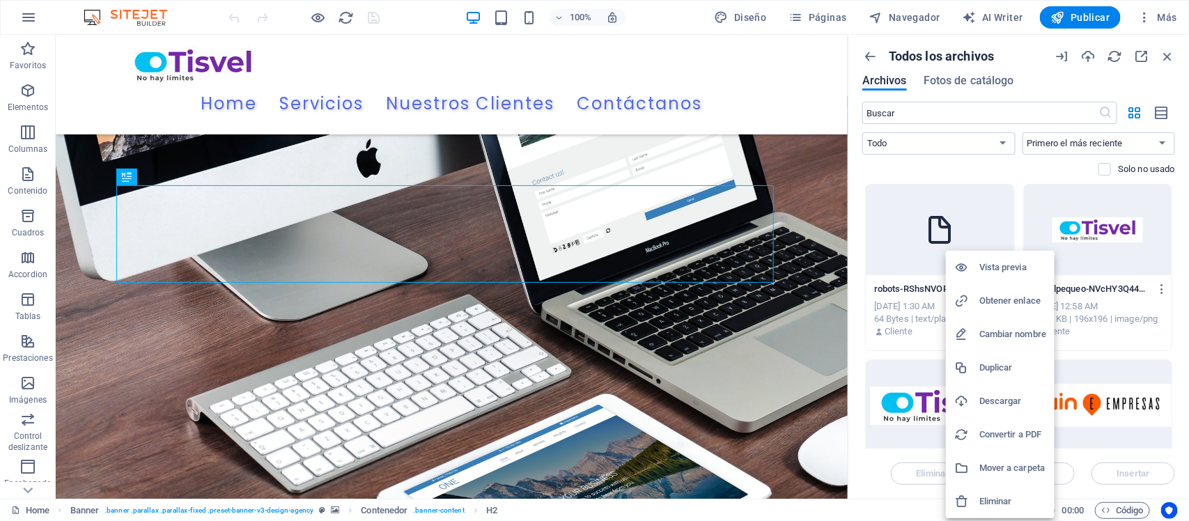
click at [951, 262] on h6 "Vista previa" at bounding box center [1013, 267] width 67 height 17
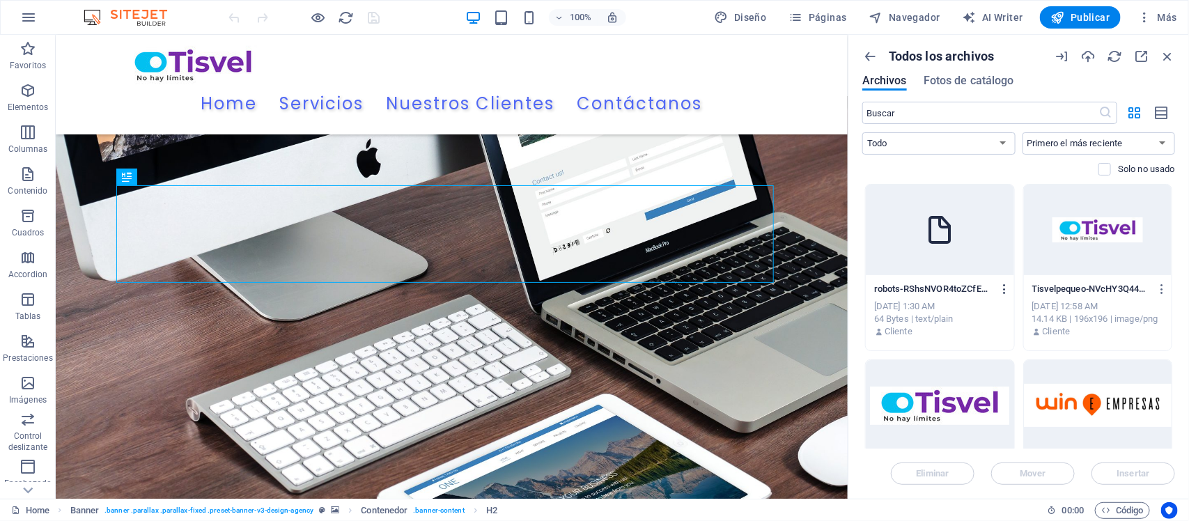
click at [951, 290] on icon "button" at bounding box center [1004, 289] width 13 height 13
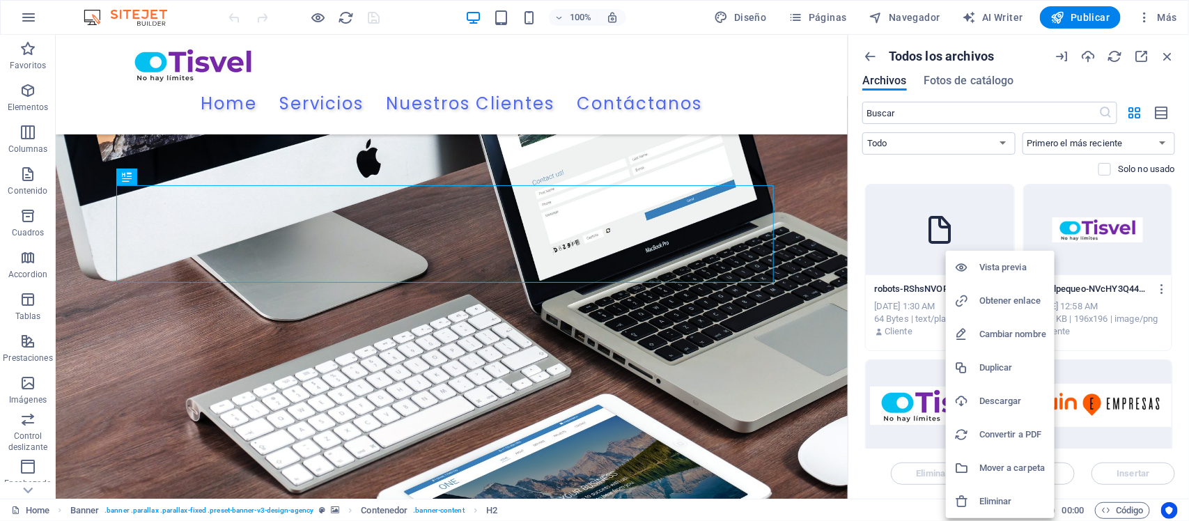
click at [29, 14] on div at bounding box center [594, 260] width 1189 height 521
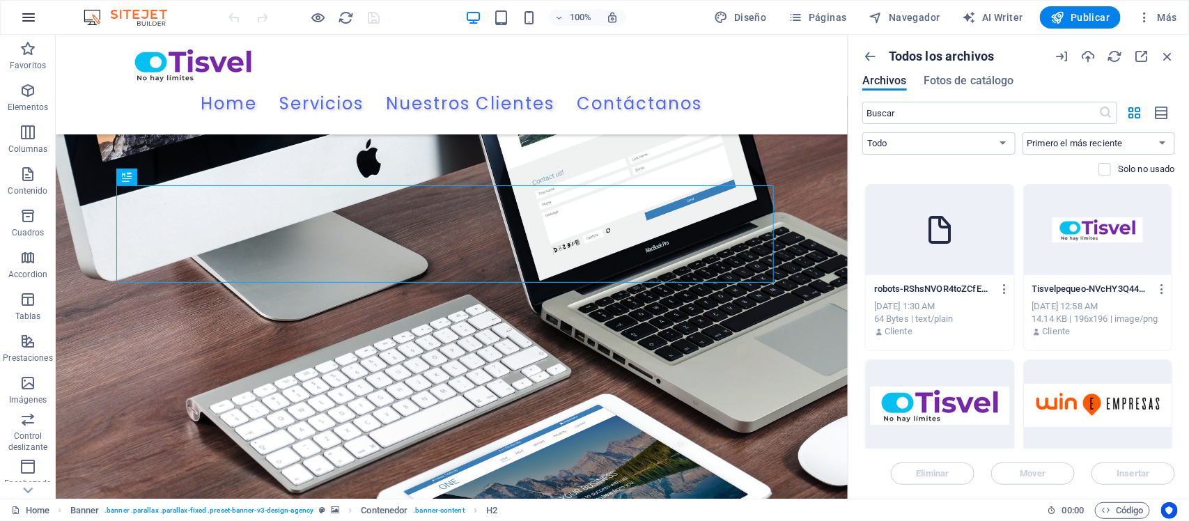
click at [29, 19] on icon "button" at bounding box center [28, 17] width 17 height 17
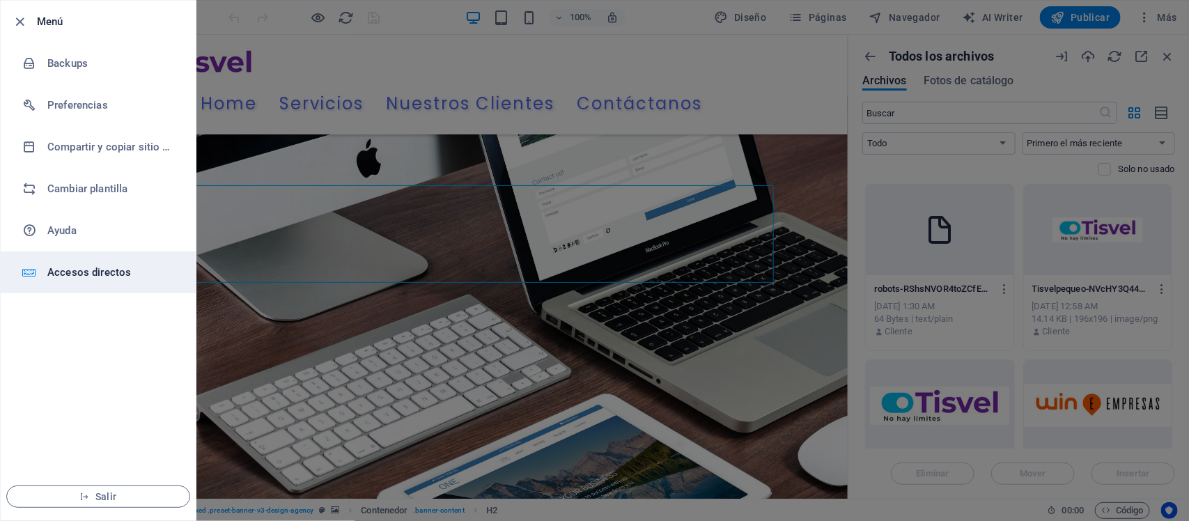
click at [68, 273] on h6 "Accesos directos" at bounding box center [111, 272] width 129 height 17
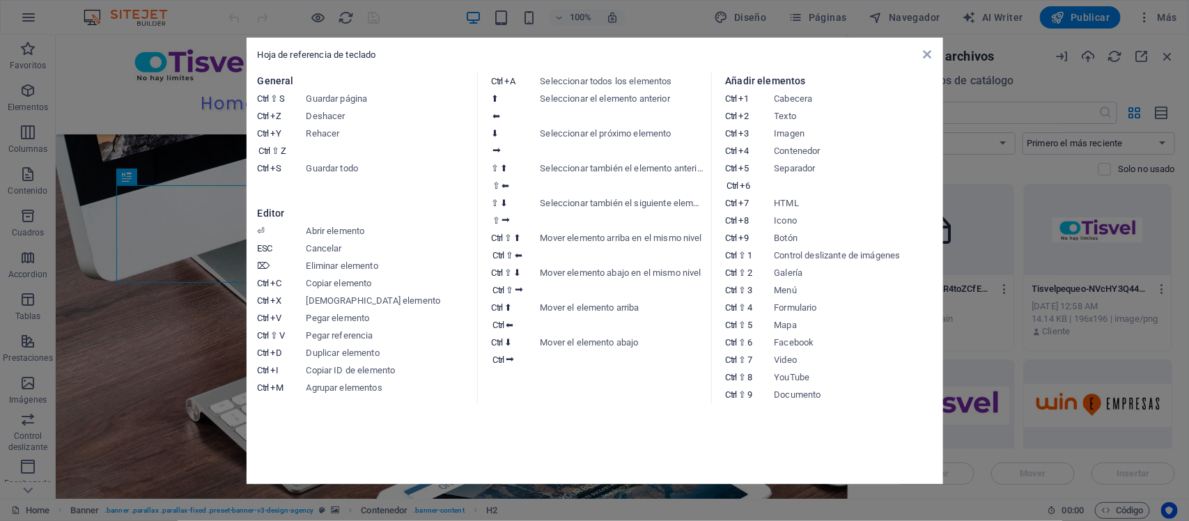
click at [22, 20] on aside "Hoja de referencia de teclado General Ctrl ⇧ S Guardar página Ctrl Z Deshacer C…" at bounding box center [594, 260] width 1189 height 521
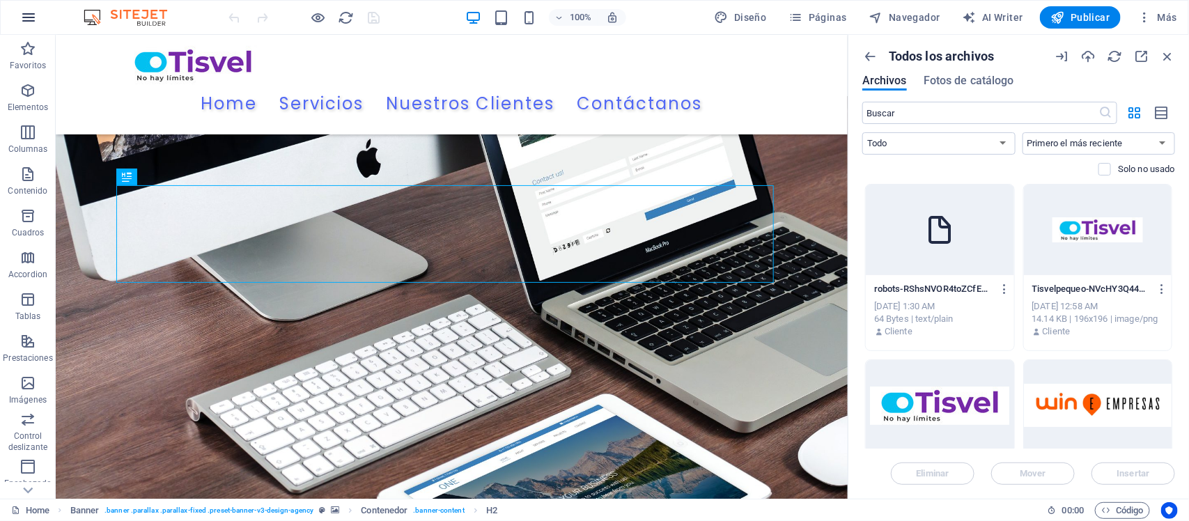
click at [23, 20] on icon "button" at bounding box center [28, 17] width 17 height 17
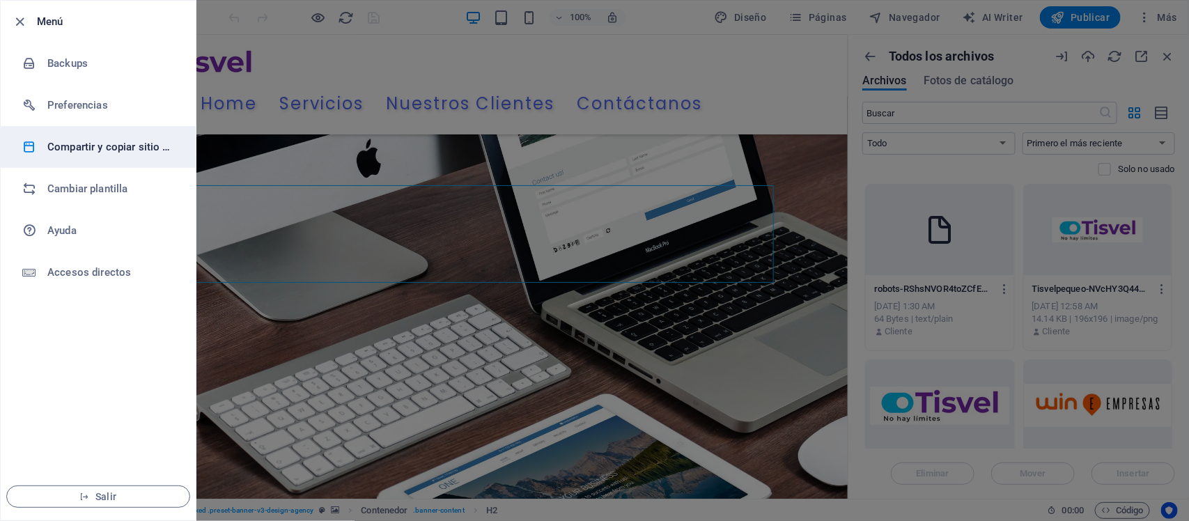
click at [67, 141] on h6 "Compartir y copiar sitio web" at bounding box center [111, 147] width 129 height 17
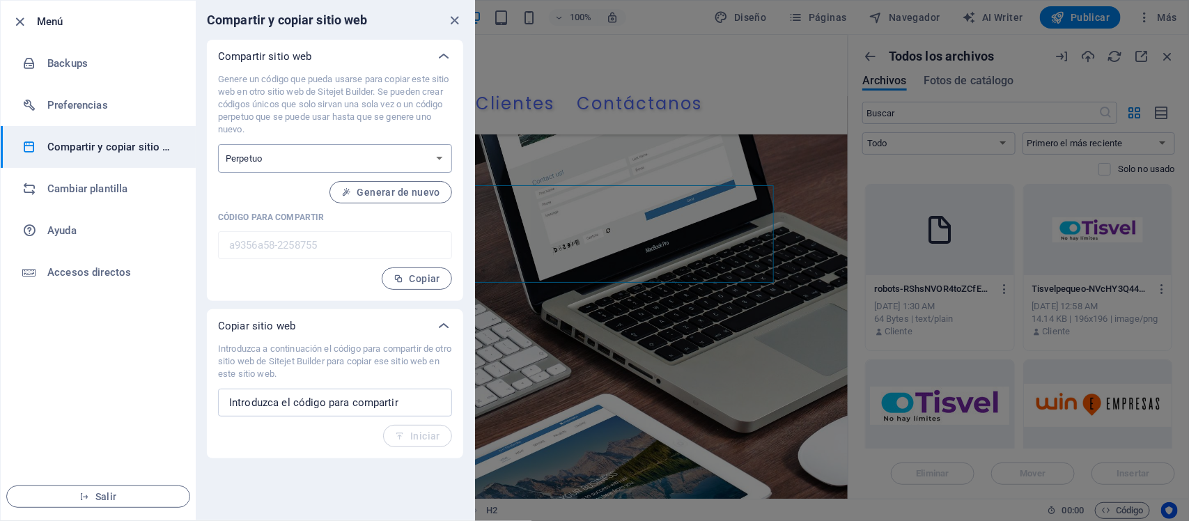
click at [439, 157] on select "Único Perpetuo" at bounding box center [335, 158] width 234 height 29
click at [397, 121] on p "Genere un código que pueda usarse para copiar este sitio web en otro sitio web …" at bounding box center [335, 104] width 234 height 63
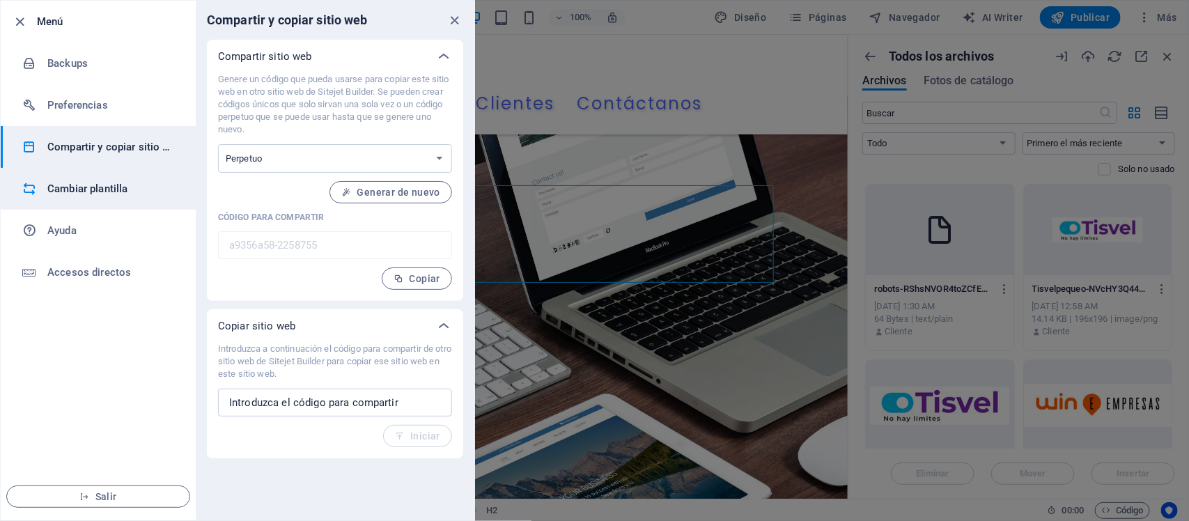
click at [112, 192] on h6 "Cambiar plantilla" at bounding box center [111, 188] width 129 height 17
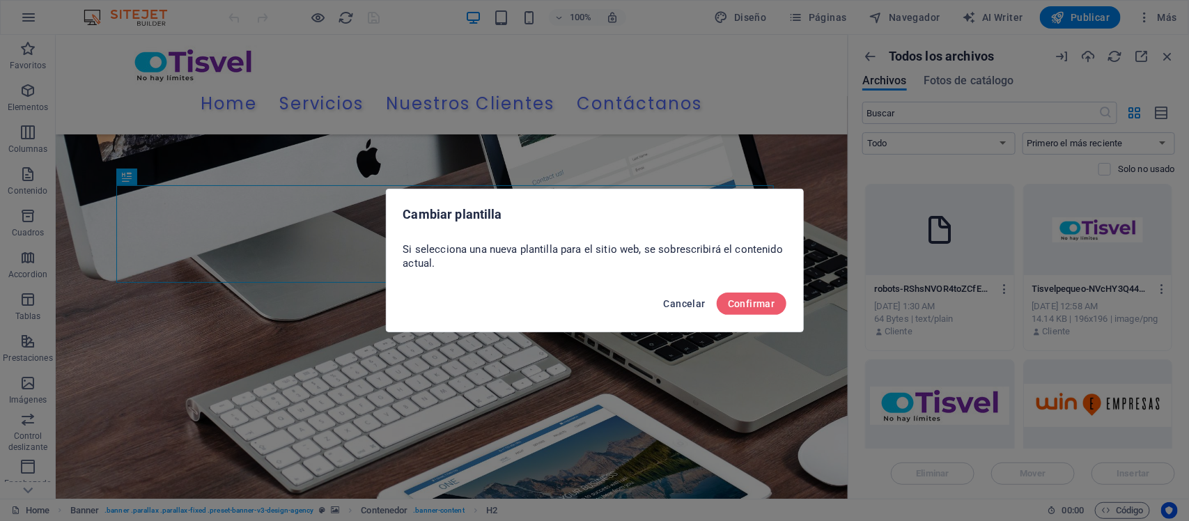
click at [670, 300] on span "Cancelar" at bounding box center [685, 303] width 42 height 11
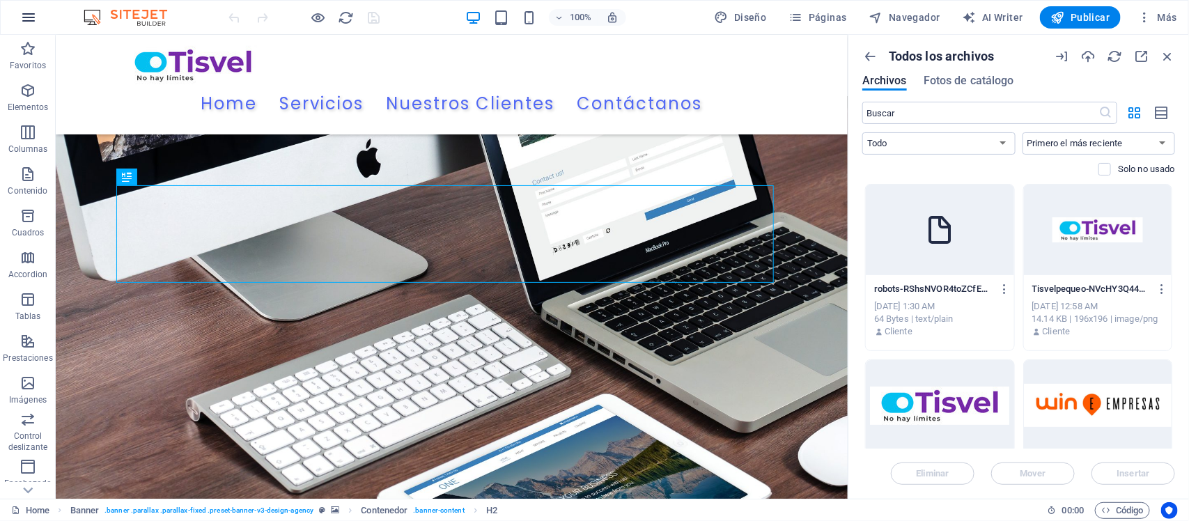
click at [17, 21] on button "button" at bounding box center [28, 17] width 33 height 33
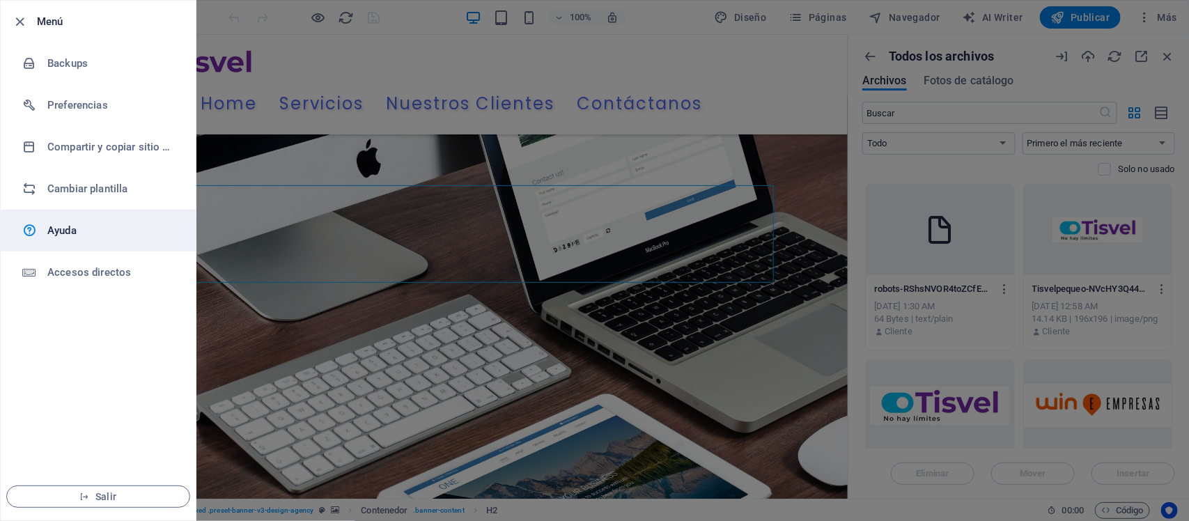
click at [88, 235] on h6 "Ayuda" at bounding box center [111, 230] width 129 height 17
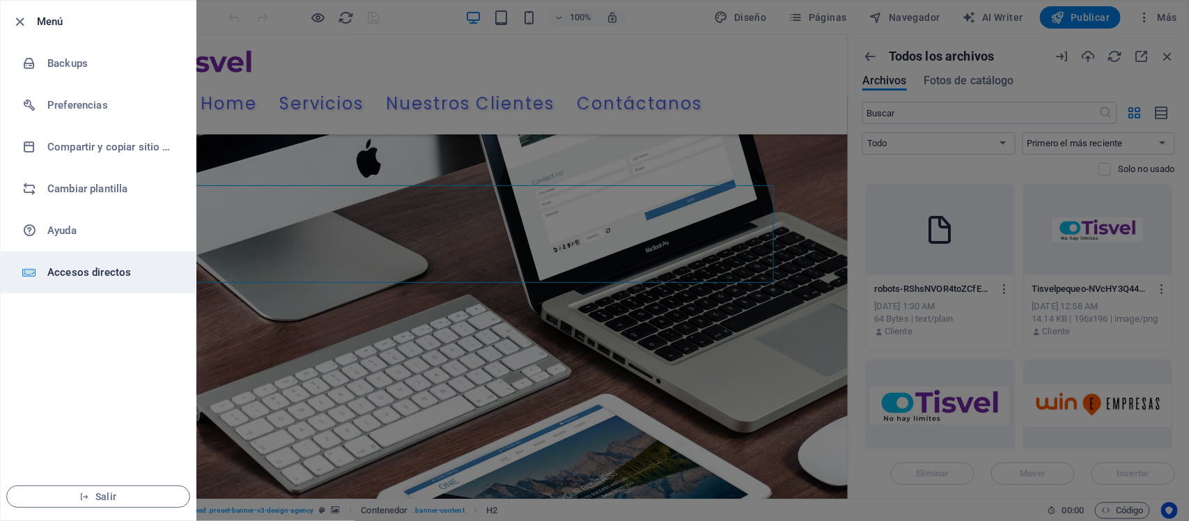
click at [96, 272] on h6 "Accesos directos" at bounding box center [111, 272] width 129 height 17
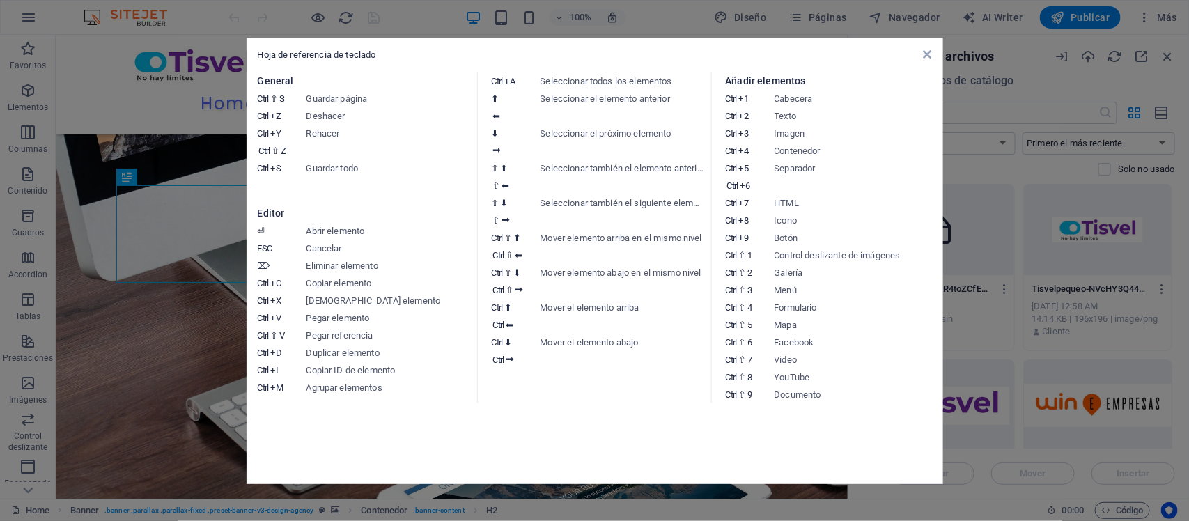
click at [33, 116] on aside "Hoja de referencia de teclado General Ctrl ⇧ S Guardar página Ctrl Z Deshacer C…" at bounding box center [594, 260] width 1189 height 521
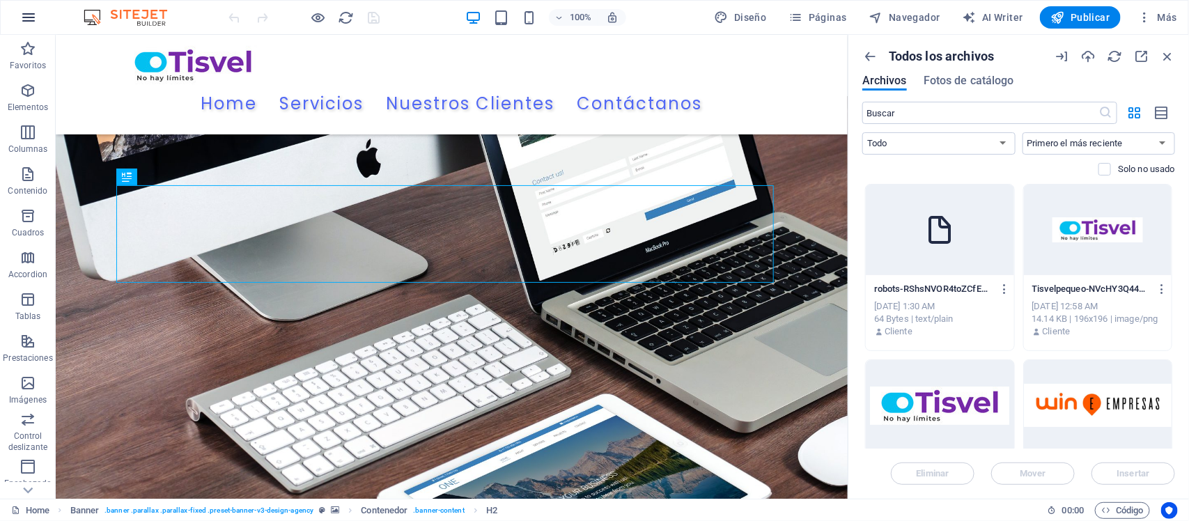
click at [32, 22] on icon "button" at bounding box center [28, 17] width 17 height 17
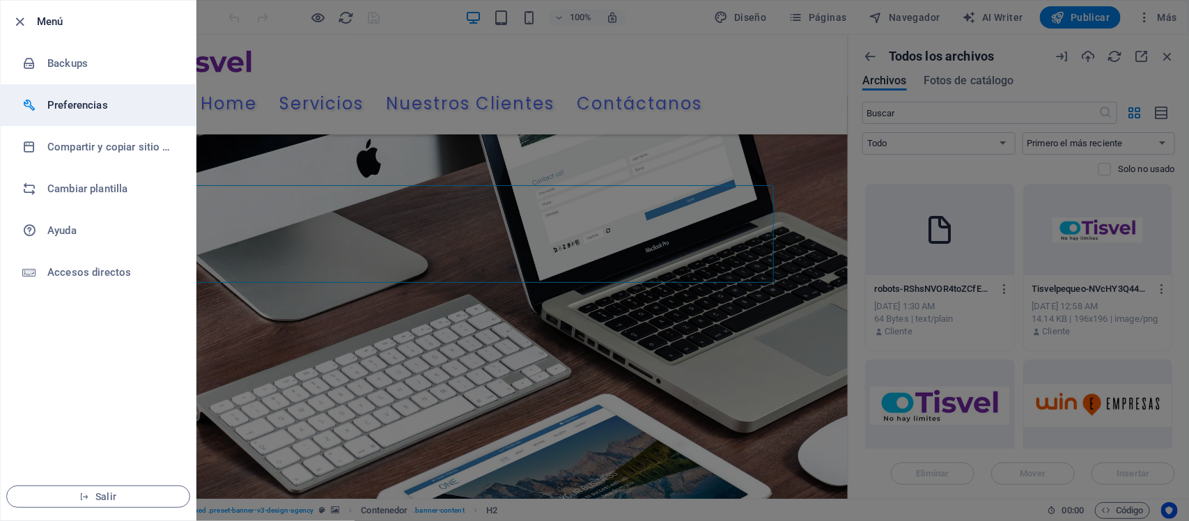
click at [117, 113] on h6 "Preferencias" at bounding box center [111, 105] width 129 height 17
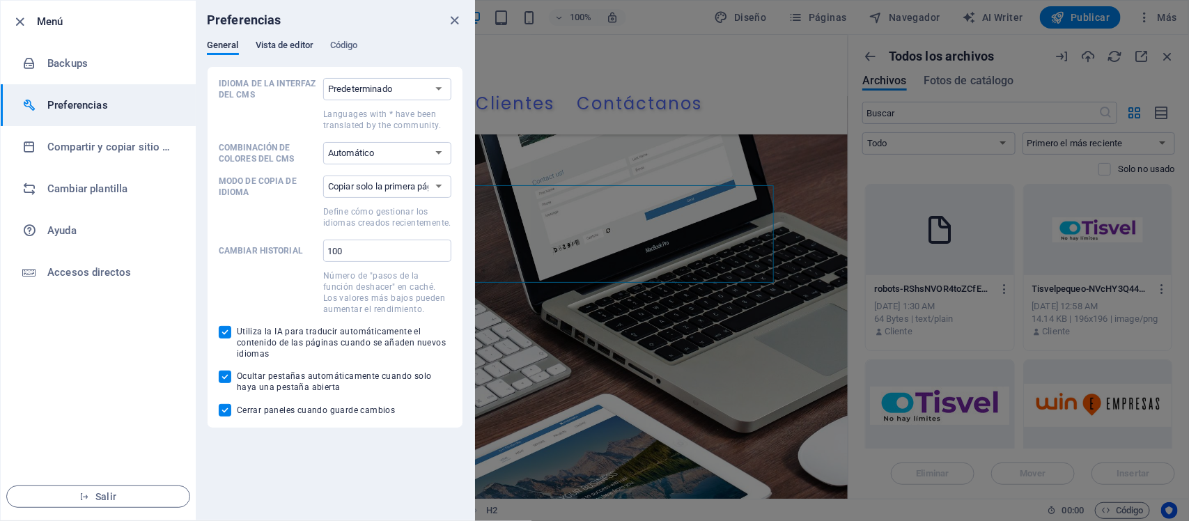
click at [304, 39] on span "Vista de editor" at bounding box center [285, 47] width 58 height 20
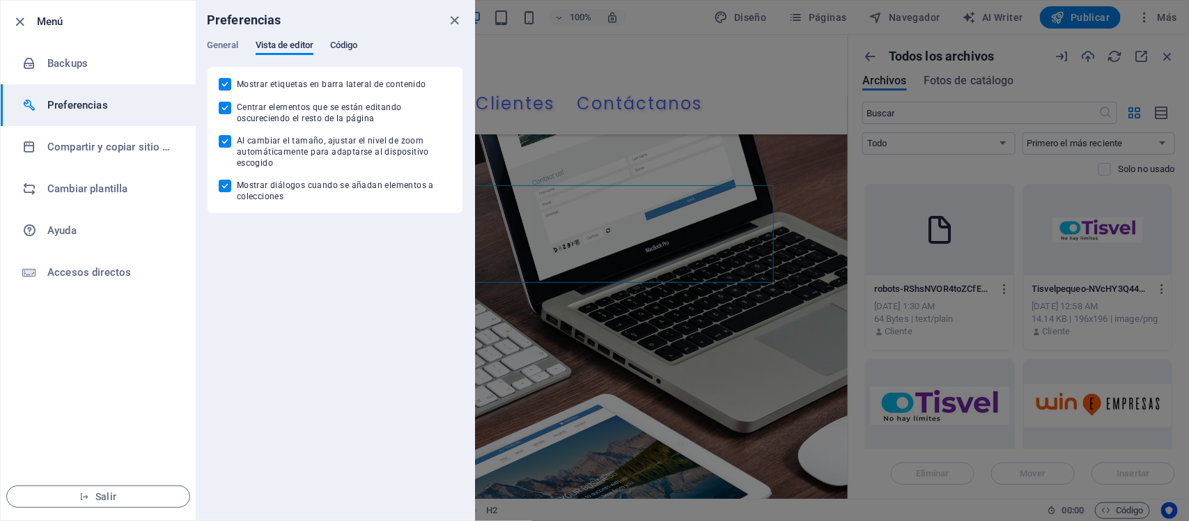
click at [340, 44] on span "Código" at bounding box center [344, 47] width 28 height 20
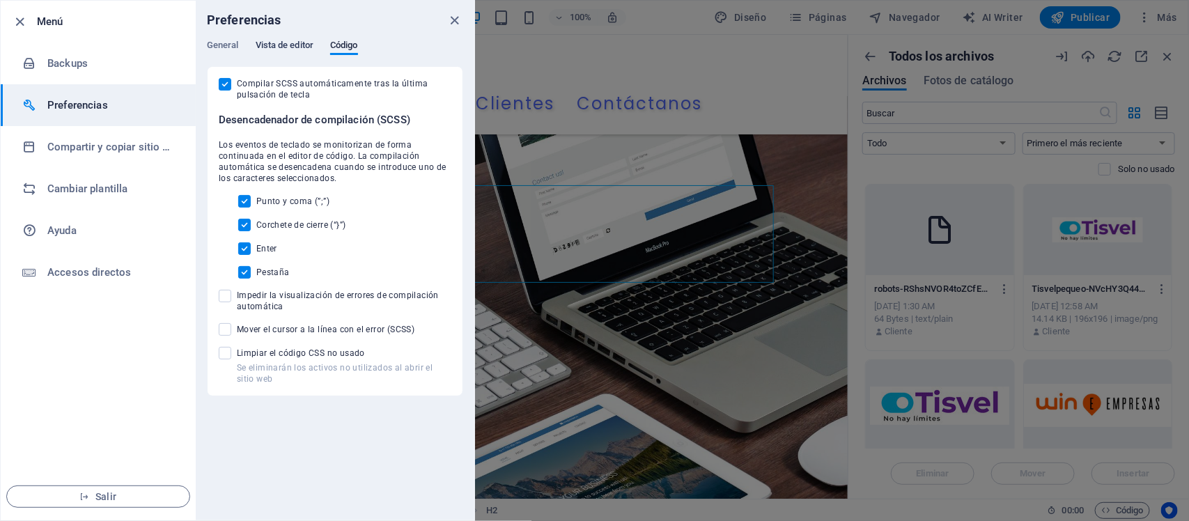
click at [287, 39] on span "Vista de editor" at bounding box center [285, 47] width 58 height 20
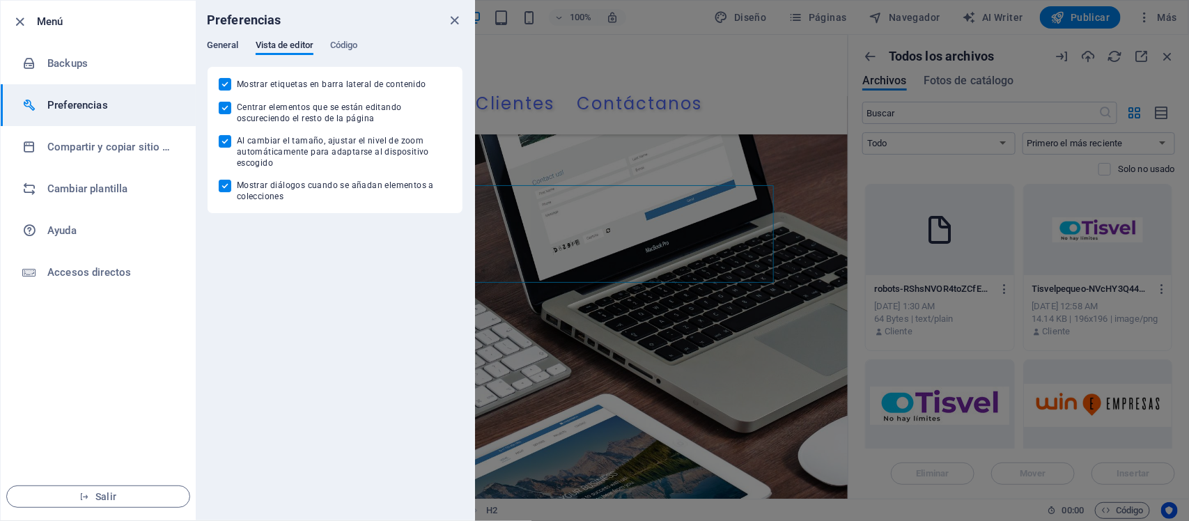
click at [217, 47] on span "General" at bounding box center [223, 47] width 32 height 20
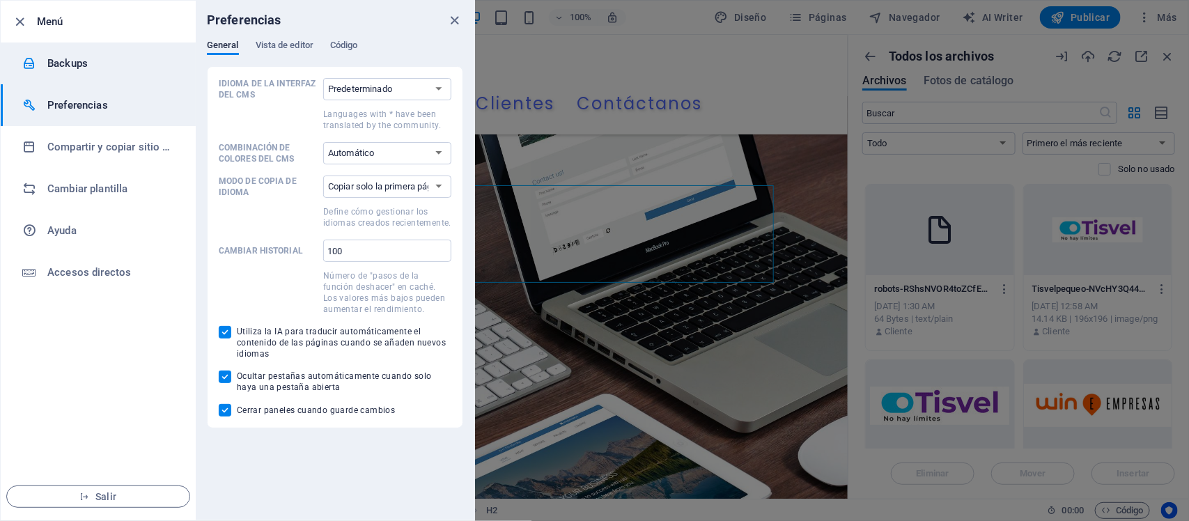
click at [61, 52] on li "Backups" at bounding box center [98, 63] width 195 height 42
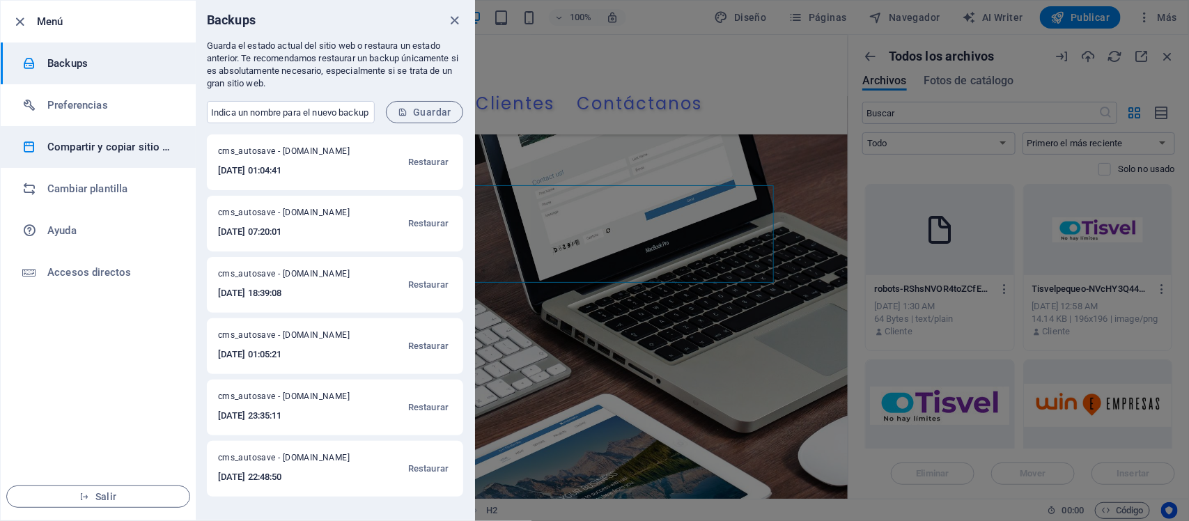
click at [98, 147] on h6 "Compartir y copiar sitio web" at bounding box center [111, 147] width 129 height 17
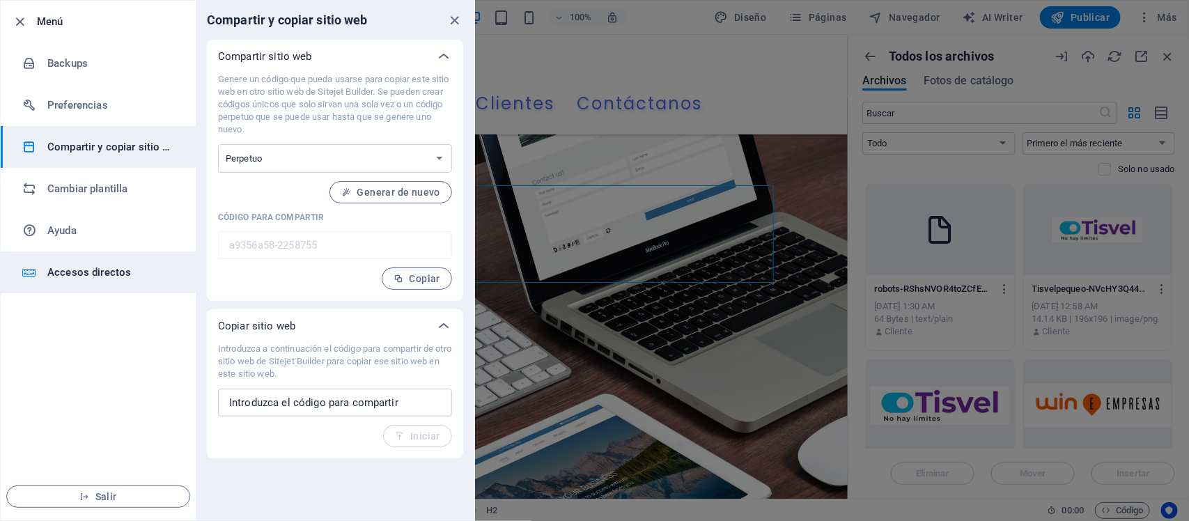
click at [85, 279] on h6 "Accesos directos" at bounding box center [111, 272] width 129 height 17
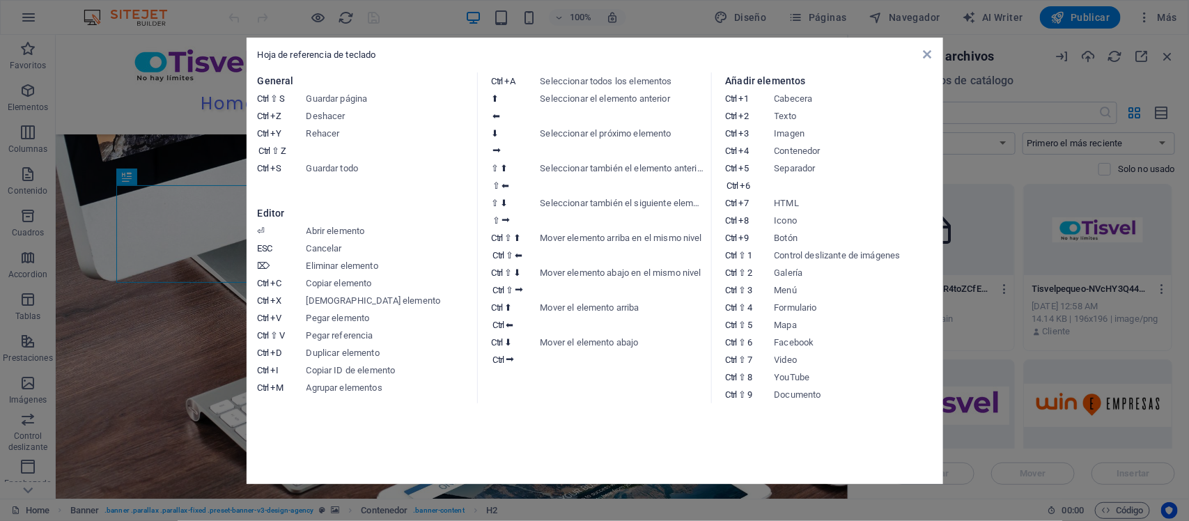
click at [535, 125] on dt "⬇ ⮕" at bounding box center [516, 142] width 49 height 35
click at [568, 116] on dd "Seleccionar el elemento anterior" at bounding box center [623, 107] width 164 height 35
click at [33, 26] on aside "Hoja de referencia de teclado General Ctrl ⇧ S Guardar página Ctrl Z Deshacer C…" at bounding box center [594, 260] width 1189 height 521
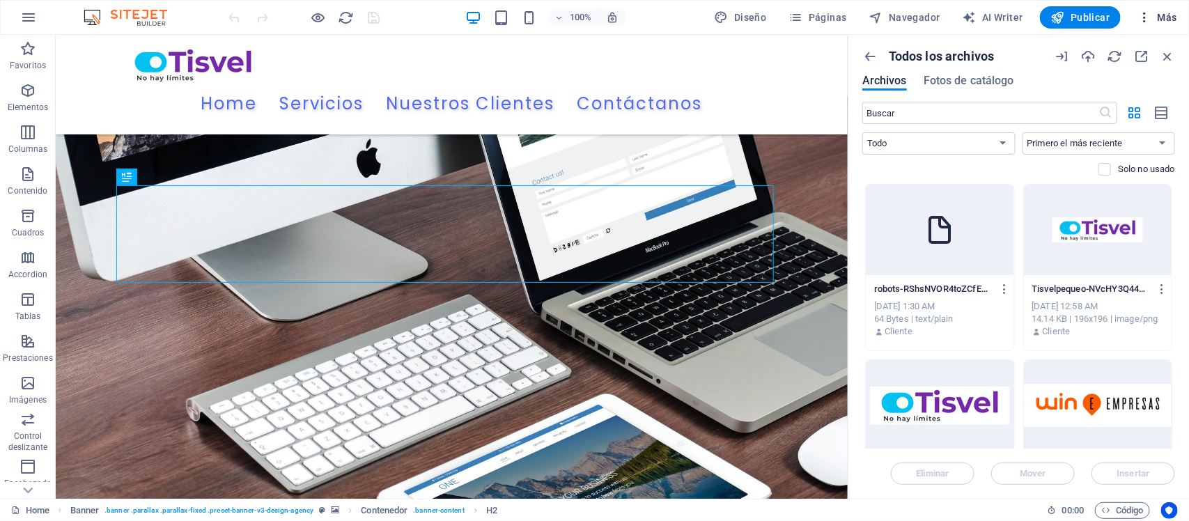
click at [951, 15] on span "Más" at bounding box center [1158, 17] width 40 height 14
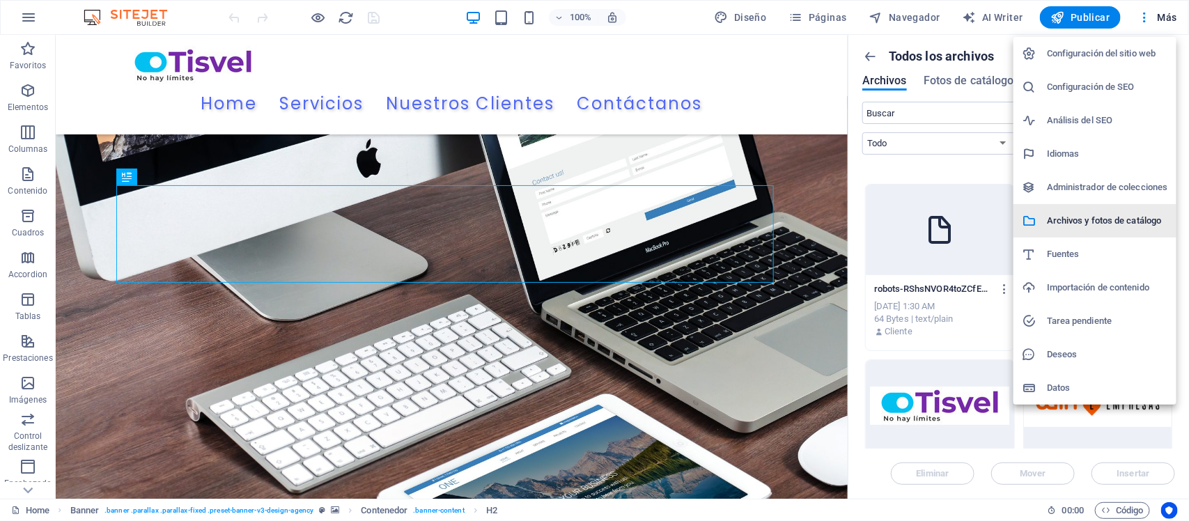
click at [951, 216] on h6 "Archivos y fotos de catálogo" at bounding box center [1107, 220] width 121 height 17
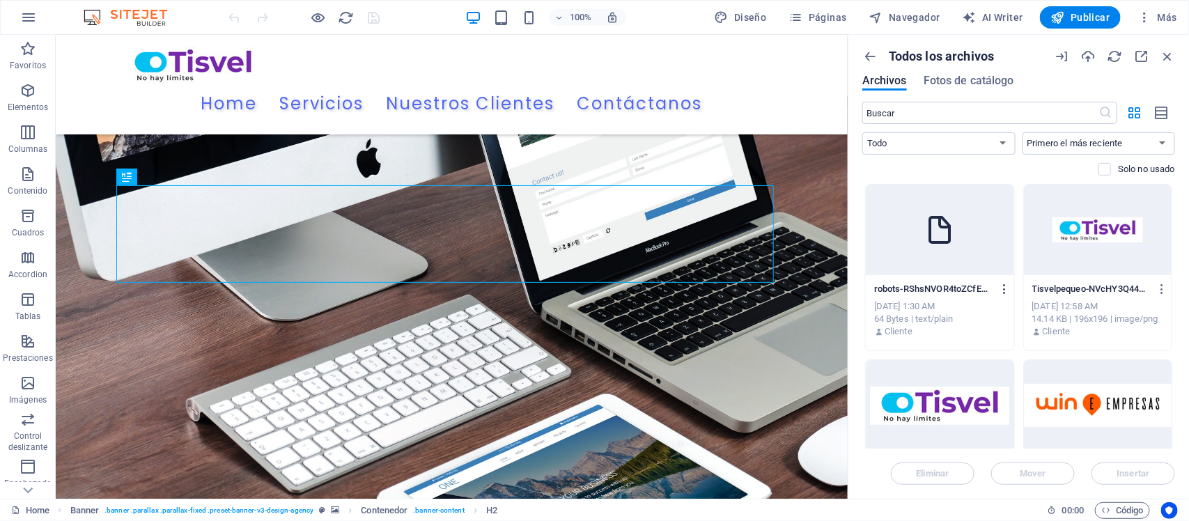
click at [951, 286] on icon "button" at bounding box center [1004, 289] width 13 height 13
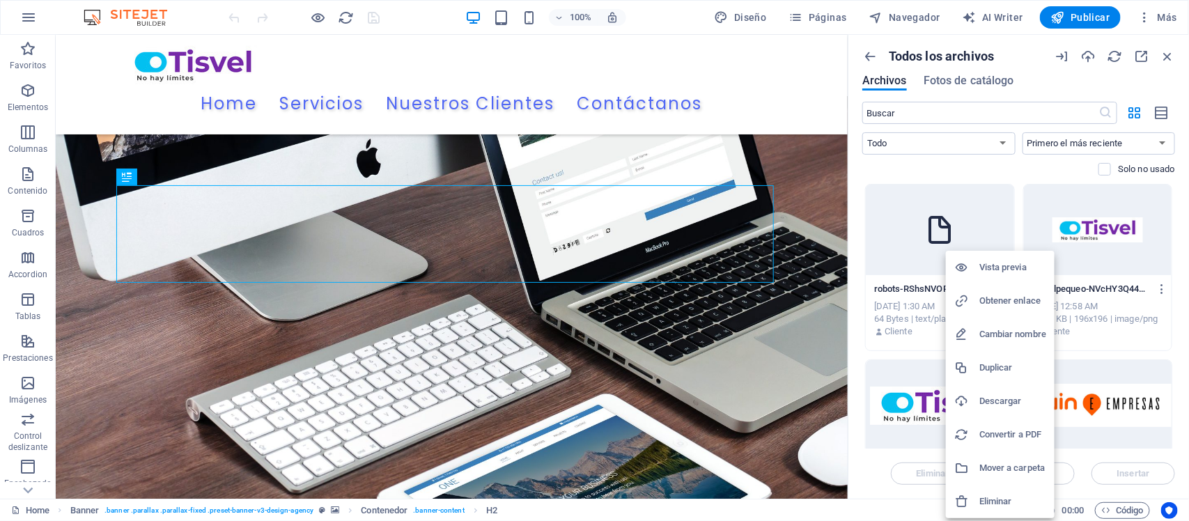
click at [951, 295] on h6 "Obtener enlace" at bounding box center [1013, 301] width 67 height 17
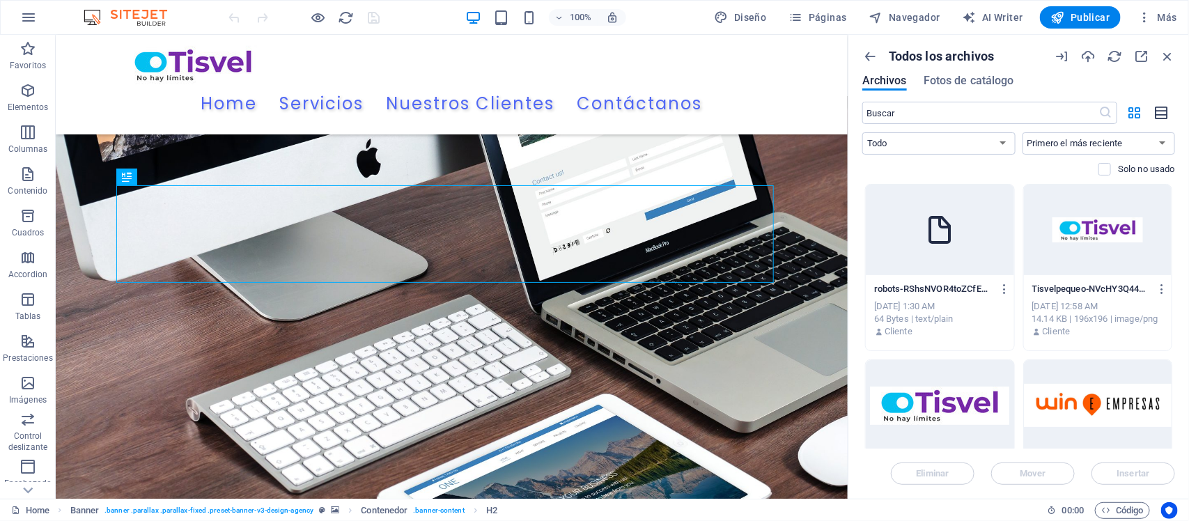
click at [951, 107] on icon "button" at bounding box center [1161, 113] width 15 height 16
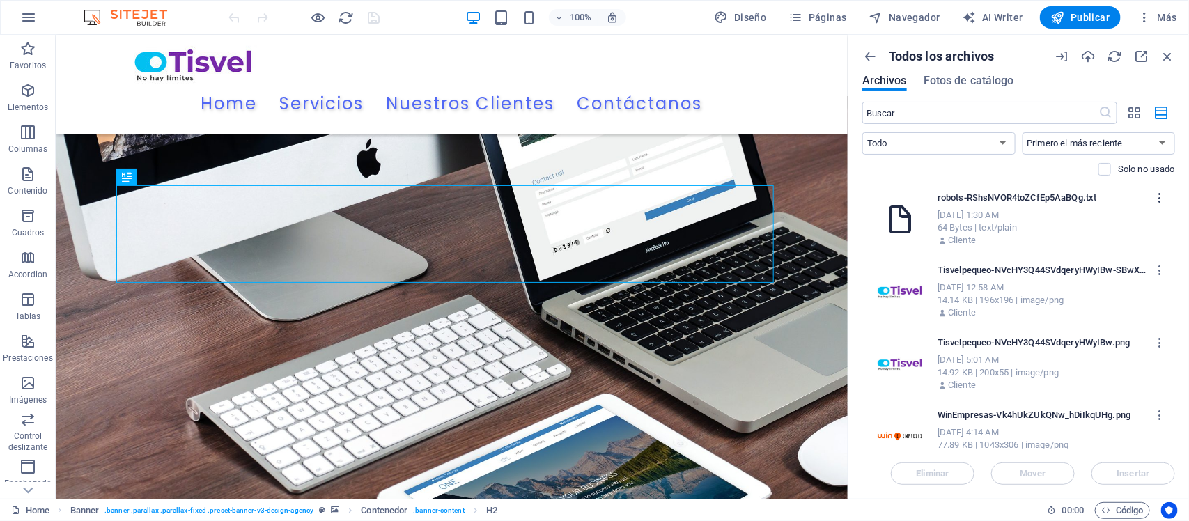
click at [951, 194] on icon "button" at bounding box center [1160, 198] width 13 height 13
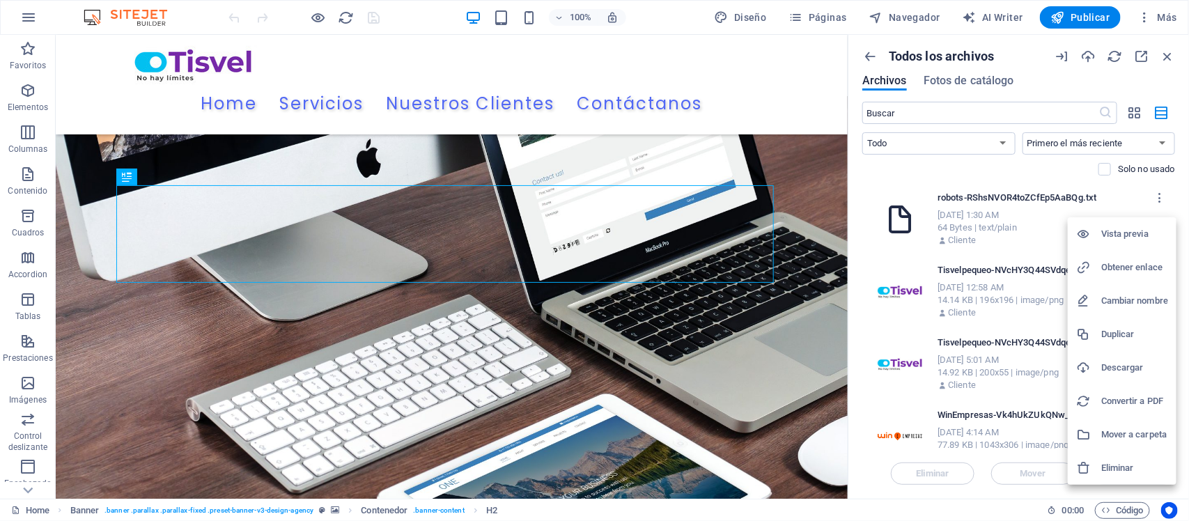
click at [951, 417] on h6 "Eliminar" at bounding box center [1134, 468] width 67 height 17
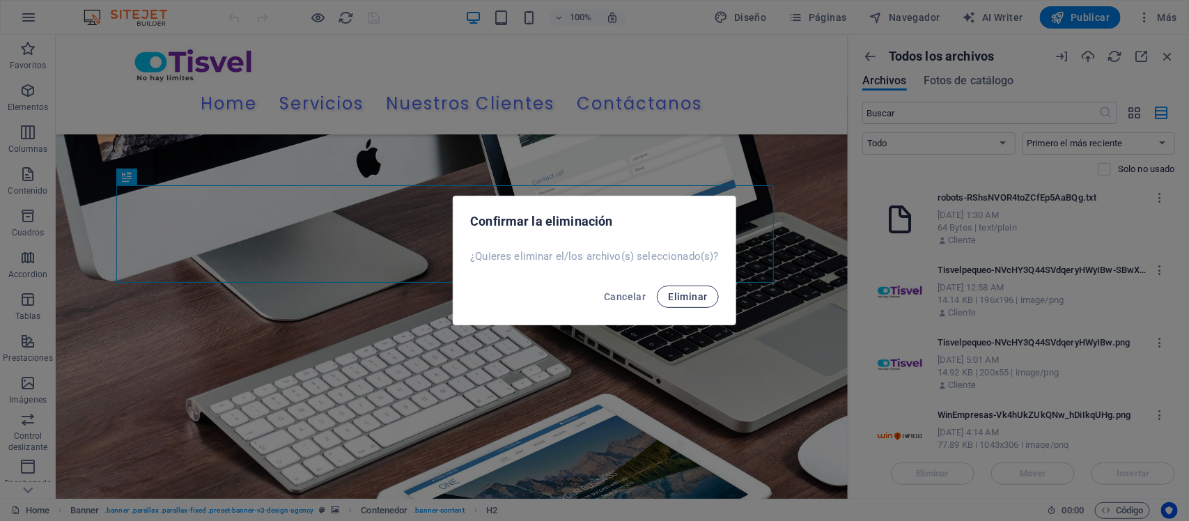
click at [674, 291] on span "Eliminar" at bounding box center [687, 296] width 39 height 11
